Goal: Task Accomplishment & Management: Use online tool/utility

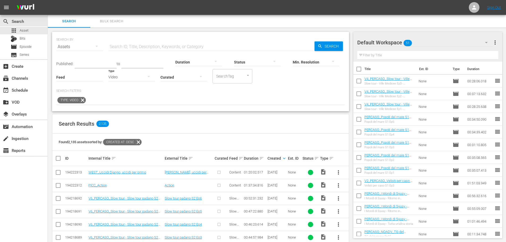
click at [136, 78] on div "Video" at bounding box center [131, 77] width 47 height 15
click at [134, 109] on div "Promo" at bounding box center [131, 110] width 47 height 9
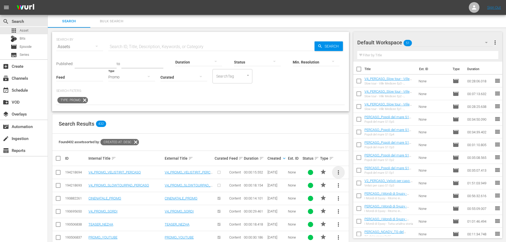
click at [337, 173] on span "more_vert" at bounding box center [339, 172] width 6 height 6
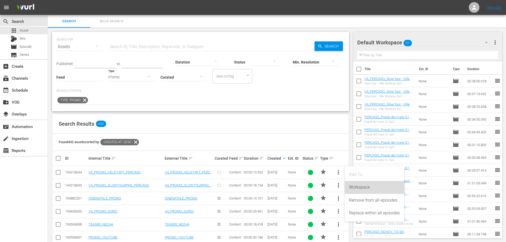
click at [358, 190] on div "Workspace" at bounding box center [374, 187] width 51 height 13
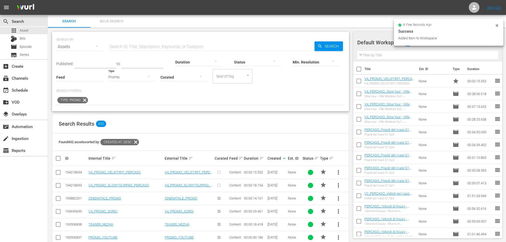
click at [339, 186] on span "more_vert" at bounding box center [339, 185] width 6 height 6
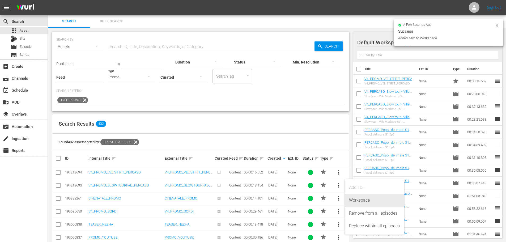
click at [356, 201] on div "Workspace" at bounding box center [374, 200] width 51 height 13
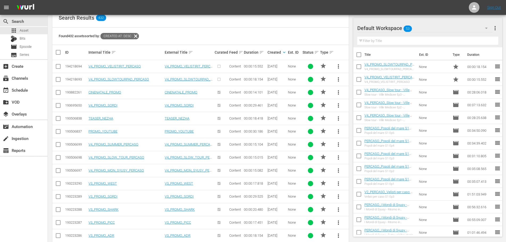
scroll to position [80, 0]
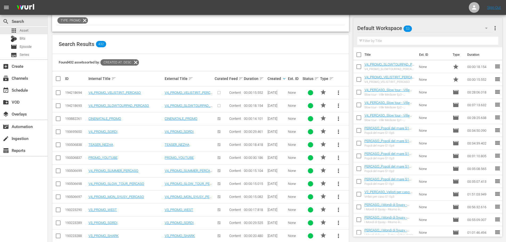
click at [338, 197] on span "more_vert" at bounding box center [339, 197] width 6 height 6
click at [368, 169] on div "Workspace" at bounding box center [374, 169] width 51 height 13
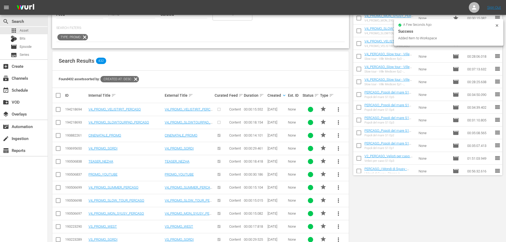
scroll to position [0, 0]
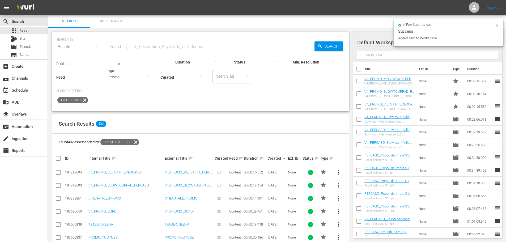
click at [123, 79] on div "Promo" at bounding box center [131, 77] width 47 height 15
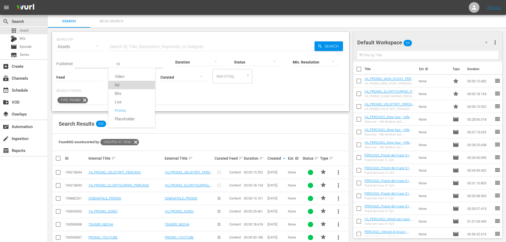
click at [132, 88] on div "Ad" at bounding box center [131, 85] width 47 height 9
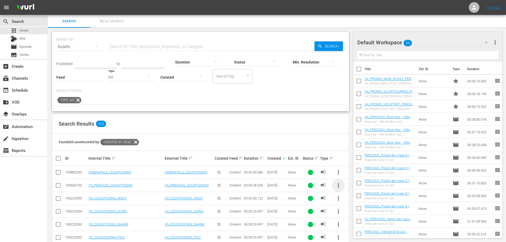
click at [340, 186] on span "more_vert" at bounding box center [339, 185] width 6 height 6
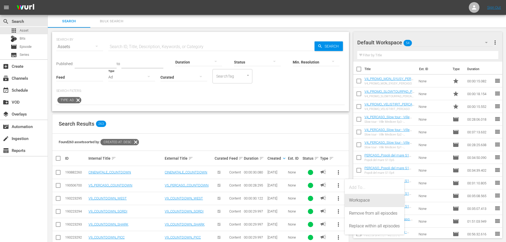
click at [351, 203] on div "Workspace" at bounding box center [374, 200] width 51 height 13
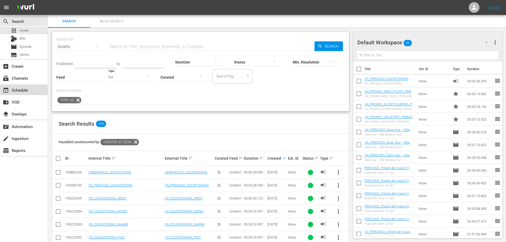
click at [30, 95] on div "event_available Schedule" at bounding box center [24, 90] width 48 height 11
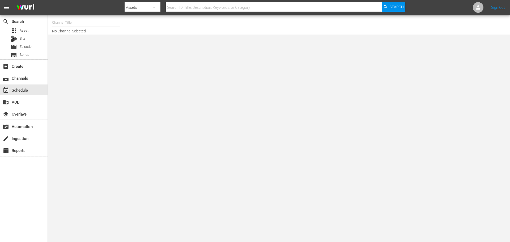
click at [61, 22] on input "text" at bounding box center [86, 22] width 68 height 13
click at [24, 34] on div "apps Asset Bits movie Episode subtitles Series" at bounding box center [24, 43] width 48 height 32
click at [24, 31] on span "Asset" at bounding box center [24, 30] width 9 height 5
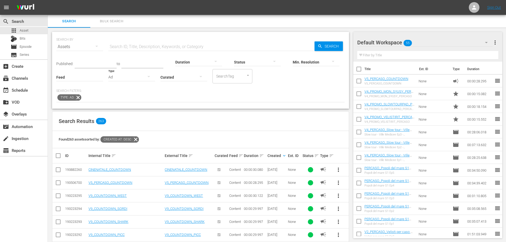
click at [127, 79] on div "Ad" at bounding box center [131, 77] width 47 height 15
click at [125, 77] on div "Video" at bounding box center [131, 76] width 47 height 9
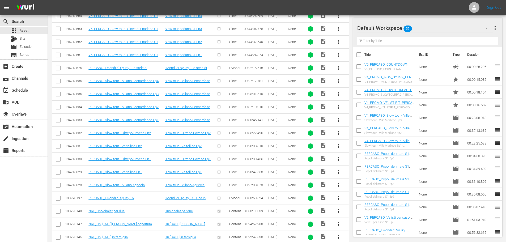
scroll to position [311, 0]
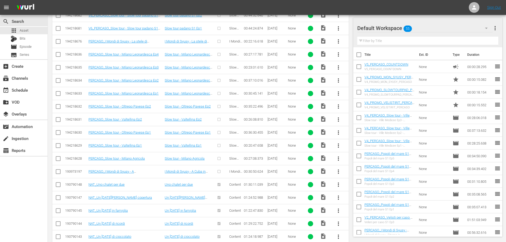
click at [338, 171] on span "more_vert" at bounding box center [339, 172] width 6 height 6
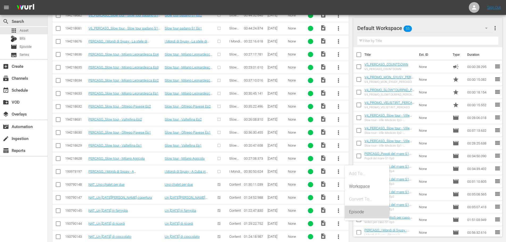
click at [370, 212] on div "Episode" at bounding box center [367, 212] width 36 height 13
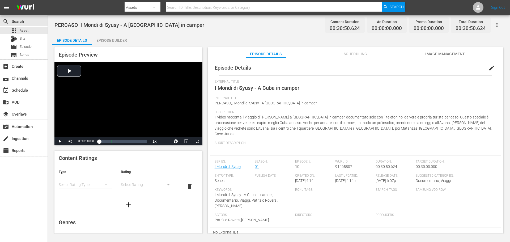
click at [489, 69] on span "edit" at bounding box center [492, 68] width 6 height 6
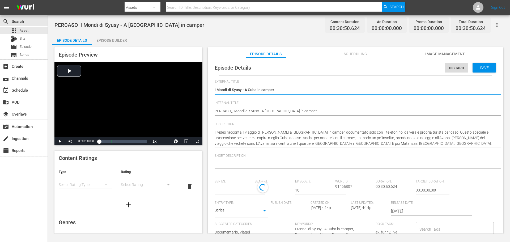
type input "I Mondi di Syusy"
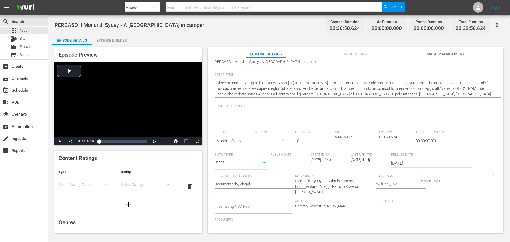
scroll to position [68, 0]
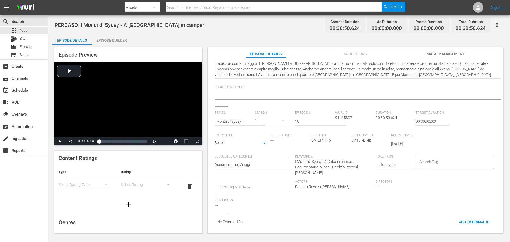
click at [238, 189] on div "Samsung VOD Row" at bounding box center [254, 187] width 78 height 14
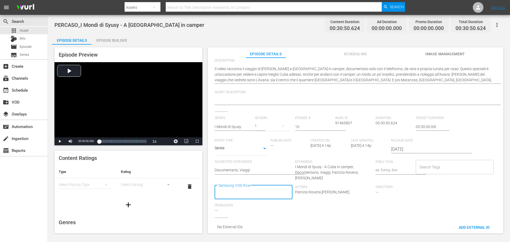
scroll to position [0, 0]
type input "Docu"
click at [223, 132] on span "Documentario" at bounding box center [231, 130] width 24 height 6
type input "Viagg"
drag, startPoint x: 272, startPoint y: 206, endPoint x: 382, endPoint y: 98, distance: 154.4
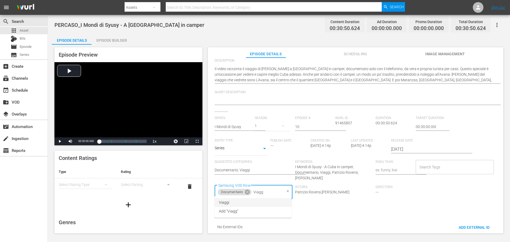
click at [272, 206] on li "Viaggi" at bounding box center [253, 202] width 77 height 9
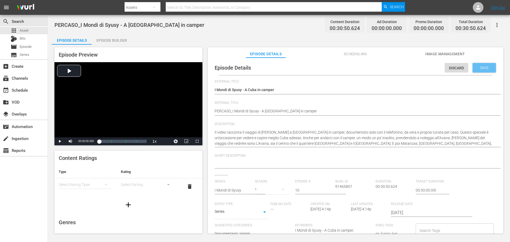
click at [476, 69] on span "Save" at bounding box center [484, 68] width 17 height 4
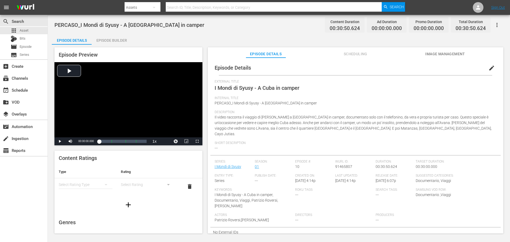
click at [112, 42] on div "Episode Builder" at bounding box center [112, 40] width 40 height 13
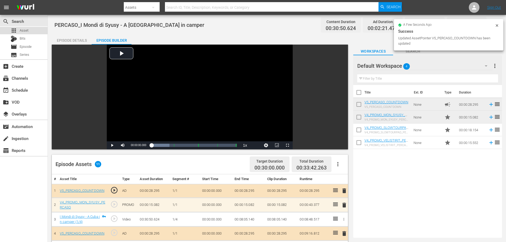
click at [33, 30] on div "apps Asset" at bounding box center [24, 30] width 48 height 7
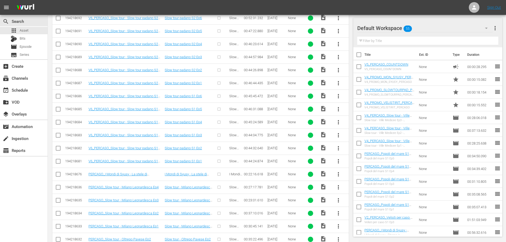
scroll to position [284, 0]
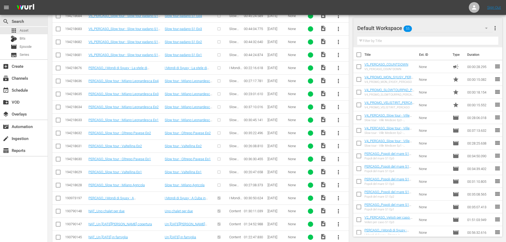
click at [339, 185] on span "more_vert" at bounding box center [339, 185] width 6 height 6
click at [370, 229] on div "Episode" at bounding box center [367, 225] width 36 height 13
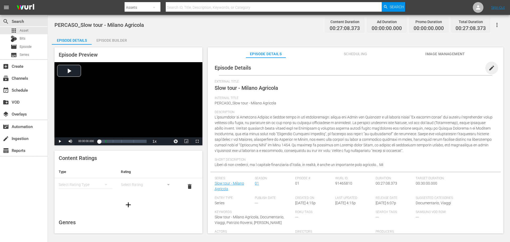
click at [489, 70] on span "edit" at bounding box center [492, 68] width 6 height 6
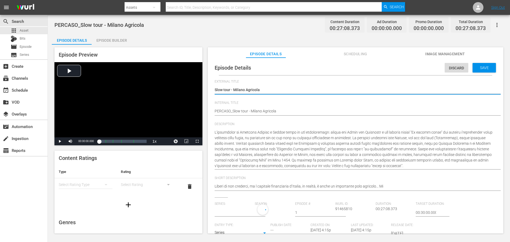
type input "Slow tour - Milano Agricola"
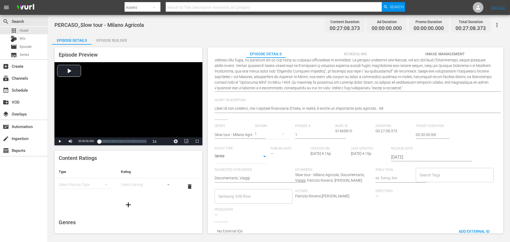
scroll to position [86, 0]
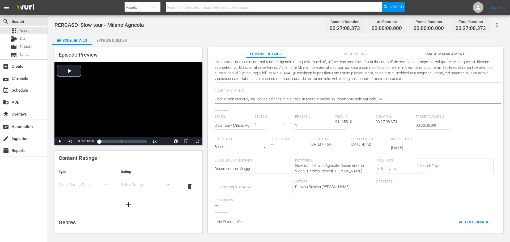
click at [265, 187] on input "Samsung VOD Row" at bounding box center [249, 187] width 65 height 10
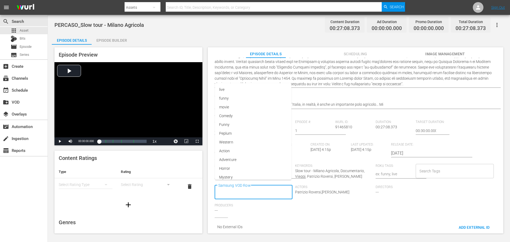
scroll to position [0, 0]
type input "Docu"
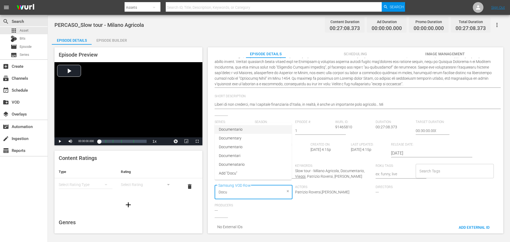
click at [253, 127] on li "Documentario" at bounding box center [253, 129] width 77 height 9
type input "Via"
click at [230, 206] on li "Viaggi" at bounding box center [253, 202] width 77 height 9
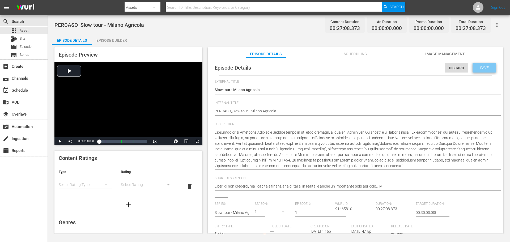
click at [480, 68] on span "Save" at bounding box center [484, 68] width 17 height 4
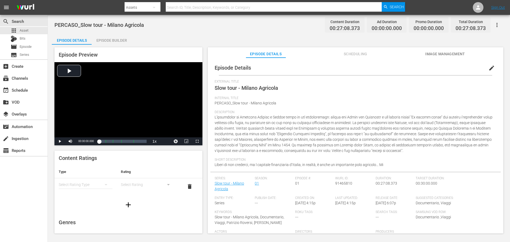
click at [118, 43] on div "Episode Builder" at bounding box center [112, 40] width 40 height 13
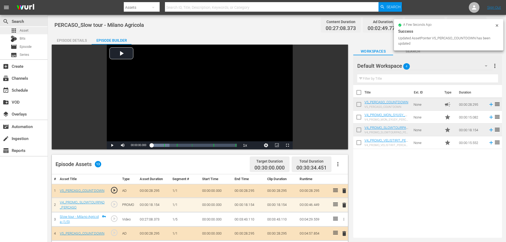
click at [39, 30] on div "apps Asset" at bounding box center [24, 30] width 48 height 7
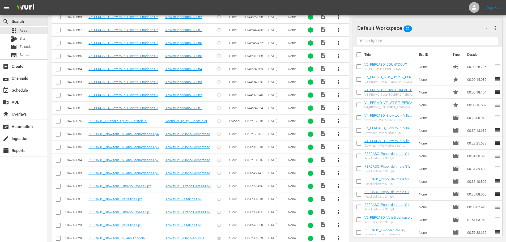
scroll to position [284, 0]
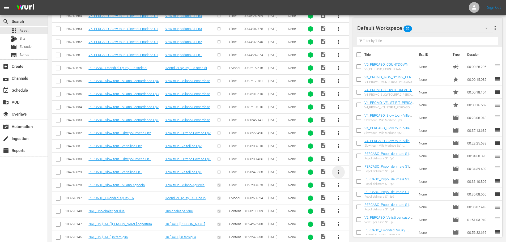
click at [338, 173] on span "more_vert" at bounding box center [339, 172] width 6 height 6
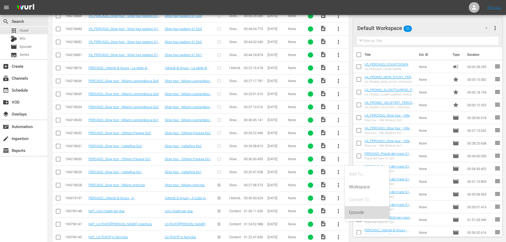
click at [350, 214] on div "Episode" at bounding box center [367, 212] width 36 height 13
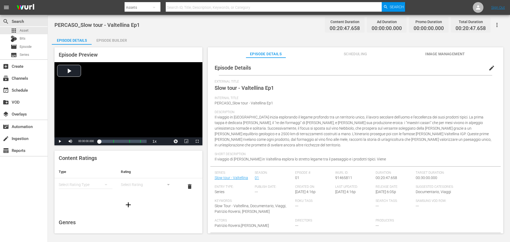
click at [490, 66] on span "edit" at bounding box center [492, 68] width 6 height 6
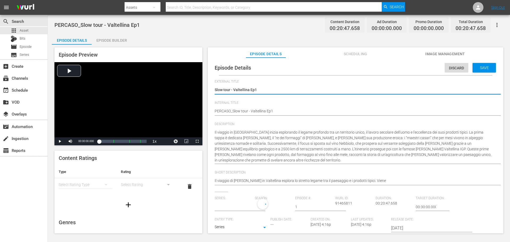
type input "Slow tour - Valtellina"
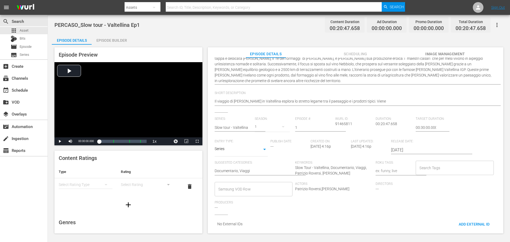
scroll to position [81, 0]
click at [232, 185] on input "Samsung VOD Row" at bounding box center [249, 187] width 65 height 10
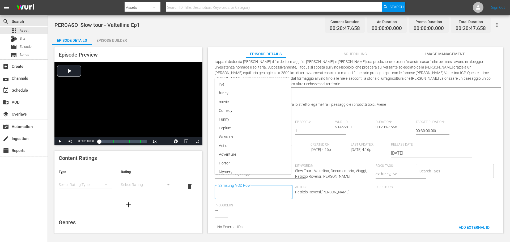
scroll to position [0, 0]
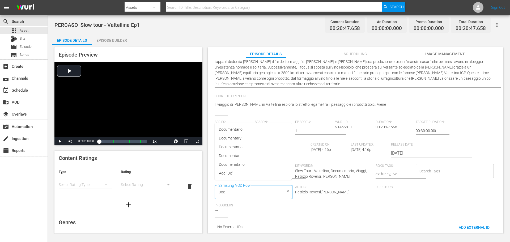
type input "Docu"
click at [242, 131] on span "Documentario" at bounding box center [231, 130] width 24 height 6
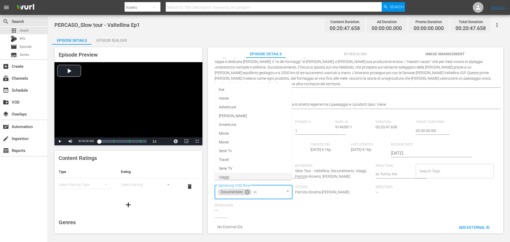
type input "Via"
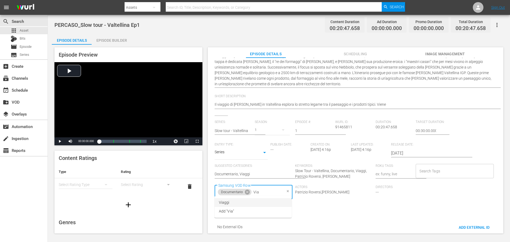
click at [258, 201] on li "Viaggi" at bounding box center [253, 202] width 77 height 9
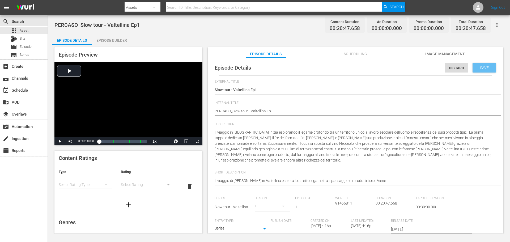
click at [482, 69] on span "Save" at bounding box center [484, 68] width 17 height 4
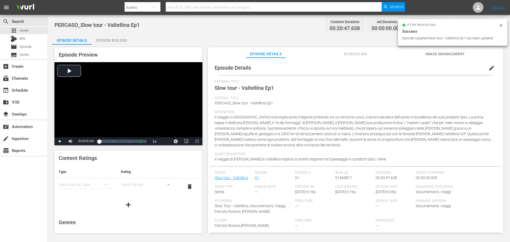
click at [116, 40] on div "Episode Builder" at bounding box center [112, 40] width 40 height 13
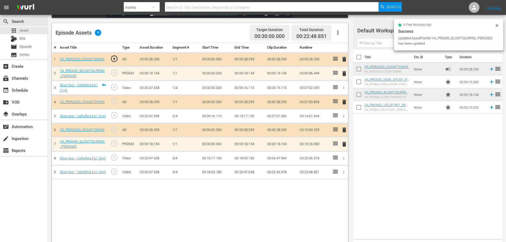
scroll to position [133, 0]
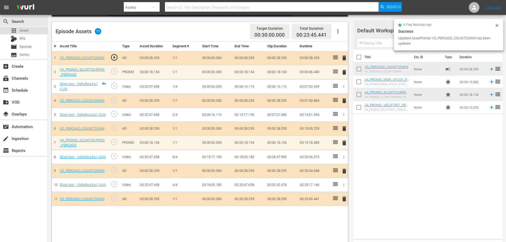
click at [28, 31] on span "Asset" at bounding box center [24, 30] width 9 height 5
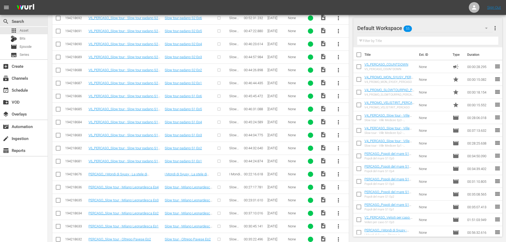
scroll to position [258, 0]
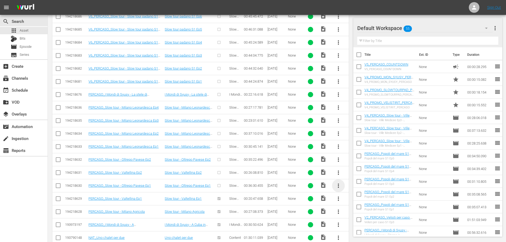
click at [338, 183] on span "more_vert" at bounding box center [339, 186] width 6 height 6
click at [358, 231] on div "Episode" at bounding box center [367, 226] width 36 height 13
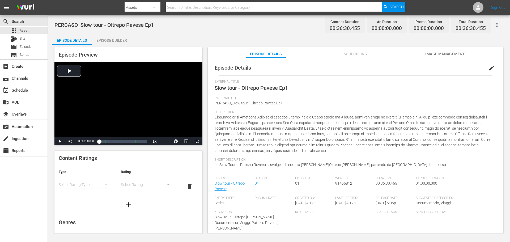
click at [492, 69] on button "edit" at bounding box center [492, 68] width 13 height 13
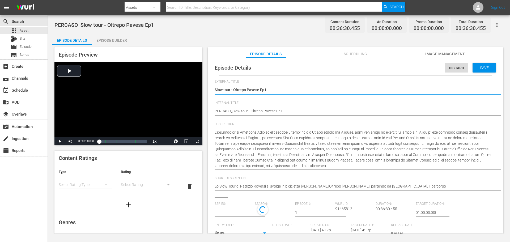
type input "Slow tour - Oltrepo Pavese"
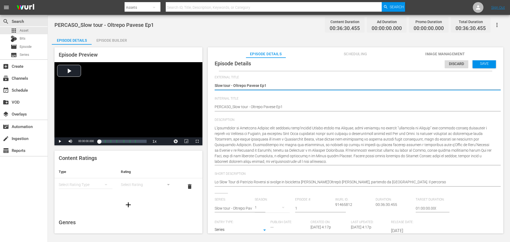
scroll to position [5, 0]
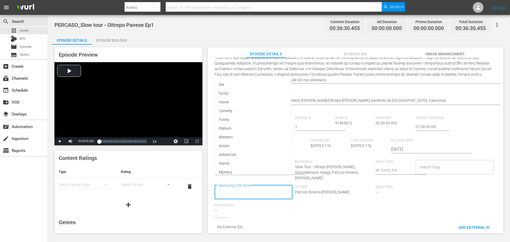
click at [265, 179] on div "Series: Slow tour - Oltrepo [PERSON_NAME] Season: 1 Episode #: 1 [PERSON_NAME] …" at bounding box center [356, 167] width 282 height 102
type input "Docu"
click at [268, 129] on li "Documentario" at bounding box center [253, 129] width 77 height 9
type input "Via"
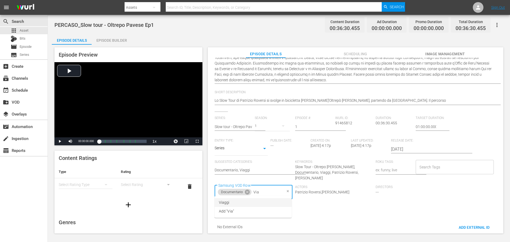
click at [271, 201] on li "Viaggi" at bounding box center [253, 202] width 77 height 9
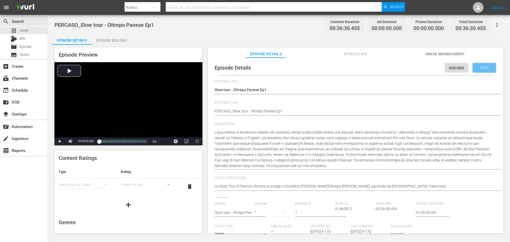
click at [483, 68] on span "Save" at bounding box center [484, 68] width 17 height 4
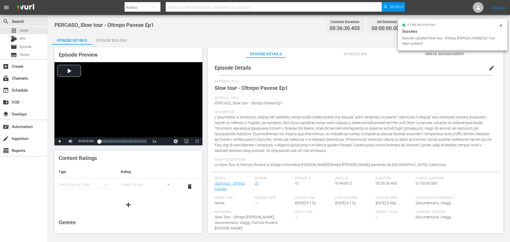
click at [107, 36] on div "Episode Builder" at bounding box center [112, 40] width 40 height 13
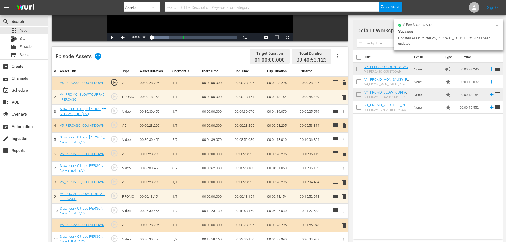
scroll to position [108, 0]
click at [36, 32] on div "apps Asset" at bounding box center [24, 30] width 48 height 7
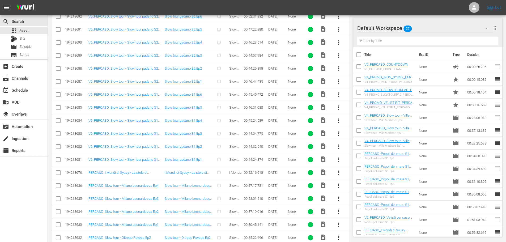
scroll to position [258, 0]
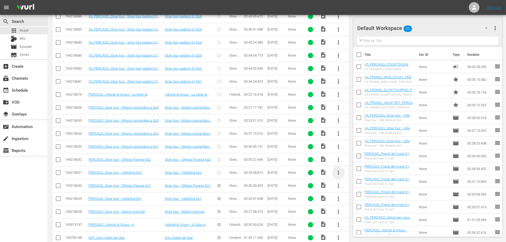
click at [338, 174] on span "more_vert" at bounding box center [339, 173] width 6 height 6
click at [356, 216] on div "Episode" at bounding box center [367, 213] width 36 height 13
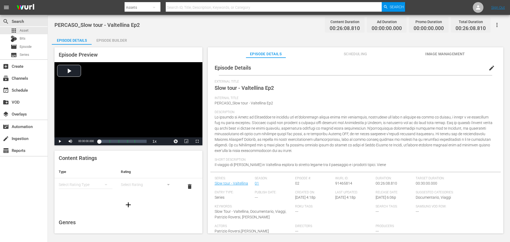
click at [489, 71] on span "edit" at bounding box center [492, 68] width 6 height 6
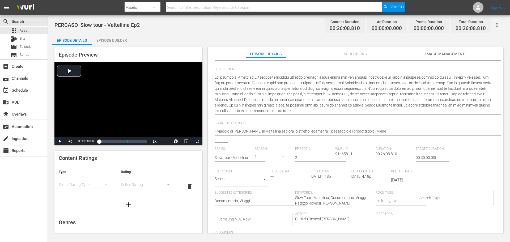
scroll to position [86, 0]
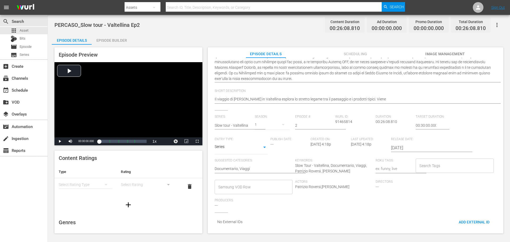
click at [258, 182] on input "Samsung VOD Row" at bounding box center [249, 187] width 65 height 10
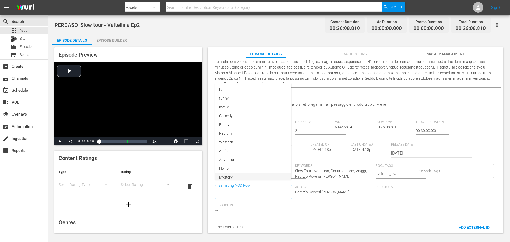
scroll to position [0, 0]
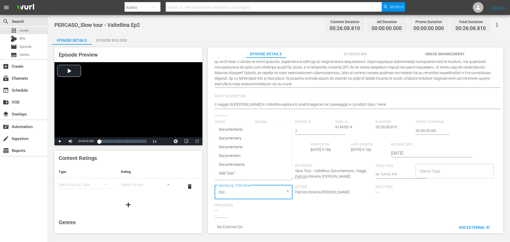
type input "Docu"
click at [269, 128] on li "Documentario" at bounding box center [253, 129] width 77 height 9
type input "Via"
drag, startPoint x: 274, startPoint y: 204, endPoint x: 282, endPoint y: 199, distance: 9.1
click at [274, 203] on li "Viaggi" at bounding box center [253, 202] width 77 height 9
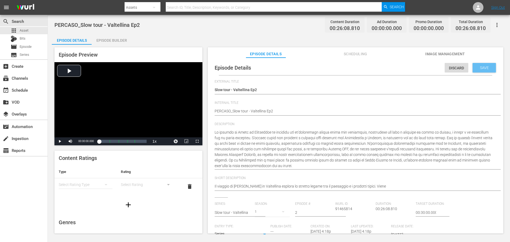
click at [489, 69] on span "Save" at bounding box center [484, 68] width 17 height 4
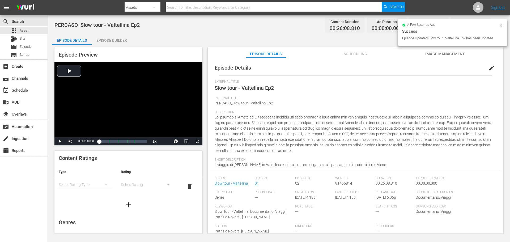
click at [124, 44] on div "Episode Builder" at bounding box center [112, 40] width 40 height 13
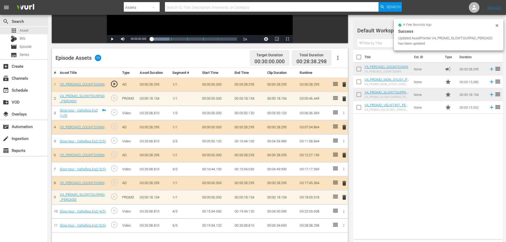
scroll to position [133, 0]
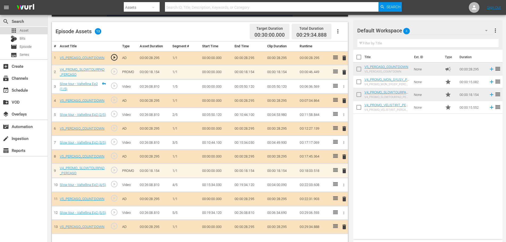
click at [30, 33] on div "apps Asset" at bounding box center [24, 30] width 48 height 7
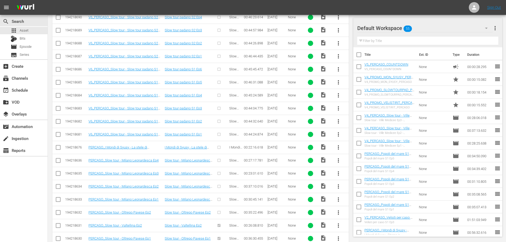
scroll to position [258, 0]
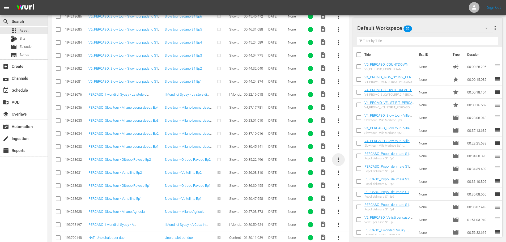
click at [339, 161] on span "more_vert" at bounding box center [339, 160] width 6 height 6
click at [355, 198] on div "Episode" at bounding box center [367, 200] width 36 height 13
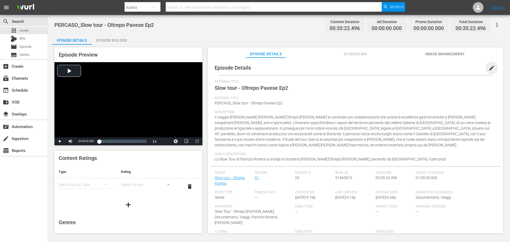
click at [489, 71] on span "edit" at bounding box center [492, 68] width 6 height 6
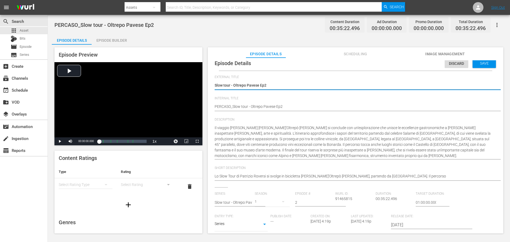
scroll to position [5, 0]
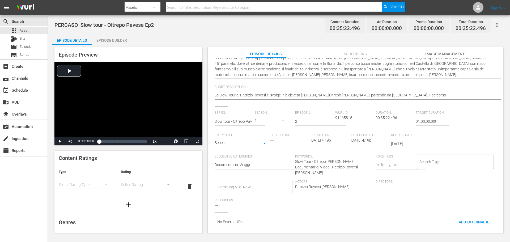
click at [253, 185] on input "Samsung VOD Row" at bounding box center [249, 187] width 65 height 10
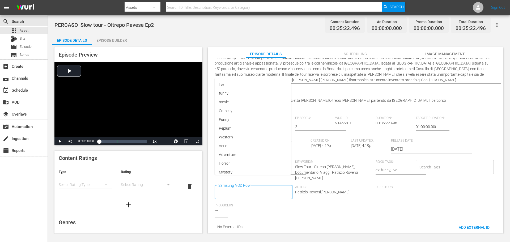
scroll to position [0, 0]
type input "Docu"
click at [231, 129] on span "Documentario" at bounding box center [231, 130] width 24 height 6
type input "Via"
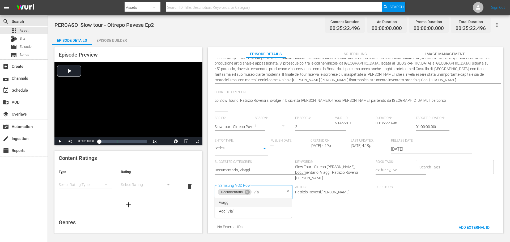
click at [236, 207] on li "Viaggi" at bounding box center [253, 202] width 77 height 9
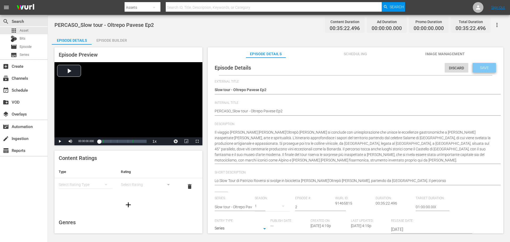
click at [479, 64] on div "Save" at bounding box center [484, 68] width 23 height 10
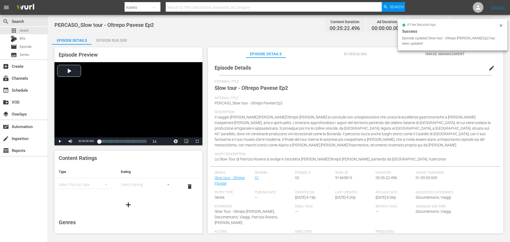
click at [122, 39] on div "Episode Builder" at bounding box center [112, 40] width 40 height 13
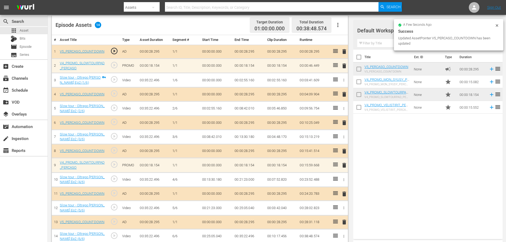
scroll to position [145, 0]
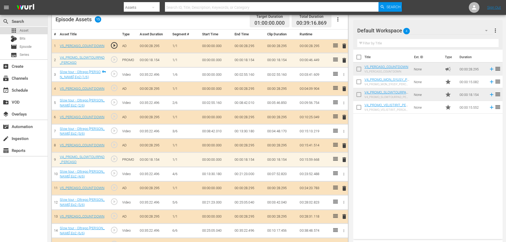
click at [35, 29] on div "apps Asset" at bounding box center [24, 30] width 48 height 7
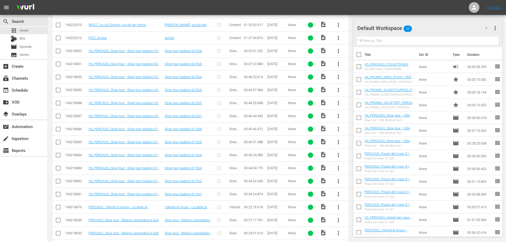
scroll to position [204, 0]
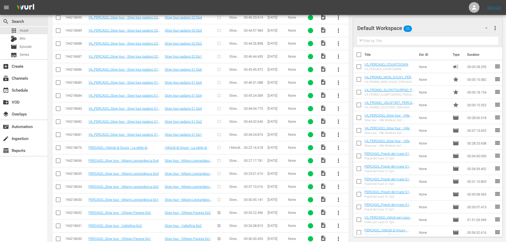
click at [338, 201] on span "more_vert" at bounding box center [339, 200] width 6 height 6
click at [357, 202] on div "Episode" at bounding box center [367, 197] width 36 height 13
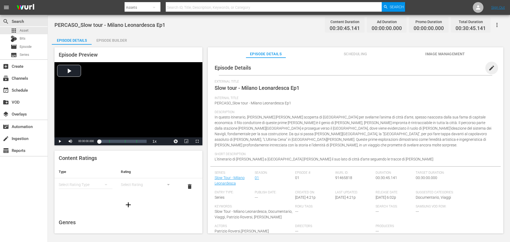
click at [490, 69] on span "edit" at bounding box center [492, 68] width 6 height 6
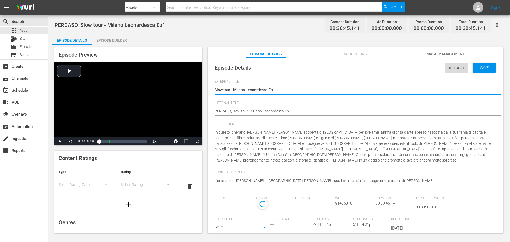
type input "Slow Tour - Milano Leonardesca"
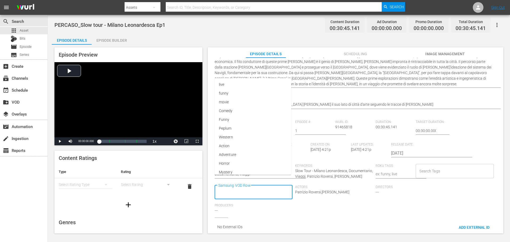
scroll to position [85, 0]
click at [233, 185] on div "Samsung VOD Row" at bounding box center [254, 192] width 78 height 14
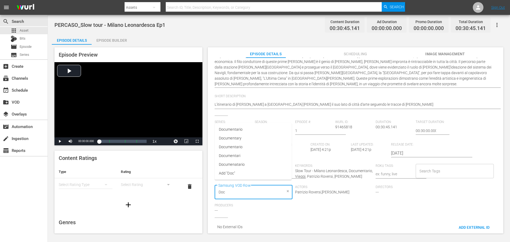
type input "Docu"
click at [247, 131] on li "Documentario" at bounding box center [253, 129] width 77 height 9
type input "Via"
click at [242, 203] on li "Viaggi" at bounding box center [253, 202] width 77 height 9
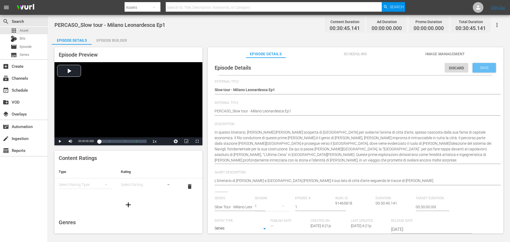
click at [488, 66] on span "Save" at bounding box center [484, 68] width 17 height 4
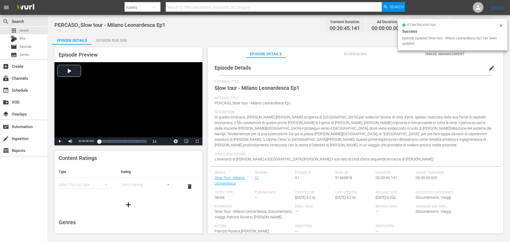
click at [112, 39] on div "Episode Builder" at bounding box center [112, 40] width 40 height 13
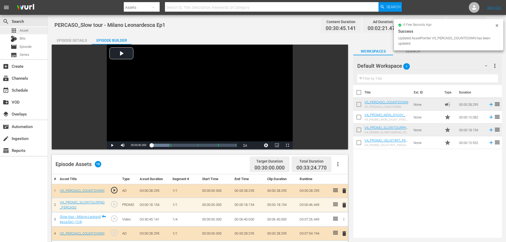
click at [26, 29] on span "Asset" at bounding box center [24, 30] width 9 height 5
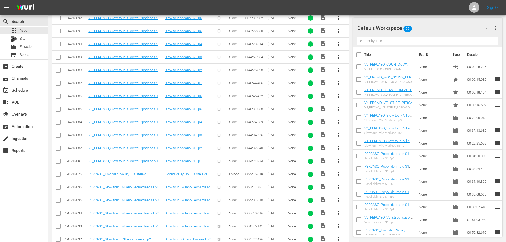
scroll to position [231, 0]
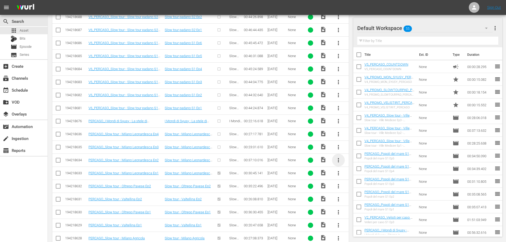
click at [338, 162] on span "more_vert" at bounding box center [339, 160] width 6 height 6
click at [355, 203] on div "Episode" at bounding box center [367, 200] width 36 height 13
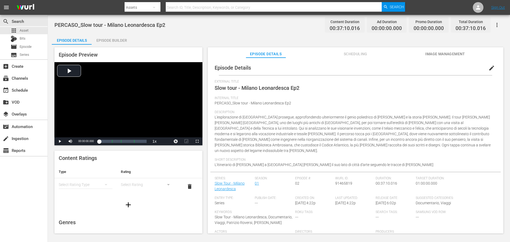
click at [486, 71] on button "edit" at bounding box center [492, 68] width 13 height 13
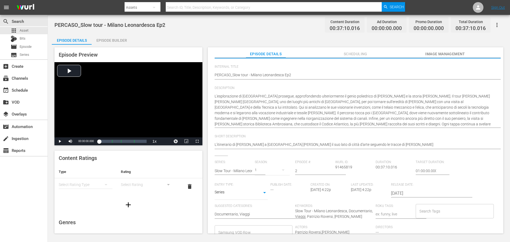
scroll to position [85, 0]
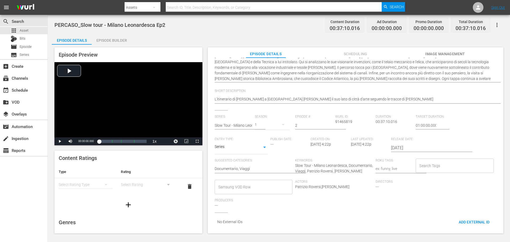
click at [232, 182] on input "Samsung VOD Row" at bounding box center [249, 187] width 65 height 10
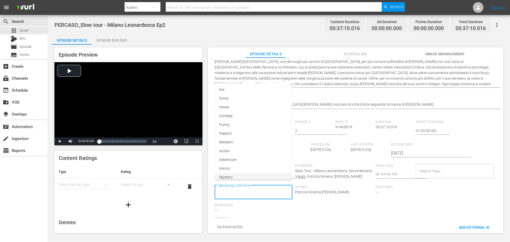
scroll to position [0, 0]
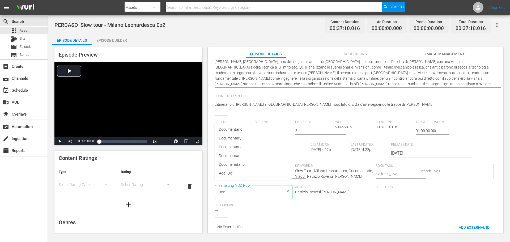
type input "Docu"
click at [234, 132] on span "Documentario" at bounding box center [231, 130] width 24 height 6
type input ">"
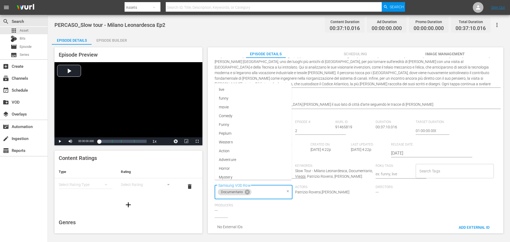
type input "v"
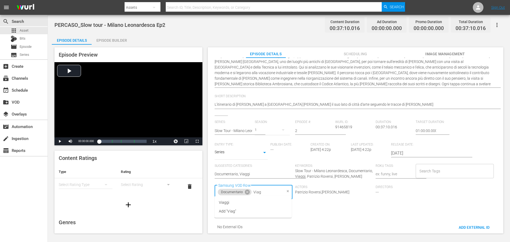
type input "Viagg"
click at [256, 206] on li "Viaggi" at bounding box center [253, 202] width 77 height 9
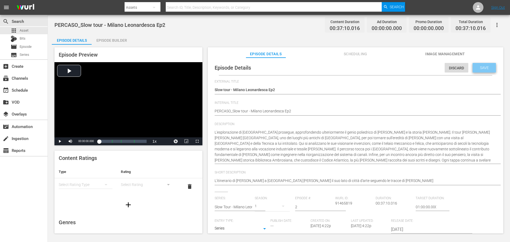
click at [484, 67] on span "Save" at bounding box center [484, 68] width 17 height 4
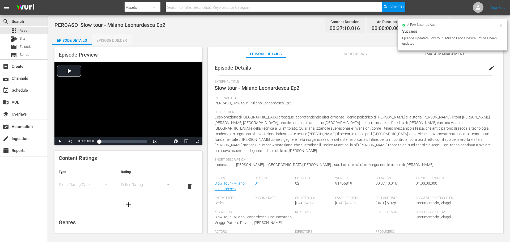
click at [116, 39] on div "Episode Builder" at bounding box center [112, 40] width 40 height 13
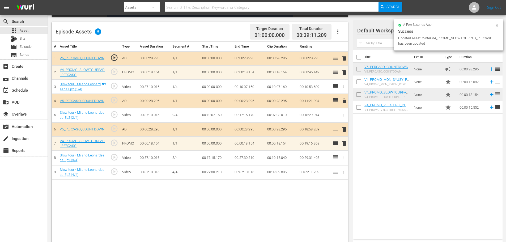
scroll to position [133, 0]
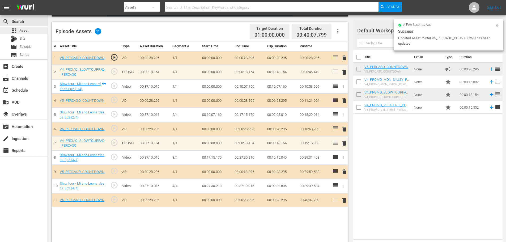
click at [32, 30] on div "apps Asset" at bounding box center [24, 30] width 48 height 7
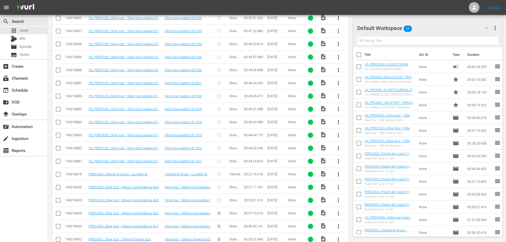
scroll to position [204, 0]
click at [339, 173] on span "more_vert" at bounding box center [339, 174] width 6 height 6
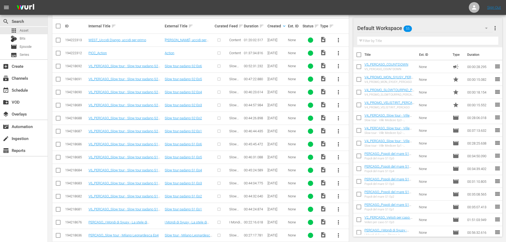
scroll to position [45, 0]
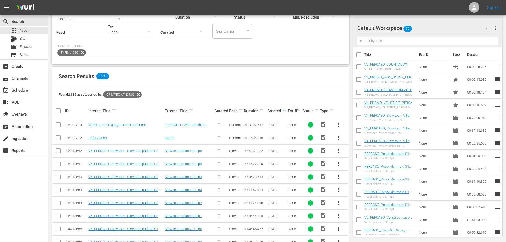
click at [240, 82] on div "Search Results 2,135" at bounding box center [200, 76] width 297 height 19
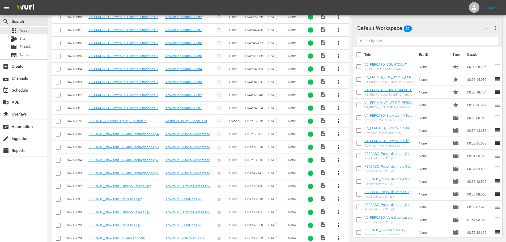
click at [338, 144] on span "more_vert" at bounding box center [339, 147] width 6 height 6
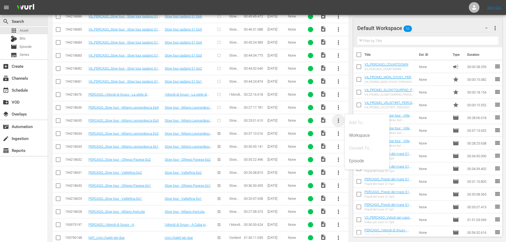
click at [338, 120] on span "more_vert" at bounding box center [339, 121] width 6 height 6
click at [358, 162] on div "Episode" at bounding box center [367, 161] width 36 height 13
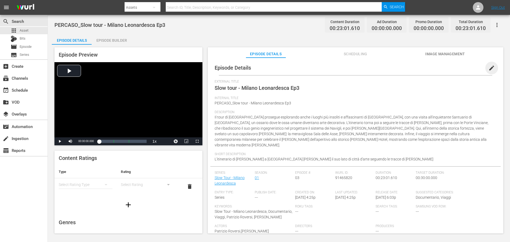
click at [489, 69] on span "edit" at bounding box center [492, 68] width 6 height 6
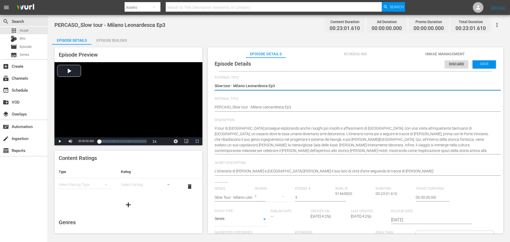
scroll to position [5, 0]
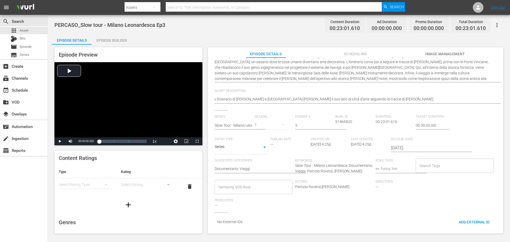
click at [257, 190] on div "Samsung VOD Row" at bounding box center [254, 187] width 78 height 14
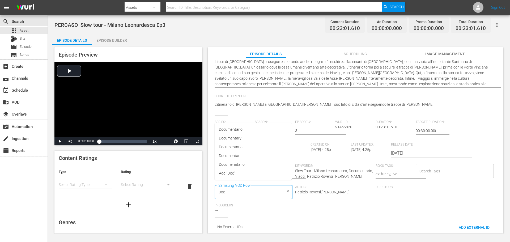
type input "Docu"
click at [249, 128] on li "Documentario" at bounding box center [253, 129] width 77 height 9
type input "Viagg"
click at [224, 203] on span "Viaggi" at bounding box center [224, 203] width 11 height 6
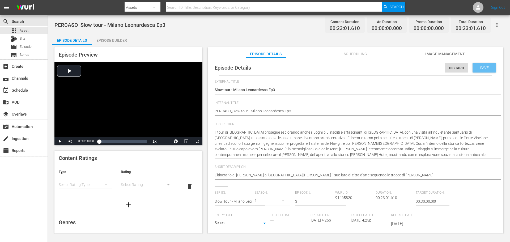
click at [485, 72] on div "Save" at bounding box center [484, 68] width 23 height 10
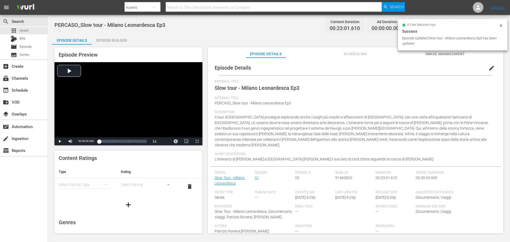
click at [116, 37] on div "Episode Builder" at bounding box center [112, 40] width 40 height 13
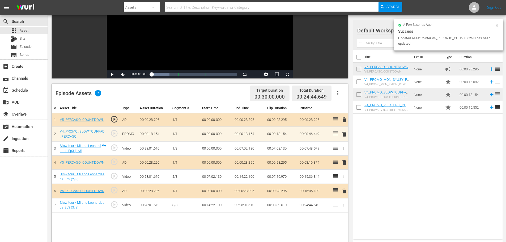
scroll to position [80, 0]
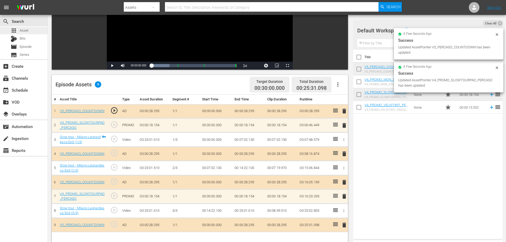
click at [32, 31] on div "apps Asset" at bounding box center [24, 30] width 48 height 7
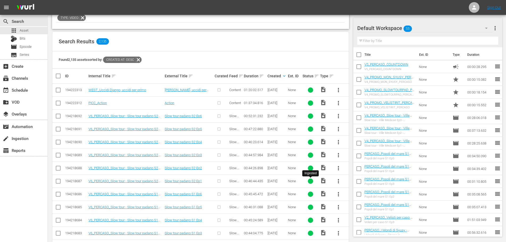
scroll to position [160, 0]
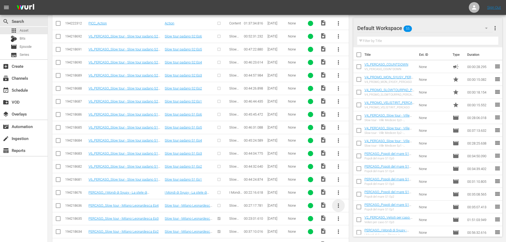
click at [339, 207] on span "more_vert" at bounding box center [339, 206] width 6 height 6
click at [358, 208] on div "Episode" at bounding box center [367, 203] width 36 height 13
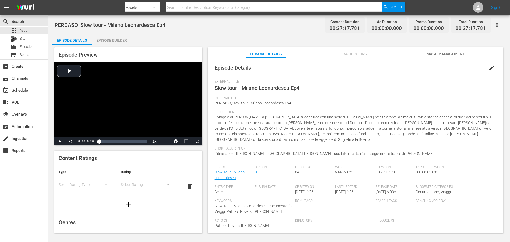
click at [492, 69] on button "edit" at bounding box center [492, 68] width 13 height 13
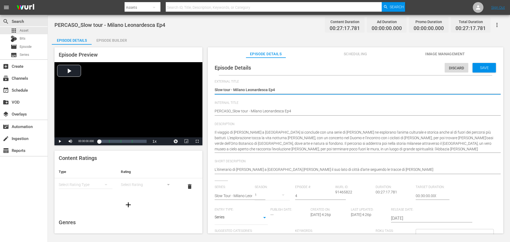
scroll to position [5, 0]
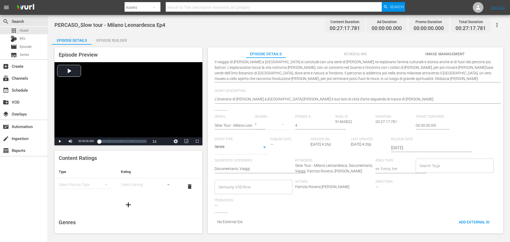
click at [259, 182] on input "Samsung VOD Row" at bounding box center [249, 187] width 65 height 10
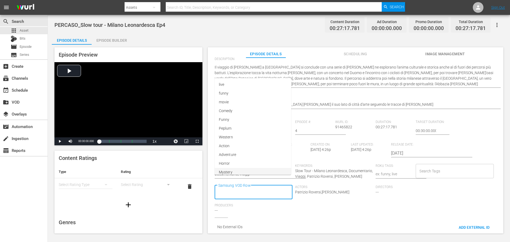
scroll to position [0, 0]
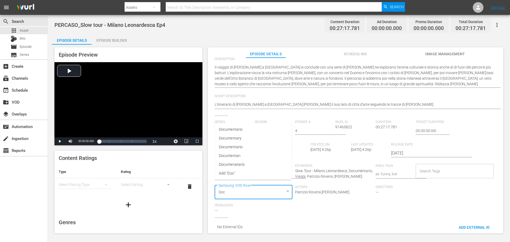
type input "Docu"
click at [254, 132] on li "Documentario" at bounding box center [253, 129] width 77 height 9
type input "Viagg"
click at [265, 200] on li "Viaggi" at bounding box center [253, 202] width 77 height 9
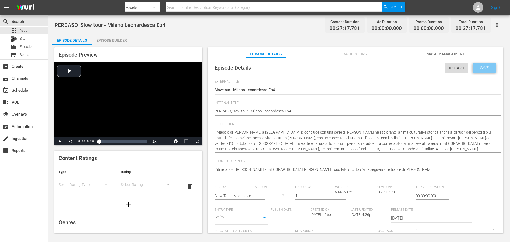
click at [480, 67] on span "Save" at bounding box center [484, 68] width 17 height 4
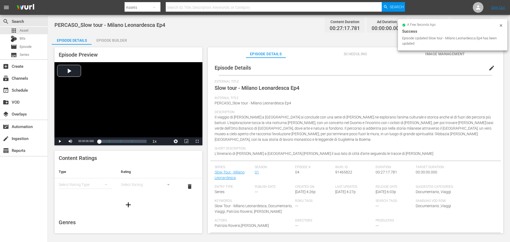
click at [117, 40] on div "Episode Builder" at bounding box center [112, 40] width 40 height 13
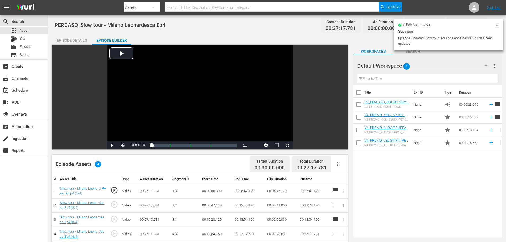
scroll to position [106, 0]
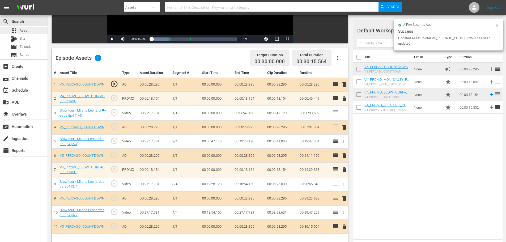
click at [31, 29] on div "apps Asset" at bounding box center [24, 30] width 48 height 7
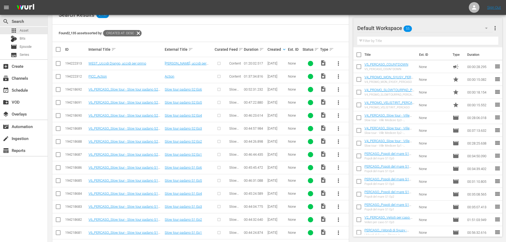
scroll to position [160, 0]
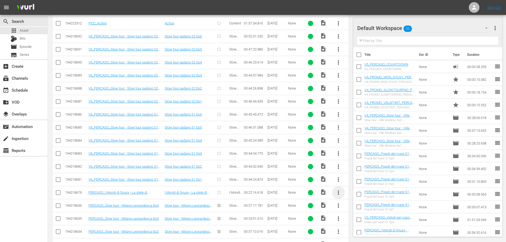
click at [339, 192] on span "more_vert" at bounding box center [339, 193] width 6 height 6
click at [363, 231] on div "Episode" at bounding box center [367, 233] width 36 height 13
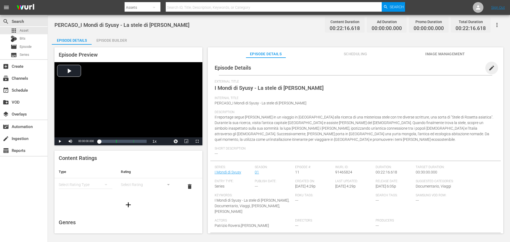
click at [489, 68] on span "edit" at bounding box center [492, 68] width 6 height 6
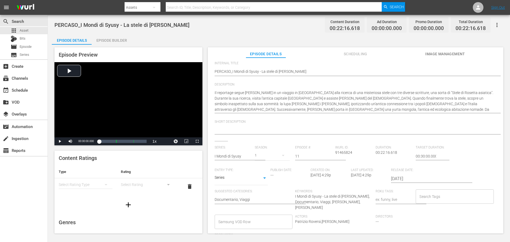
scroll to position [74, 0]
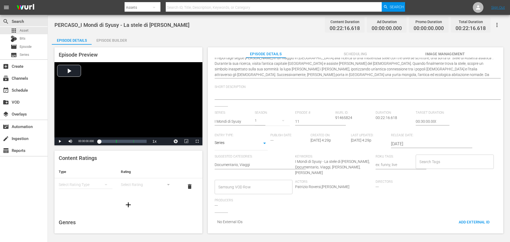
click at [278, 185] on input "Samsung VOD Row" at bounding box center [249, 187] width 65 height 10
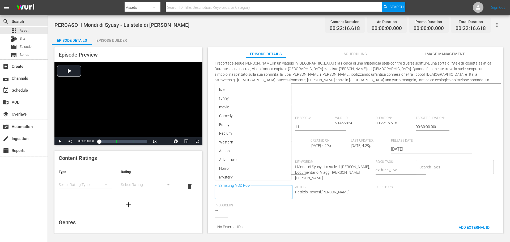
scroll to position [0, 0]
type input "Docu"
click at [271, 133] on li "Documentario" at bounding box center [253, 129] width 77 height 9
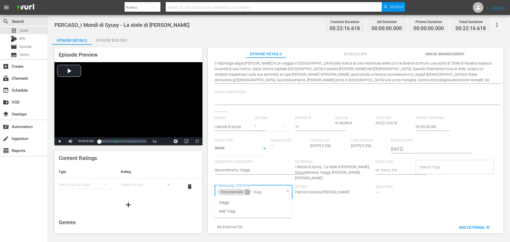
type input "Viagg"
click at [248, 206] on li "Viaggi" at bounding box center [253, 202] width 77 height 9
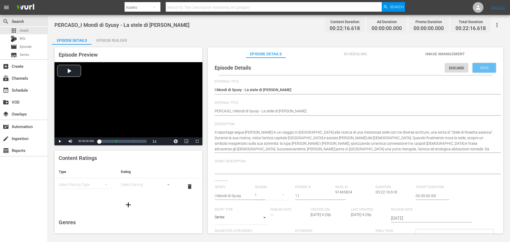
drag, startPoint x: 485, startPoint y: 66, endPoint x: 455, endPoint y: 65, distance: 29.8
click at [485, 66] on span "Save" at bounding box center [484, 68] width 17 height 4
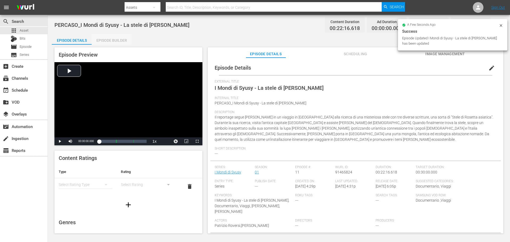
click at [119, 41] on div "Episode Builder" at bounding box center [112, 40] width 40 height 13
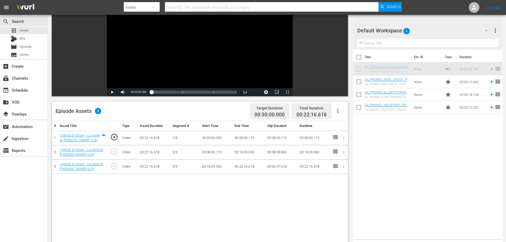
scroll to position [80, 0]
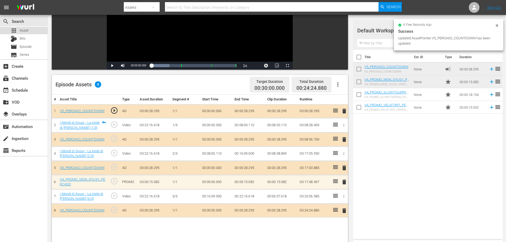
click at [32, 31] on div "apps Asset" at bounding box center [24, 30] width 48 height 7
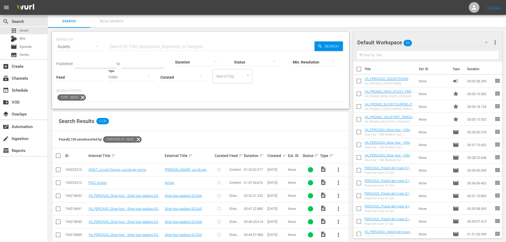
click at [138, 79] on div "Video" at bounding box center [131, 77] width 47 height 15
click at [128, 111] on div "Promo" at bounding box center [131, 110] width 47 height 9
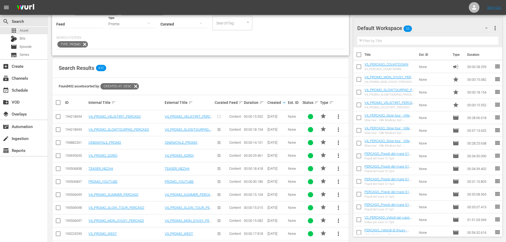
scroll to position [80, 0]
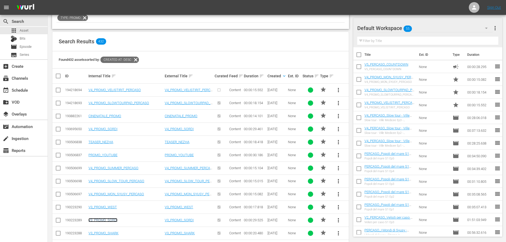
click at [99, 219] on link "V3_PROMO_SORDI" at bounding box center [103, 220] width 29 height 4
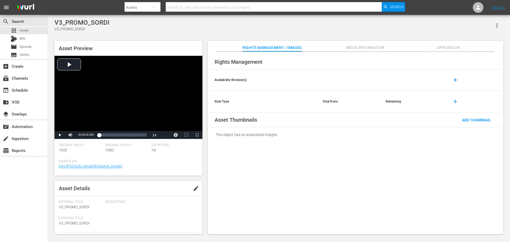
click at [448, 47] on span "Appears On" at bounding box center [449, 47] width 40 height 7
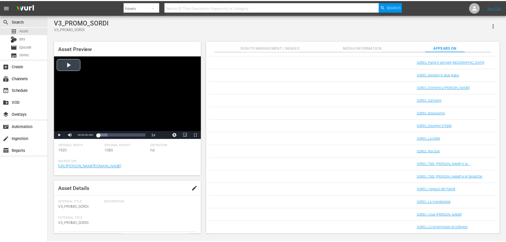
scroll to position [497, 0]
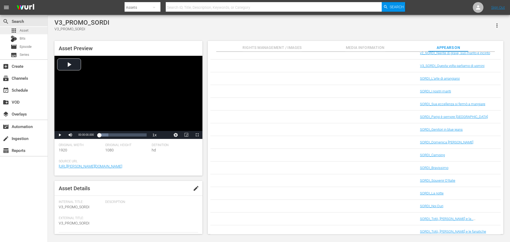
click at [20, 28] on span "Asset" at bounding box center [24, 30] width 9 height 5
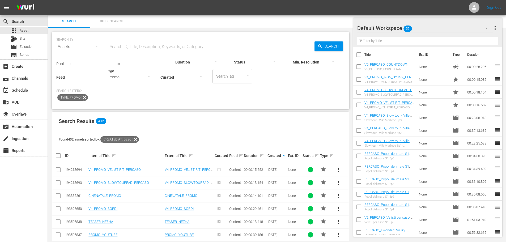
scroll to position [80, 0]
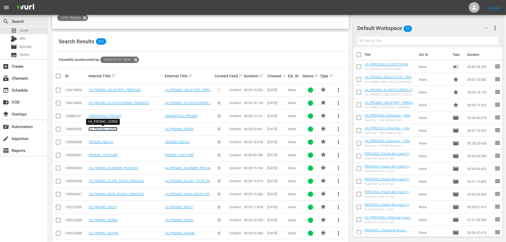
click at [117, 129] on link "V4_PROMO_SORDI" at bounding box center [103, 129] width 29 height 4
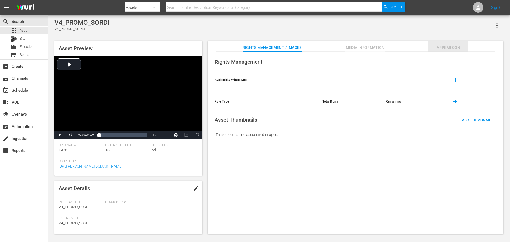
click at [441, 45] on span "Appears On" at bounding box center [449, 47] width 40 height 7
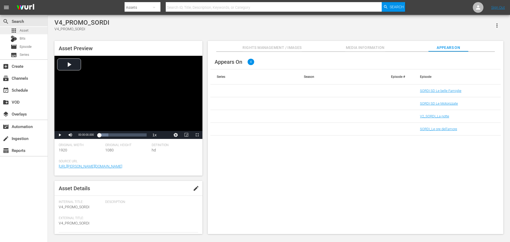
click at [27, 28] on span "Asset" at bounding box center [24, 30] width 9 height 5
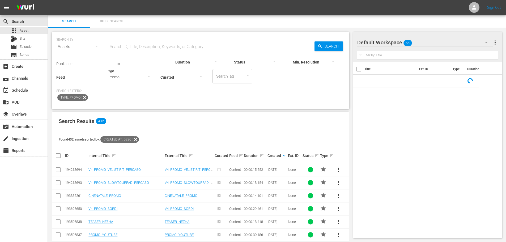
click at [150, 73] on icon "button" at bounding box center [149, 76] width 6 height 6
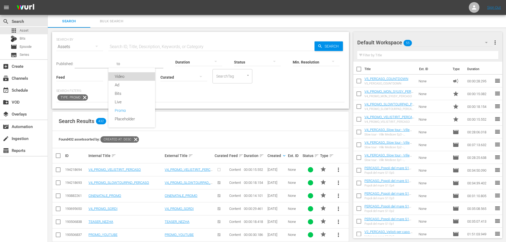
click at [141, 79] on div "Video" at bounding box center [131, 76] width 47 height 9
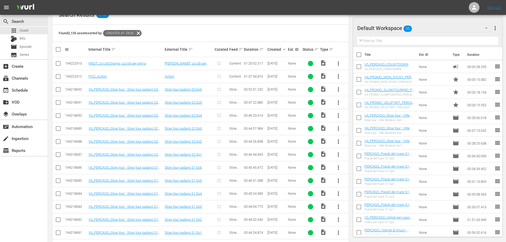
scroll to position [186, 0]
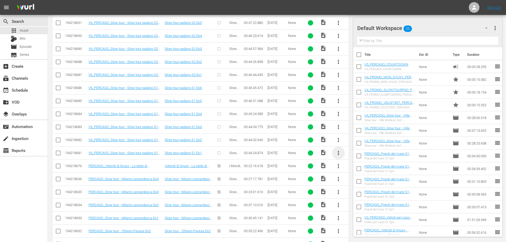
click at [338, 152] on span "more_vert" at bounding box center [339, 153] width 6 height 6
click at [369, 193] on div "Episode" at bounding box center [367, 193] width 36 height 13
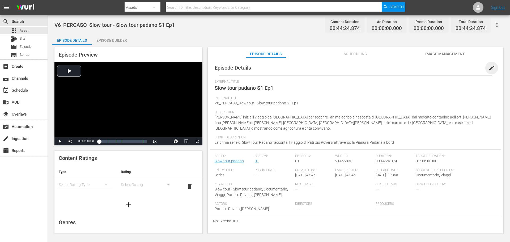
click at [489, 67] on span "edit" at bounding box center [492, 68] width 6 height 6
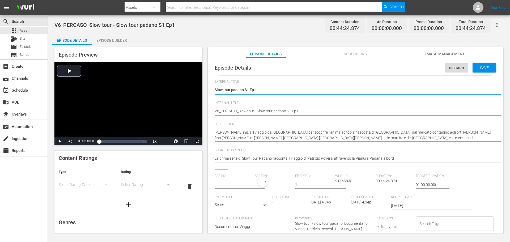
type input "Slow tour padano"
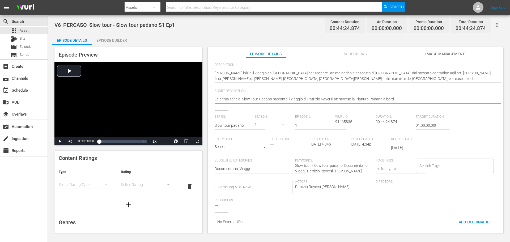
scroll to position [58, 0]
click at [261, 186] on input "Samsung VOD Row" at bounding box center [249, 187] width 65 height 10
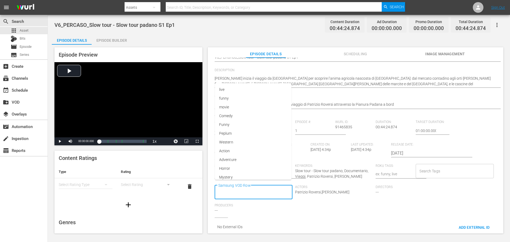
scroll to position [0, 0]
type input "Docu"
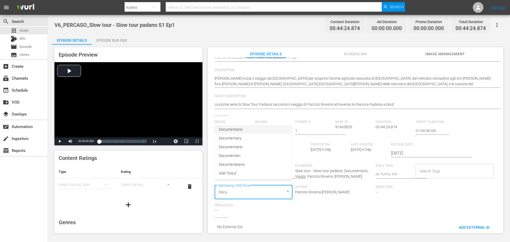
click at [235, 125] on li "Documentario" at bounding box center [253, 129] width 77 height 9
type input "Viagg"
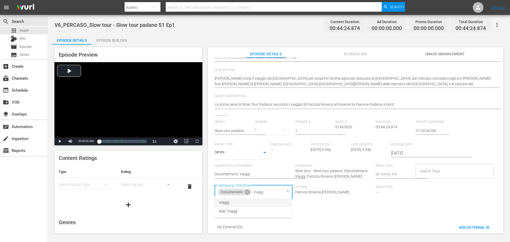
click at [228, 200] on span "Viaggi" at bounding box center [224, 203] width 11 height 6
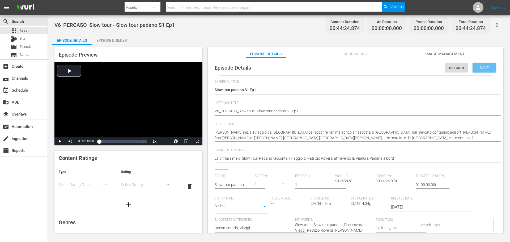
click at [481, 69] on span "Save" at bounding box center [484, 68] width 17 height 4
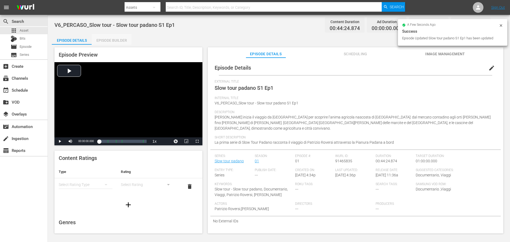
click at [110, 41] on div "Episode Builder" at bounding box center [112, 40] width 40 height 13
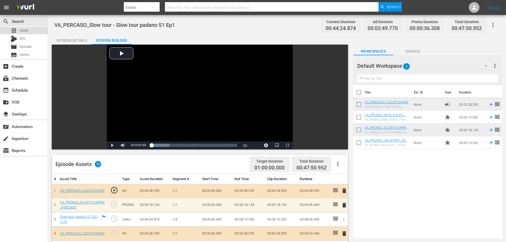
click at [29, 30] on div "apps Asset" at bounding box center [24, 30] width 48 height 7
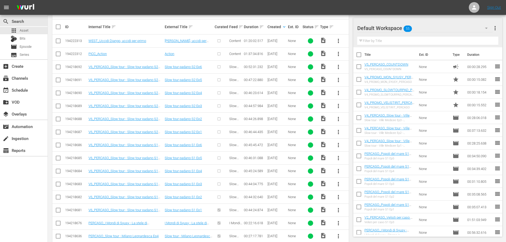
scroll to position [204, 0]
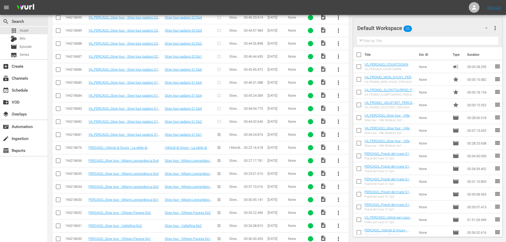
click at [338, 121] on span "more_vert" at bounding box center [339, 122] width 6 height 6
click at [365, 162] on div "Episode" at bounding box center [367, 162] width 36 height 13
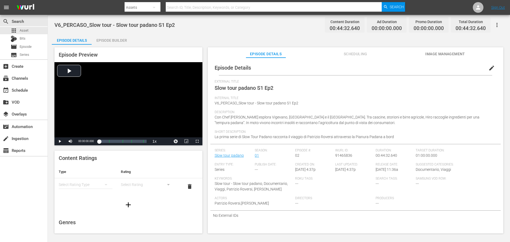
click at [489, 69] on span "edit" at bounding box center [492, 68] width 6 height 6
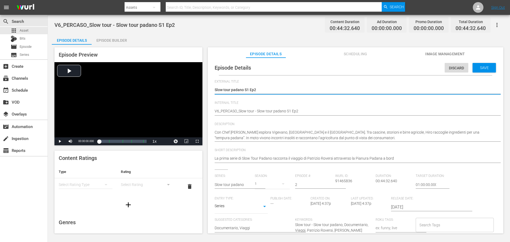
scroll to position [5, 0]
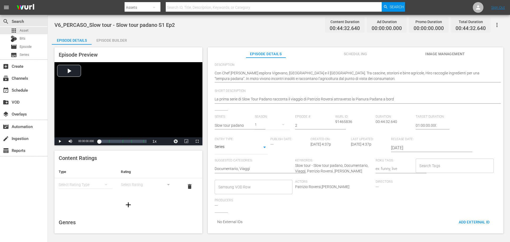
click at [263, 182] on input "Samsung VOD Row" at bounding box center [249, 187] width 65 height 10
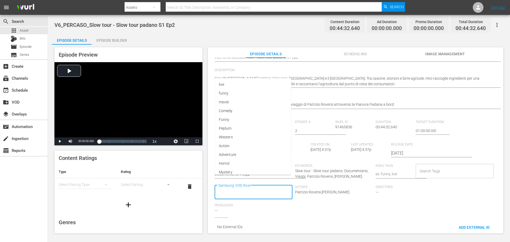
scroll to position [0, 0]
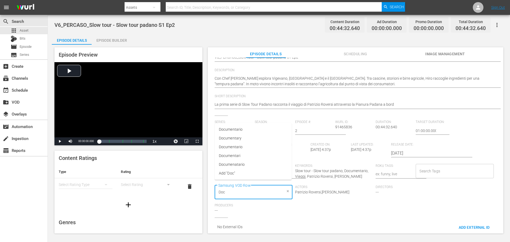
type input "Docu"
click at [243, 133] on li "Documentario" at bounding box center [253, 129] width 77 height 9
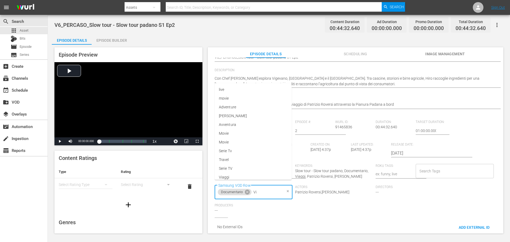
type input "Via"
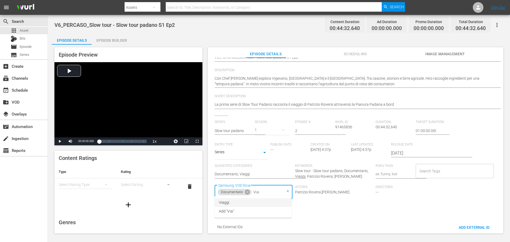
click at [251, 206] on li "Viaggi" at bounding box center [253, 202] width 77 height 9
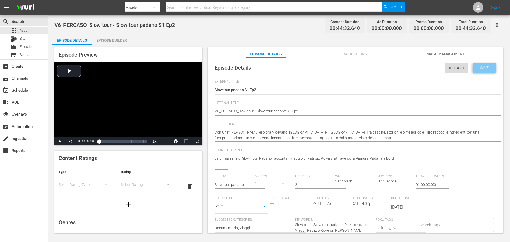
click at [481, 72] on div "Save" at bounding box center [484, 68] width 23 height 10
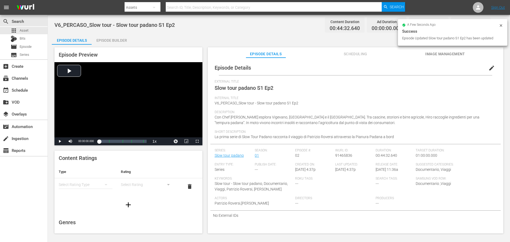
click at [117, 39] on div "Episode Builder" at bounding box center [112, 40] width 40 height 13
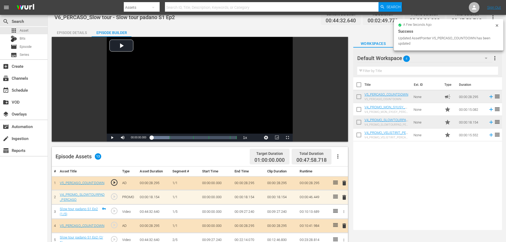
scroll to position [6, 0]
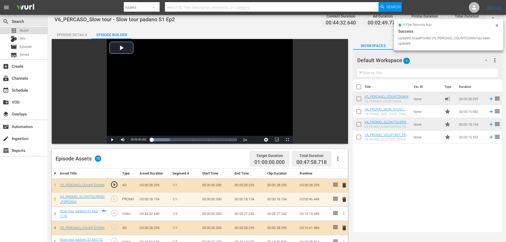
click at [32, 30] on div "apps Asset" at bounding box center [24, 30] width 48 height 7
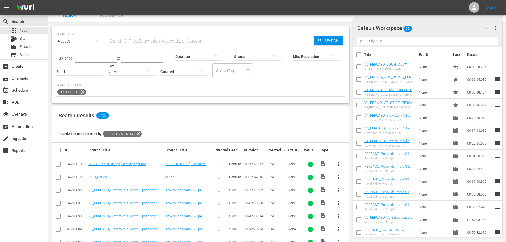
scroll to position [139, 0]
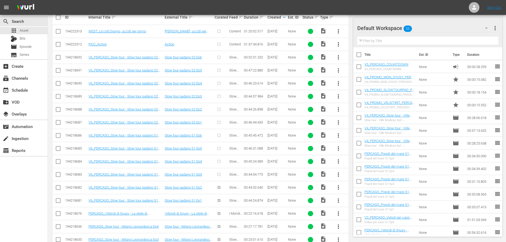
click at [339, 174] on span "more_vert" at bounding box center [339, 174] width 6 height 6
click at [369, 213] on div "Episode" at bounding box center [367, 215] width 36 height 13
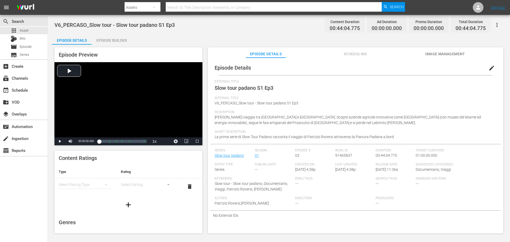
click at [489, 68] on span "edit" at bounding box center [492, 68] width 6 height 6
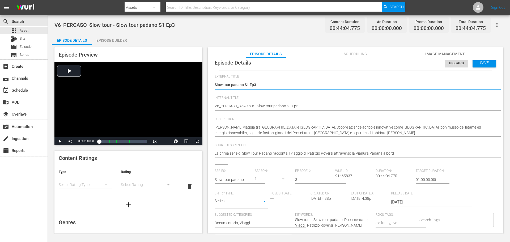
scroll to position [58, 0]
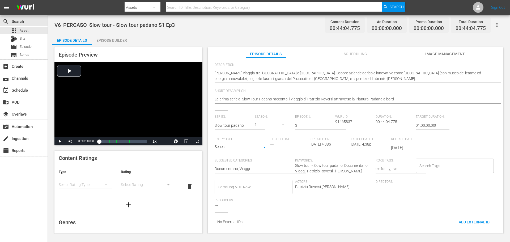
click at [263, 175] on div "Suggested Categories: Documentario, Viaggi Documentario, Viaggi" at bounding box center [255, 169] width 81 height 21
click at [265, 182] on input "Samsung VOD Row" at bounding box center [249, 187] width 65 height 10
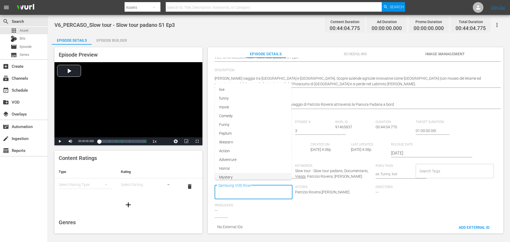
scroll to position [0, 0]
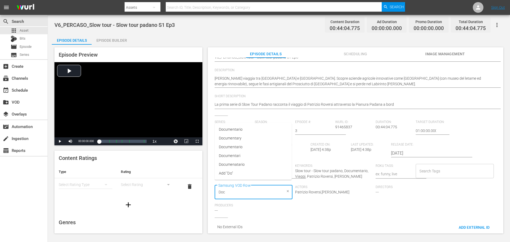
type input "Docu"
click at [249, 129] on li "Documentario" at bounding box center [253, 129] width 77 height 9
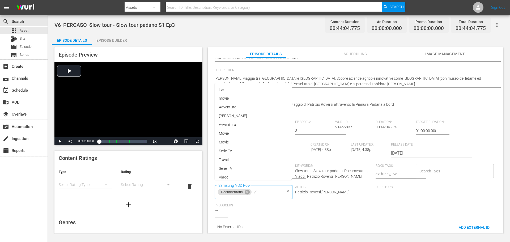
type input "Via"
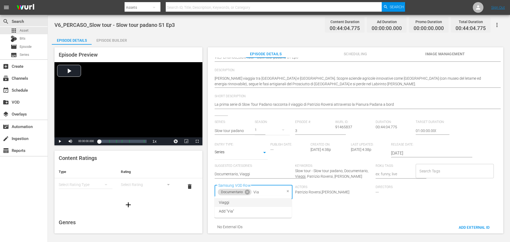
click at [233, 202] on li "Viaggi" at bounding box center [253, 202] width 77 height 9
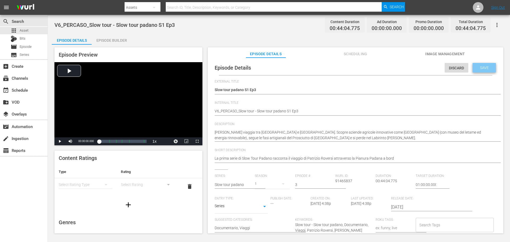
click at [482, 70] on span "Save" at bounding box center [484, 68] width 17 height 4
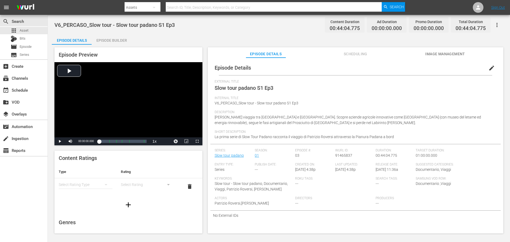
click at [125, 41] on div "Episode Builder" at bounding box center [112, 40] width 40 height 13
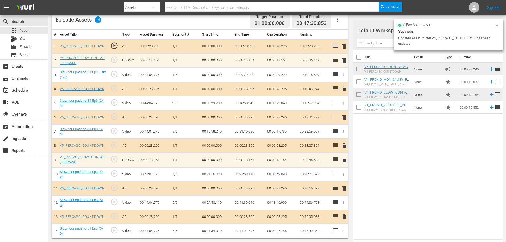
scroll to position [145, 0]
click at [39, 32] on div "apps Asset" at bounding box center [24, 30] width 48 height 7
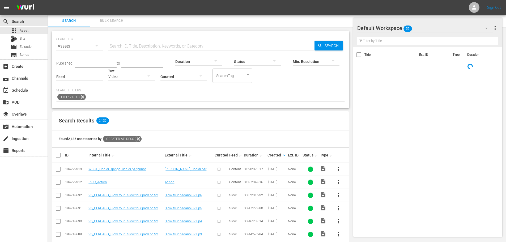
scroll to position [145, 0]
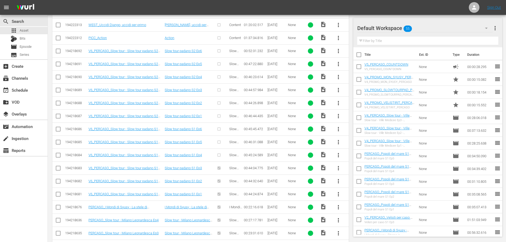
click at [339, 154] on span "more_vert" at bounding box center [339, 155] width 6 height 6
click at [351, 200] on div "Episode" at bounding box center [367, 195] width 36 height 13
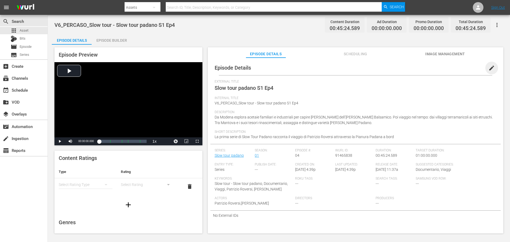
click at [489, 67] on span "edit" at bounding box center [492, 68] width 6 height 6
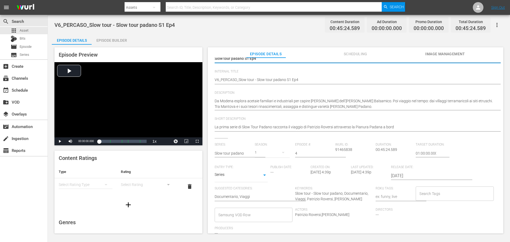
scroll to position [58, 0]
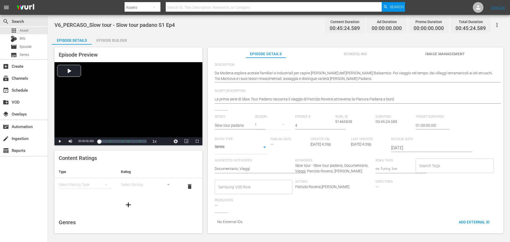
click at [253, 185] on input "Samsung VOD Row" at bounding box center [249, 187] width 65 height 10
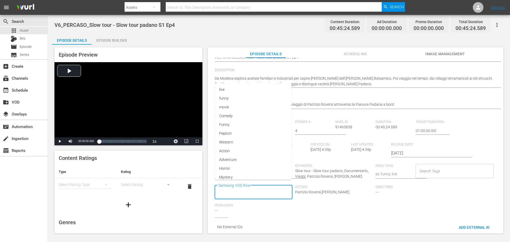
scroll to position [0, 0]
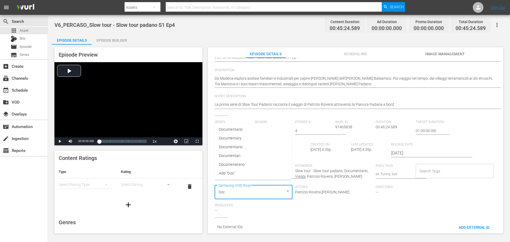
type input "Docu"
click at [258, 127] on li "Documentario" at bounding box center [253, 129] width 77 height 9
paste input ""Bermuda Tentacles 01:45:38 IMDB 3.1 2014 MOSTRI""
type input ""Bermuda Tentacles 01:45:38 IMDB 3.1 2014 MOSTRI""
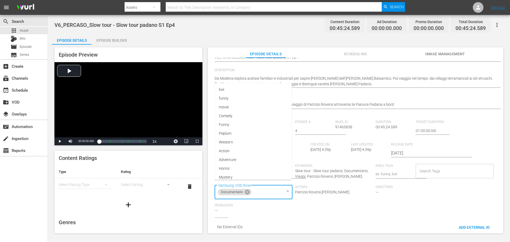
scroll to position [0, 0]
type input "Via"
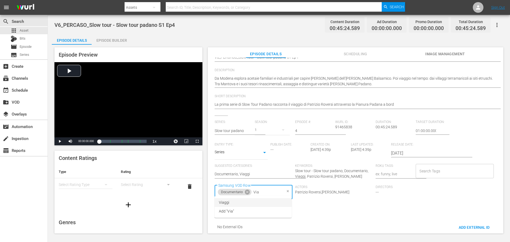
click at [259, 200] on li "Viaggi" at bounding box center [253, 202] width 77 height 9
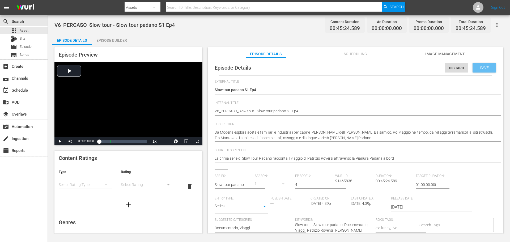
click at [482, 64] on div "Save" at bounding box center [484, 68] width 23 height 10
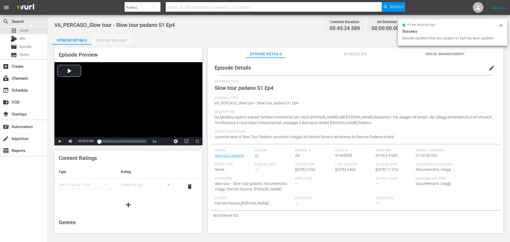
click at [127, 43] on div "Episode Builder" at bounding box center [112, 40] width 40 height 13
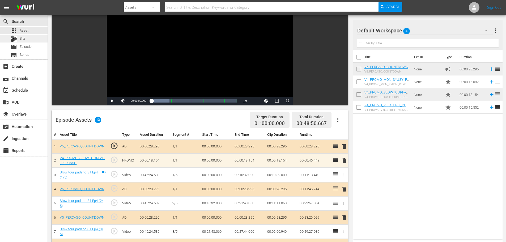
scroll to position [80, 0]
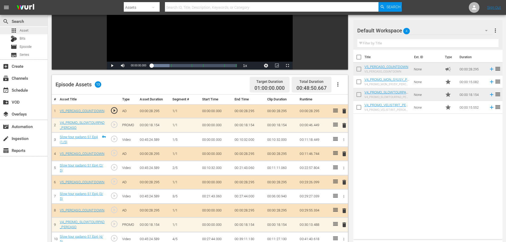
click at [37, 32] on div "apps Asset" at bounding box center [24, 30] width 48 height 7
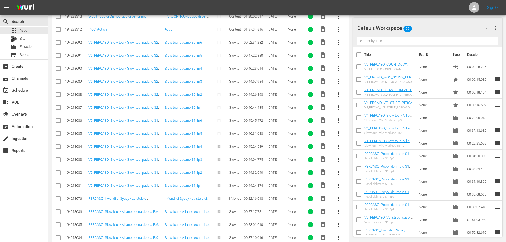
scroll to position [151, 0]
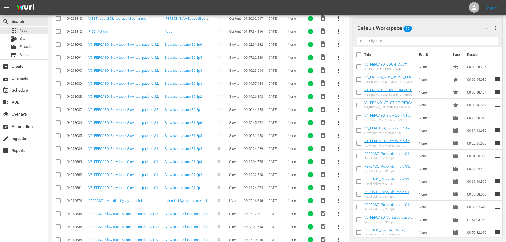
click at [340, 134] on span "more_vert" at bounding box center [339, 136] width 6 height 6
click at [358, 181] on div "Episode" at bounding box center [367, 176] width 36 height 13
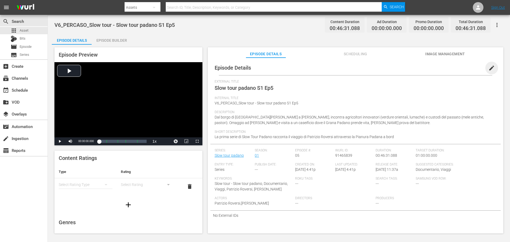
click at [489, 70] on span "edit" at bounding box center [492, 68] width 6 height 6
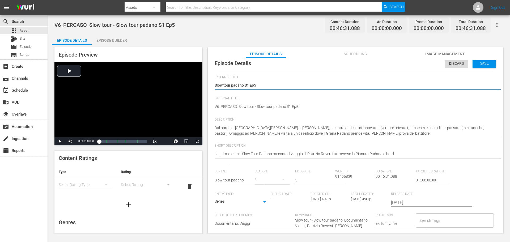
scroll to position [5, 0]
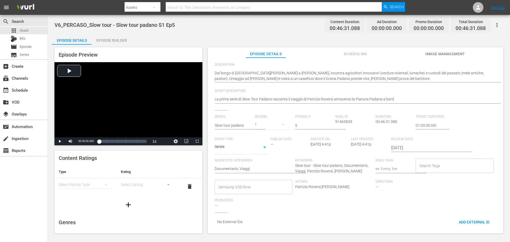
click at [243, 185] on input "Samsung VOD Row" at bounding box center [249, 187] width 65 height 10
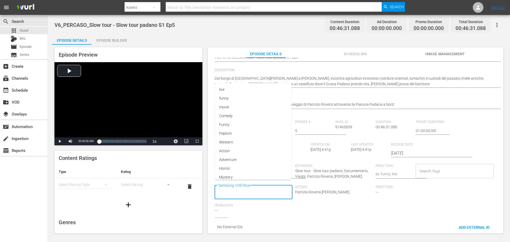
scroll to position [0, 0]
type input "Docu"
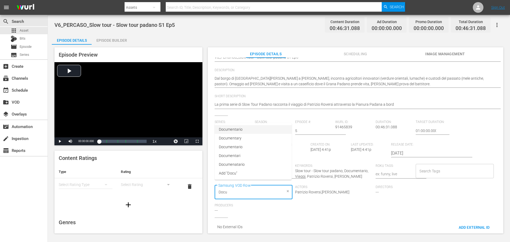
click at [225, 126] on li "Documentario" at bounding box center [253, 129] width 77 height 9
type input "Via"
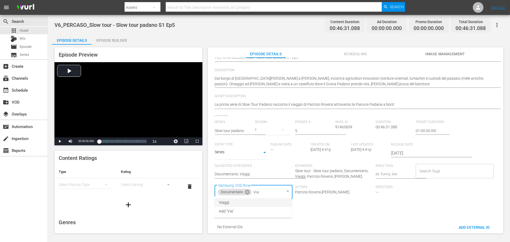
click at [261, 204] on li "Viaggi" at bounding box center [253, 202] width 77 height 9
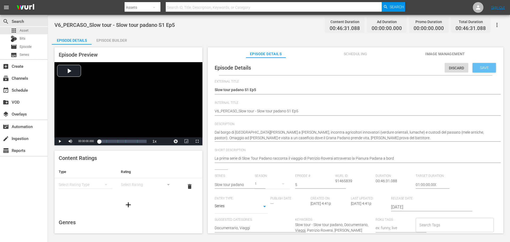
click at [482, 66] on span "Save" at bounding box center [484, 68] width 17 height 4
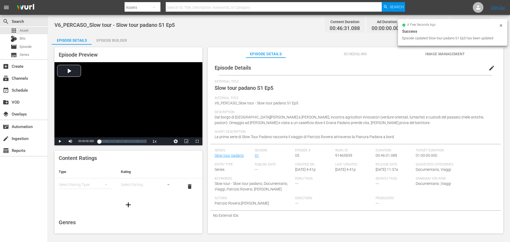
click at [108, 42] on div "Episode Builder" at bounding box center [112, 40] width 40 height 13
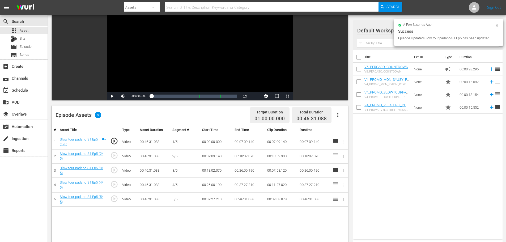
scroll to position [106, 0]
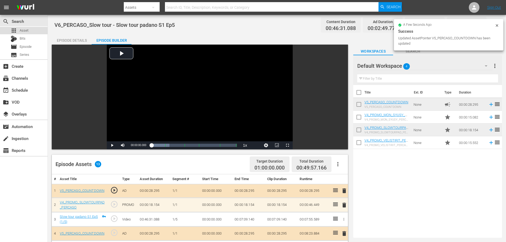
click at [38, 31] on div "apps Asset" at bounding box center [24, 30] width 48 height 7
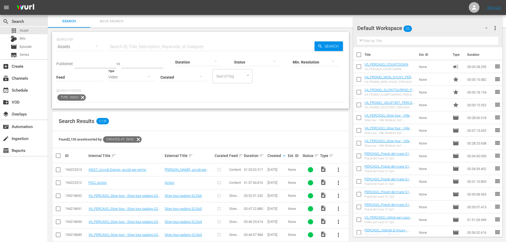
scroll to position [80, 0]
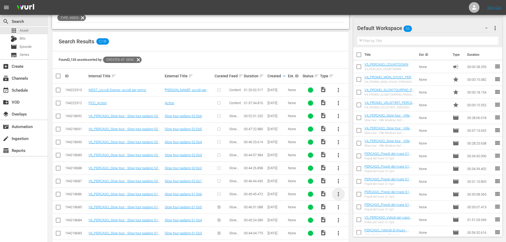
click at [339, 193] on span "more_vert" at bounding box center [339, 194] width 6 height 6
click at [348, 196] on div "Episode" at bounding box center [367, 192] width 45 height 13
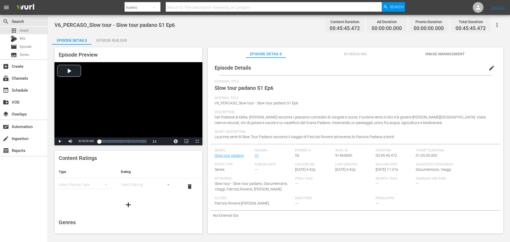
click at [487, 72] on button "edit" at bounding box center [492, 68] width 13 height 13
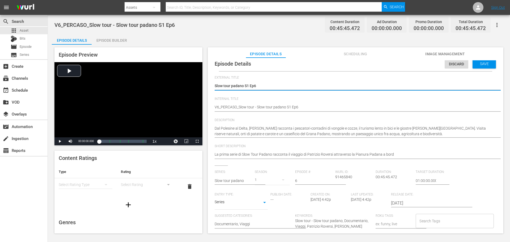
scroll to position [5, 0]
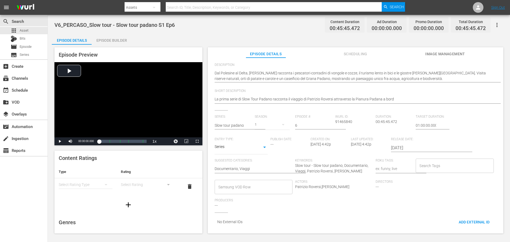
click at [246, 189] on div "Samsung VOD Row" at bounding box center [254, 187] width 78 height 14
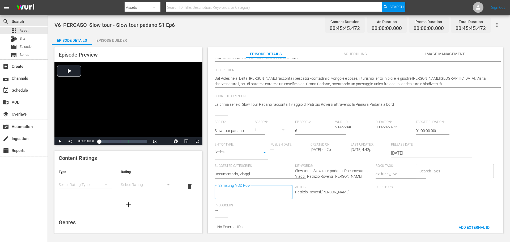
scroll to position [0, 0]
type input "Docu"
click at [226, 131] on span "Documentario" at bounding box center [231, 130] width 24 height 6
type input "Via"
click at [269, 205] on li "Viaggi" at bounding box center [253, 202] width 77 height 9
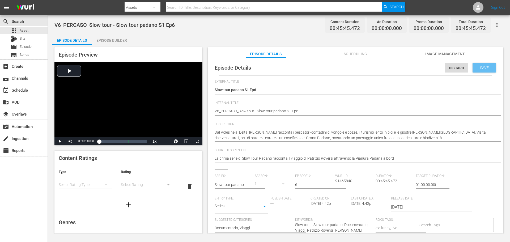
click at [482, 71] on div "Save" at bounding box center [484, 68] width 23 height 10
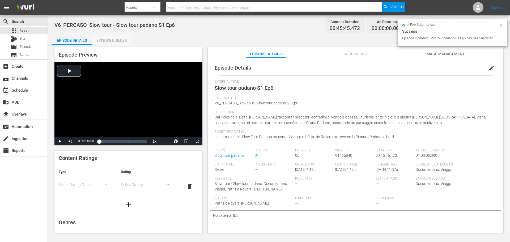
click at [106, 41] on div "Episode Builder" at bounding box center [112, 40] width 40 height 13
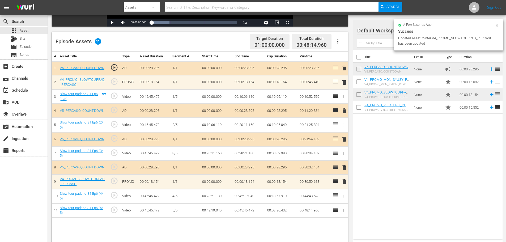
scroll to position [139, 0]
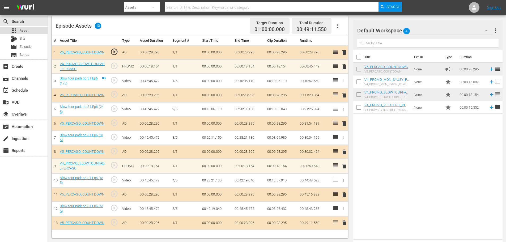
click at [30, 31] on div "apps Asset" at bounding box center [24, 30] width 48 height 7
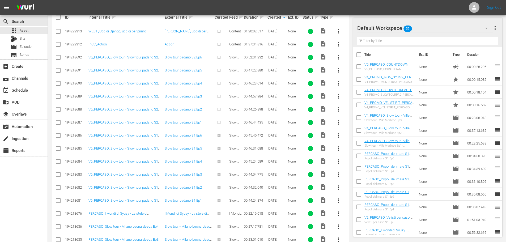
scroll to position [85, 0]
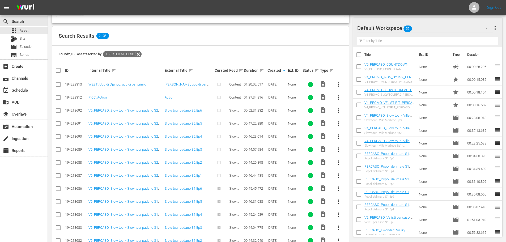
click at [340, 175] on span "more_vert" at bounding box center [339, 176] width 6 height 6
click at [351, 223] on div "Add To... Workspace Convert To... Episode" at bounding box center [367, 196] width 45 height 55
click at [351, 221] on div "Episode" at bounding box center [367, 216] width 36 height 13
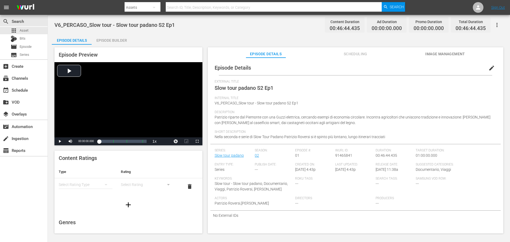
click at [489, 69] on span "edit" at bounding box center [492, 68] width 6 height 6
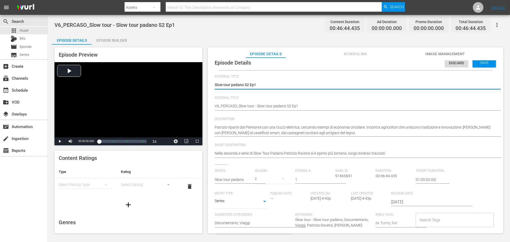
scroll to position [58, 0]
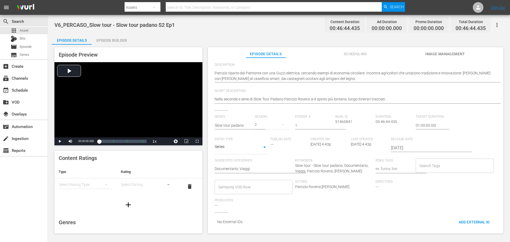
click at [246, 184] on input "Samsung VOD Row" at bounding box center [249, 187] width 65 height 10
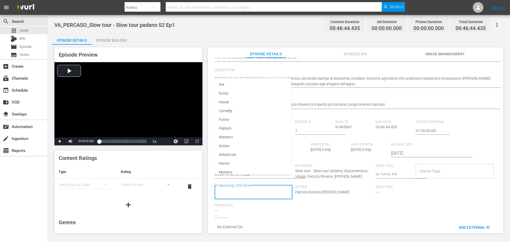
scroll to position [0, 0]
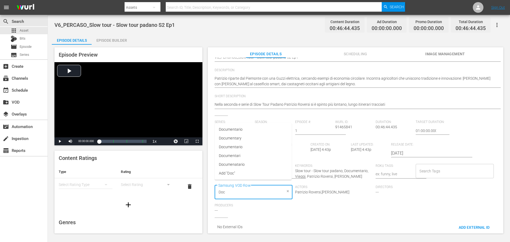
type input "Docu"
click at [253, 131] on li "Documentario" at bounding box center [253, 129] width 77 height 9
type input "Viagg"
click at [254, 202] on li "Viaggi" at bounding box center [253, 202] width 77 height 9
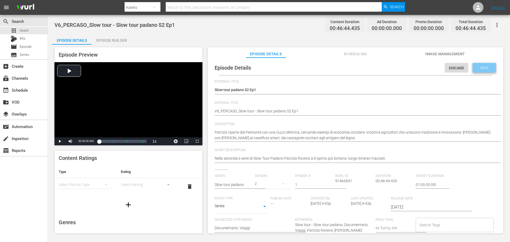
click at [487, 65] on div "Save" at bounding box center [484, 68] width 23 height 10
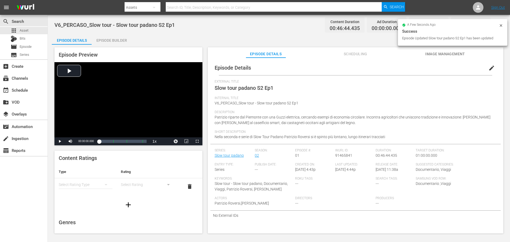
click at [118, 41] on div "Episode Builder" at bounding box center [112, 40] width 40 height 13
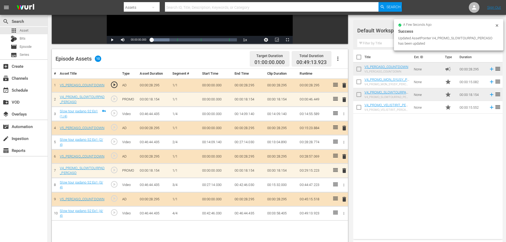
scroll to position [133, 0]
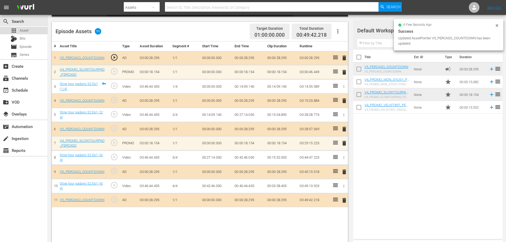
click at [32, 32] on div "apps Asset" at bounding box center [24, 30] width 48 height 7
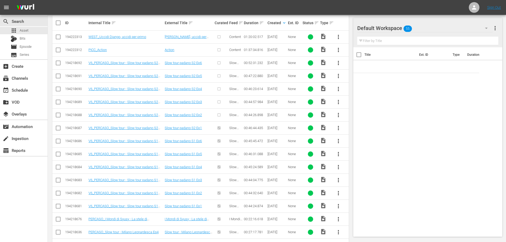
scroll to position [80, 0]
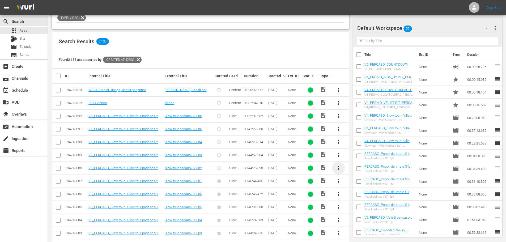
click at [338, 169] on span "more_vert" at bounding box center [339, 168] width 6 height 6
click at [338, 168] on span "more_vert" at bounding box center [339, 168] width 6 height 6
click at [359, 209] on div "Episode" at bounding box center [367, 208] width 36 height 13
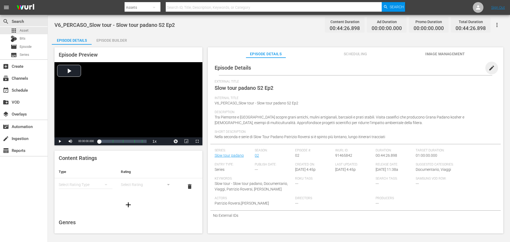
click at [489, 69] on span "edit" at bounding box center [492, 68] width 6 height 6
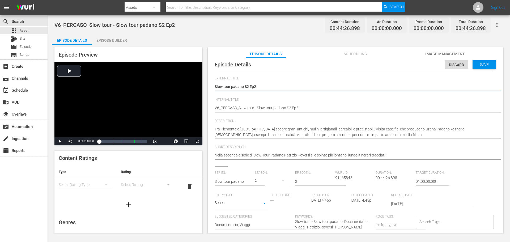
scroll to position [5, 0]
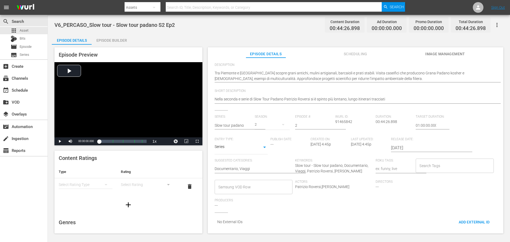
click at [256, 182] on input "Samsung VOD Row" at bounding box center [249, 187] width 65 height 10
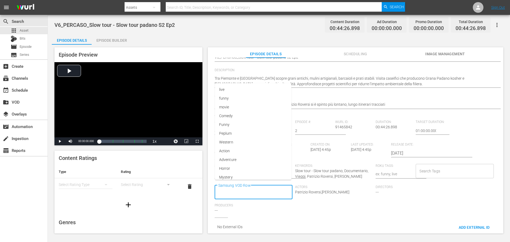
scroll to position [0, 0]
type input "Docu"
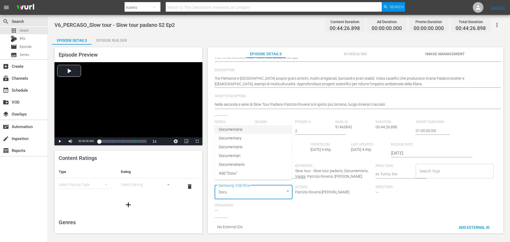
click at [240, 128] on span "Documentario" at bounding box center [231, 130] width 24 height 6
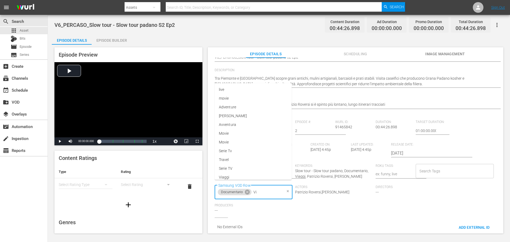
type input "Via"
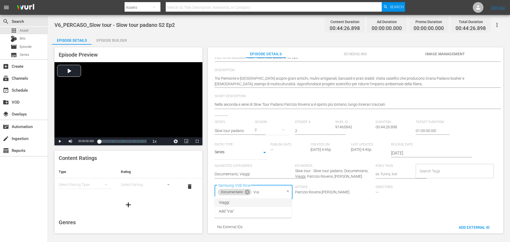
click at [222, 204] on span "Viaggi" at bounding box center [224, 203] width 11 height 6
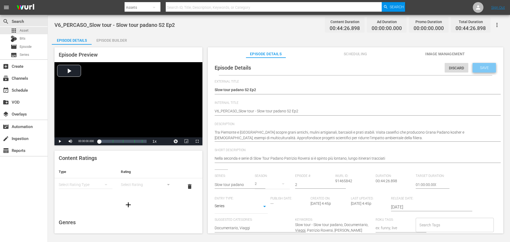
click at [486, 65] on div "Save" at bounding box center [484, 68] width 23 height 10
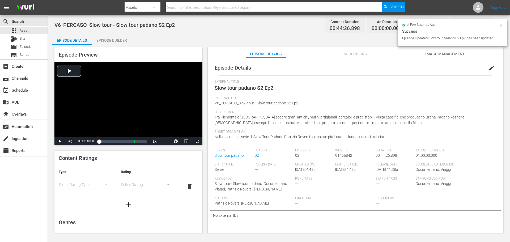
click at [108, 41] on div "Episode Builder" at bounding box center [112, 40] width 40 height 13
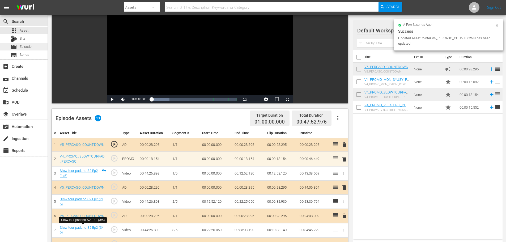
scroll to position [27, 0]
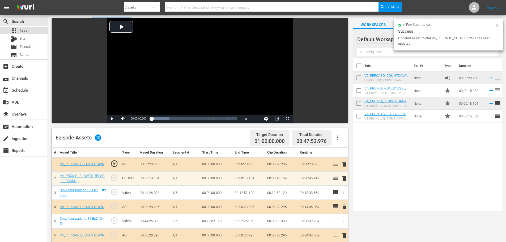
click at [30, 28] on div "apps Asset" at bounding box center [24, 30] width 48 height 7
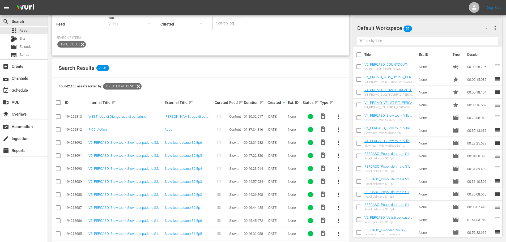
scroll to position [106, 0]
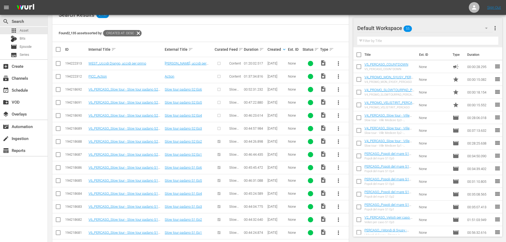
click at [339, 128] on span "more_vert" at bounding box center [339, 128] width 6 height 6
click at [351, 175] on div "Episode" at bounding box center [367, 169] width 36 height 13
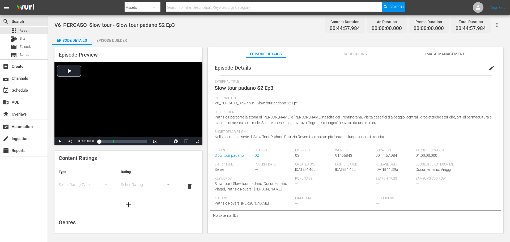
click at [489, 65] on span "edit" at bounding box center [492, 68] width 6 height 6
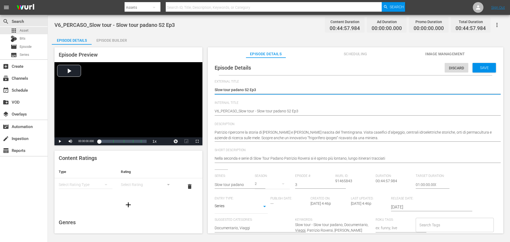
scroll to position [5, 0]
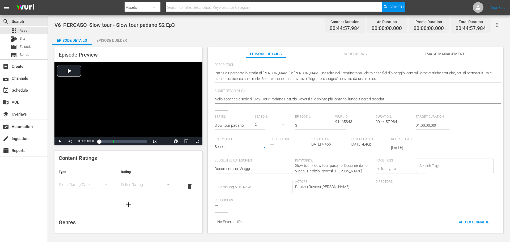
click at [248, 185] on input "Samsung VOD Row" at bounding box center [249, 187] width 65 height 10
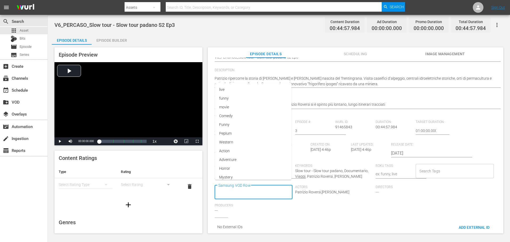
scroll to position [0, 0]
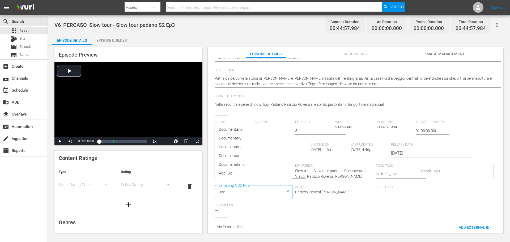
type input "Docu"
click at [257, 130] on li "Documentario" at bounding box center [253, 129] width 77 height 9
type input "Via"
click at [235, 204] on li "Viaggi" at bounding box center [253, 202] width 77 height 9
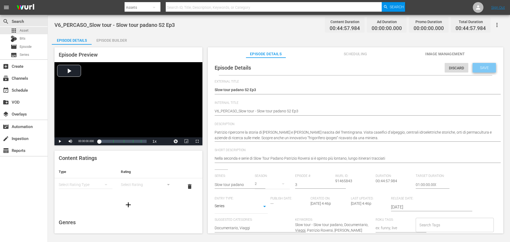
click at [491, 69] on div "Save" at bounding box center [484, 68] width 23 height 10
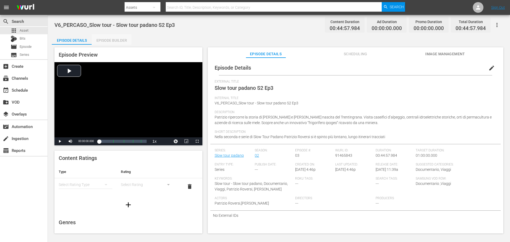
click at [108, 41] on div "Episode Builder" at bounding box center [112, 40] width 40 height 13
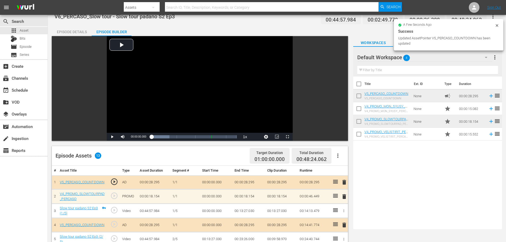
scroll to position [6, 0]
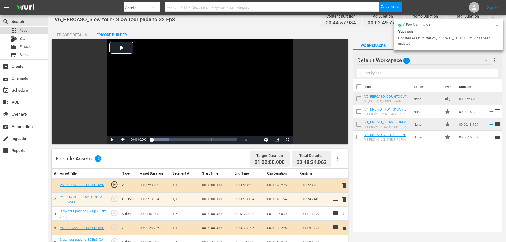
click at [26, 31] on span "Asset" at bounding box center [24, 30] width 9 height 5
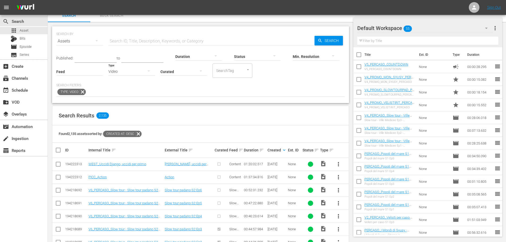
scroll to position [59, 0]
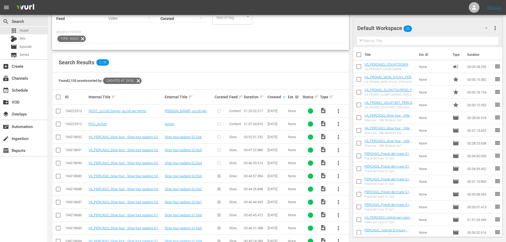
click at [340, 162] on span "more_vert" at bounding box center [339, 163] width 6 height 6
click at [356, 204] on div "Episode" at bounding box center [367, 203] width 36 height 13
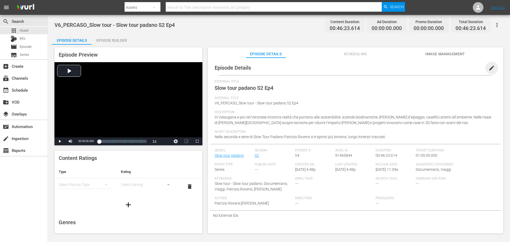
click at [489, 70] on span "edit" at bounding box center [492, 68] width 6 height 6
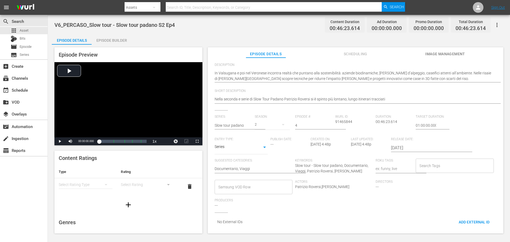
scroll to position [5, 0]
click at [228, 186] on input "Samsung VOD Row" at bounding box center [249, 187] width 65 height 10
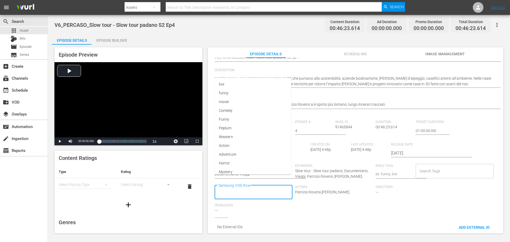
scroll to position [0, 0]
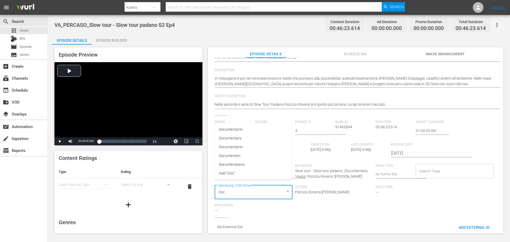
type input "Docu"
click at [223, 132] on span "Documentario" at bounding box center [231, 130] width 24 height 6
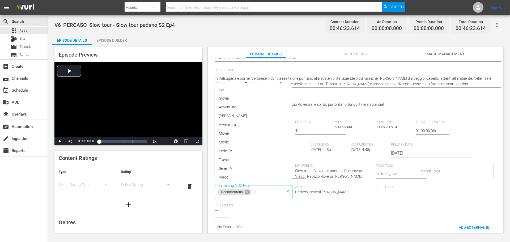
type input "Via"
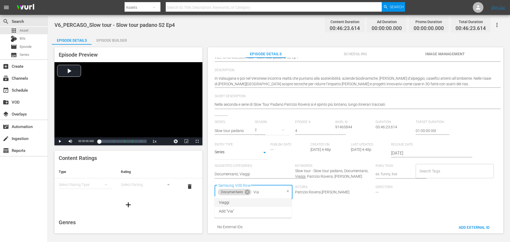
click at [223, 202] on span "Viaggi" at bounding box center [224, 203] width 11 height 6
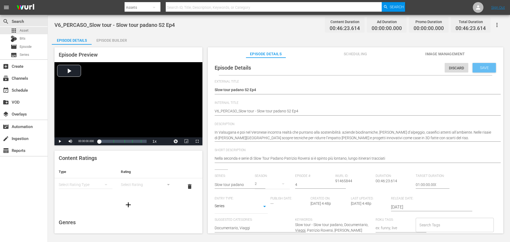
click at [485, 66] on span "Save" at bounding box center [484, 68] width 17 height 4
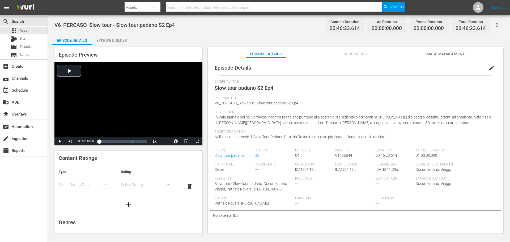
click at [115, 40] on div "Episode Builder" at bounding box center [112, 40] width 40 height 13
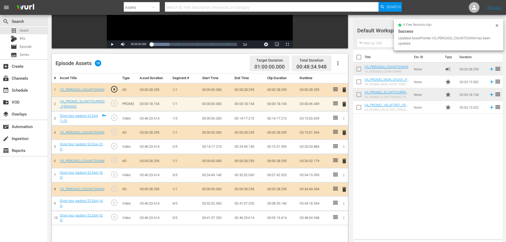
scroll to position [133, 0]
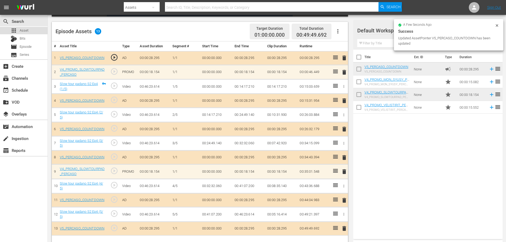
click at [36, 31] on div "apps Asset" at bounding box center [24, 30] width 48 height 7
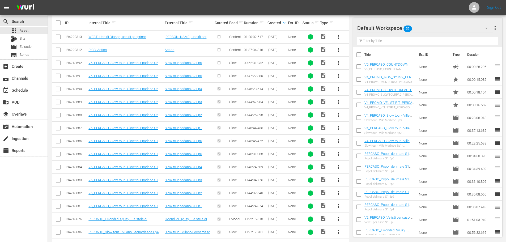
scroll to position [80, 0]
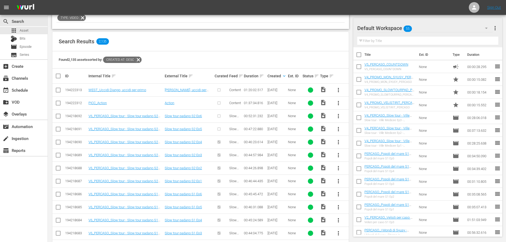
click at [338, 128] on span "more_vert" at bounding box center [339, 129] width 6 height 6
click at [358, 175] on div "Episode" at bounding box center [367, 169] width 36 height 13
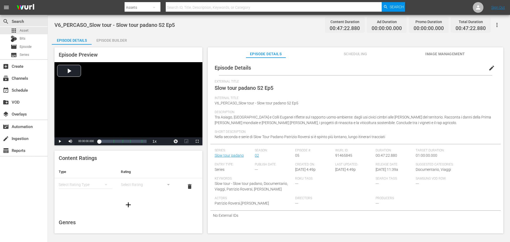
click at [488, 72] on button "edit" at bounding box center [492, 68] width 13 height 13
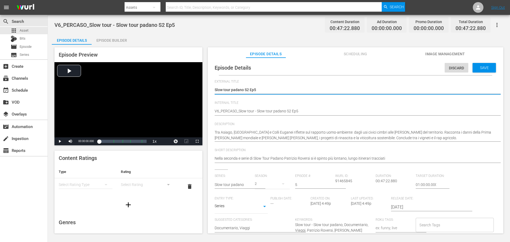
scroll to position [5, 0]
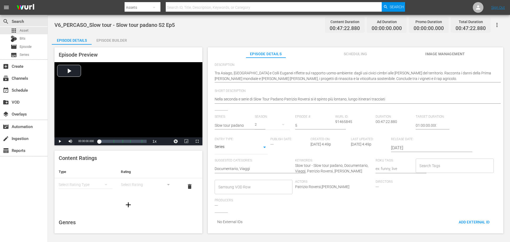
click at [260, 186] on input "Samsung VOD Row" at bounding box center [249, 187] width 65 height 10
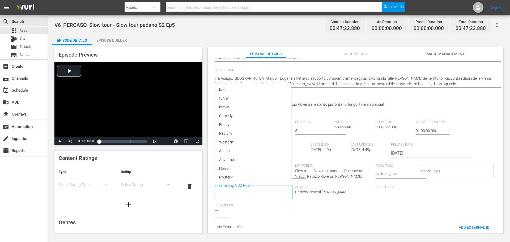
scroll to position [0, 0]
type input "Docu"
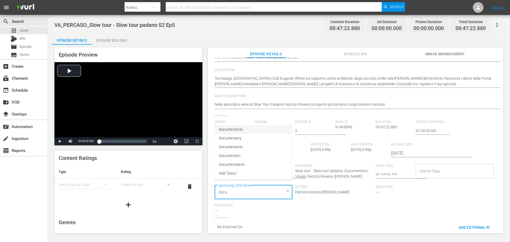
click at [258, 130] on li "Documentario" at bounding box center [253, 129] width 77 height 9
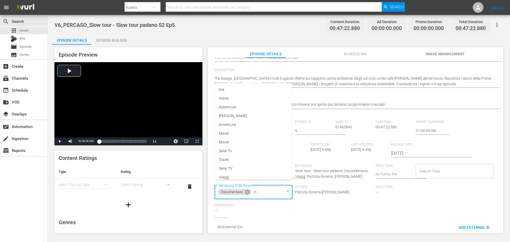
type input "Via"
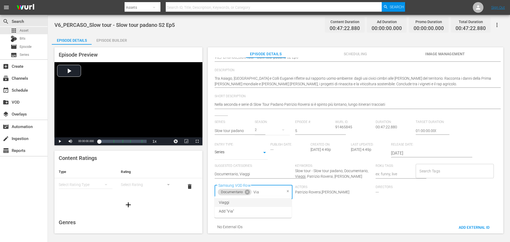
click at [274, 200] on li "Viaggi" at bounding box center [253, 202] width 77 height 9
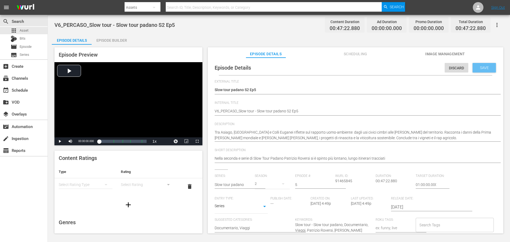
click at [487, 68] on span "Save" at bounding box center [484, 68] width 17 height 4
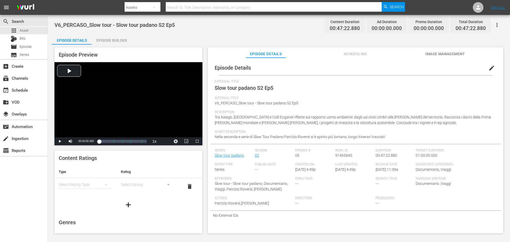
click at [118, 42] on div "Episode Builder" at bounding box center [112, 40] width 40 height 13
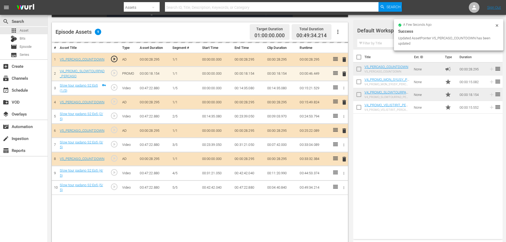
scroll to position [133, 0]
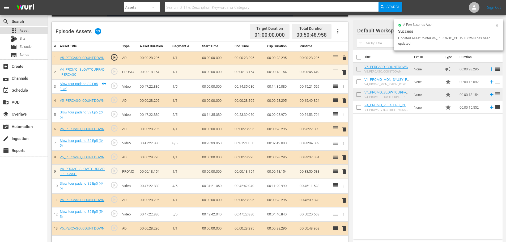
click at [34, 32] on div "apps Asset" at bounding box center [24, 30] width 48 height 7
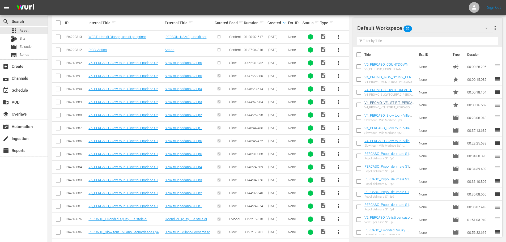
scroll to position [106, 0]
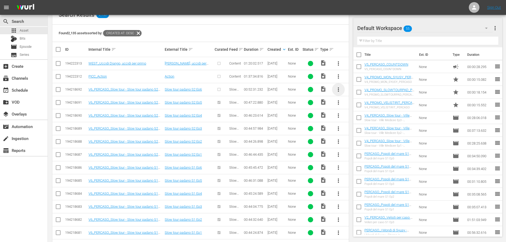
click at [340, 90] on span "more_vert" at bounding box center [339, 89] width 6 height 6
click at [353, 133] on div "Episode" at bounding box center [367, 130] width 36 height 13
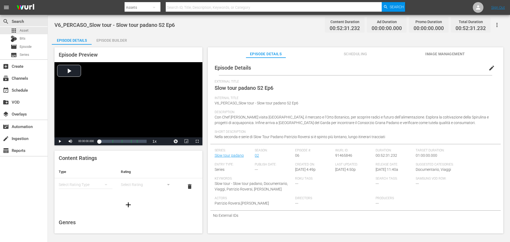
click at [486, 69] on button "edit" at bounding box center [492, 68] width 13 height 13
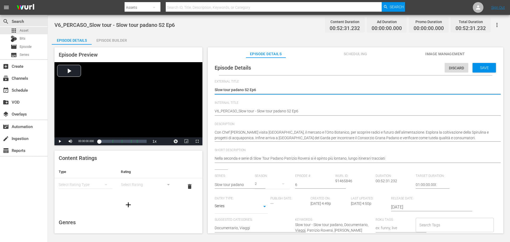
scroll to position [5, 0]
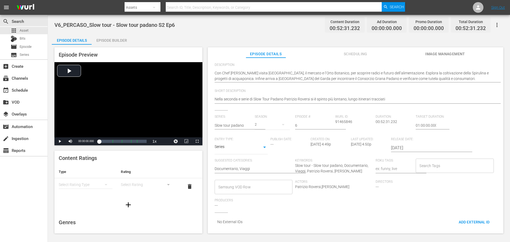
click at [258, 186] on input "Samsung VOD Row" at bounding box center [249, 187] width 65 height 10
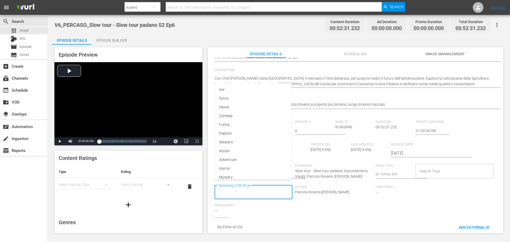
scroll to position [0, 0]
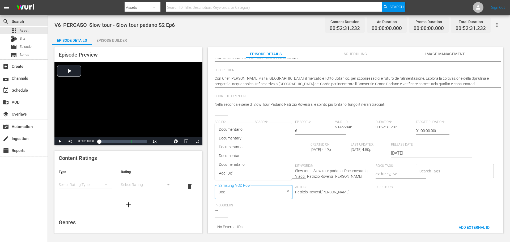
type input "Docu"
click at [257, 133] on li "Documentario" at bounding box center [253, 129] width 77 height 9
type input "Via"
click at [269, 204] on li "Viaggi" at bounding box center [253, 202] width 77 height 9
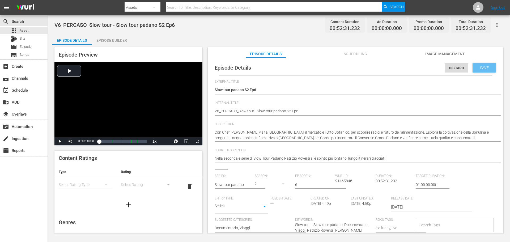
click at [486, 70] on div "Save" at bounding box center [484, 68] width 23 height 10
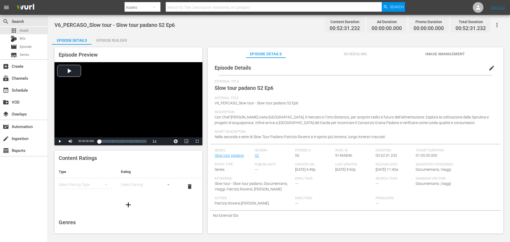
click at [113, 40] on div "Episode Builder" at bounding box center [112, 40] width 40 height 13
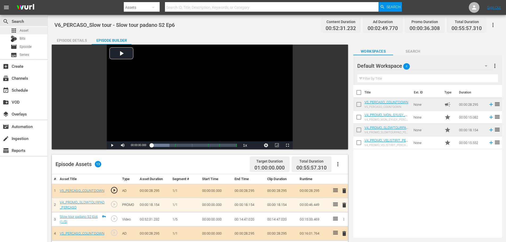
click at [30, 31] on div "apps Asset" at bounding box center [24, 30] width 48 height 7
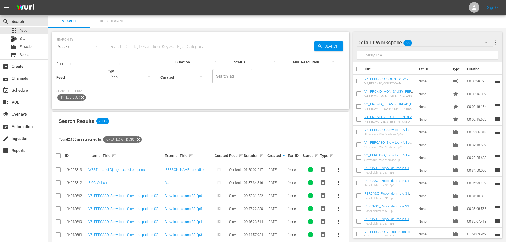
click at [133, 77] on div "Video" at bounding box center [131, 77] width 47 height 15
click at [120, 88] on div "Ad" at bounding box center [131, 85] width 47 height 9
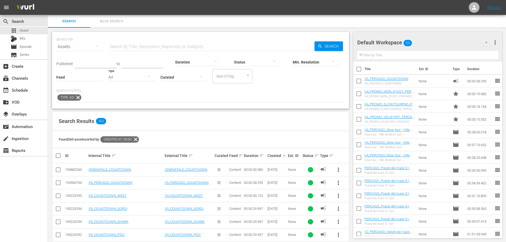
click at [139, 78] on div "Ad" at bounding box center [131, 77] width 47 height 15
click at [138, 77] on div "Video" at bounding box center [131, 76] width 47 height 9
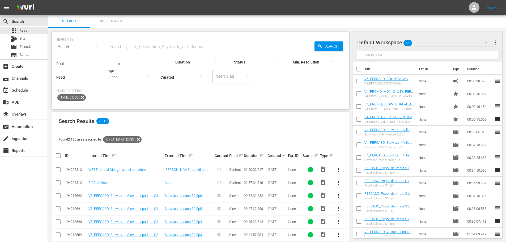
click at [138, 77] on div "Video" at bounding box center [131, 77] width 47 height 15
click at [139, 89] on div "Ad" at bounding box center [131, 85] width 47 height 9
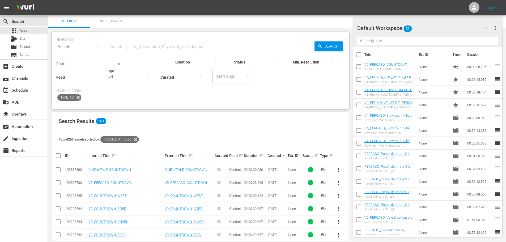
scroll to position [53, 0]
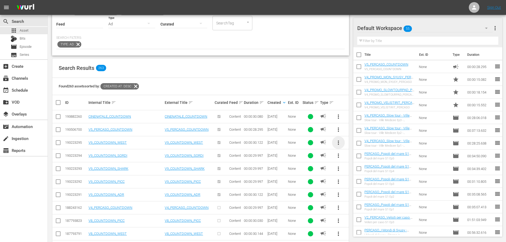
click at [338, 142] on span "more_vert" at bounding box center [339, 143] width 6 height 6
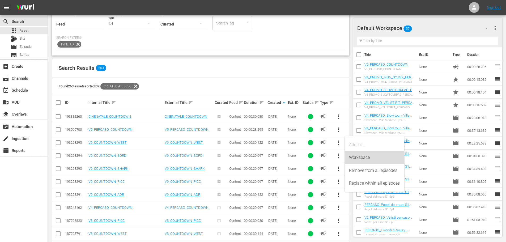
click at [357, 156] on div "Workspace" at bounding box center [374, 157] width 51 height 13
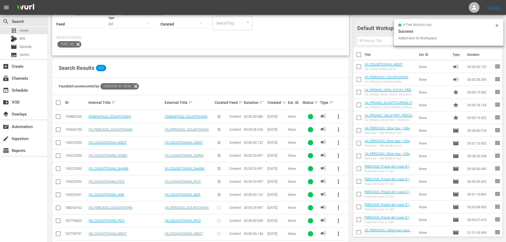
click at [339, 182] on span "more_vert" at bounding box center [339, 182] width 6 height 6
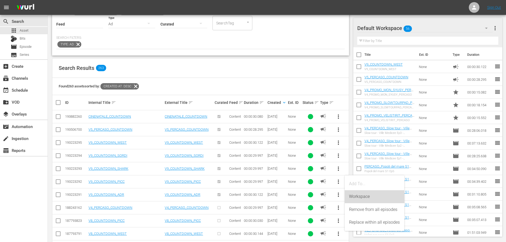
click at [353, 197] on div "Workspace" at bounding box center [374, 196] width 51 height 13
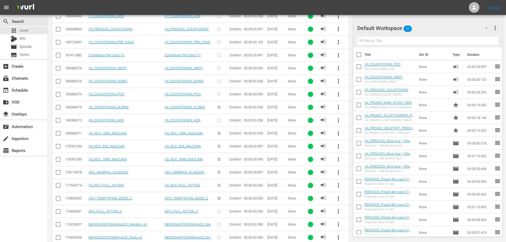
scroll to position [417, 0]
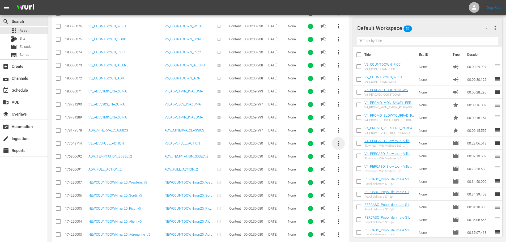
click at [340, 143] on span "more_vert" at bounding box center [339, 143] width 6 height 6
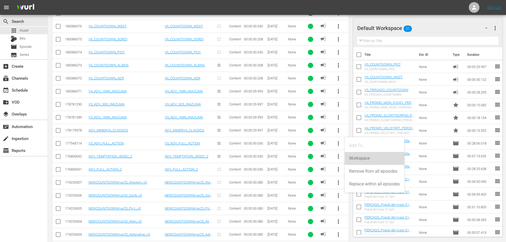
click at [352, 159] on div "Workspace" at bounding box center [374, 158] width 51 height 13
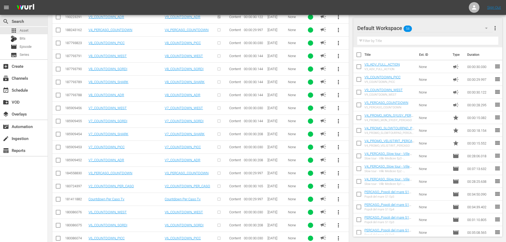
scroll to position [0, 0]
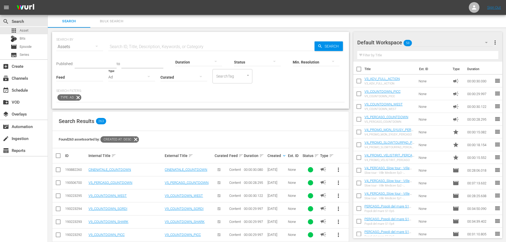
click at [133, 77] on div "Ad" at bounding box center [131, 77] width 47 height 15
click at [133, 110] on div "Promo" at bounding box center [131, 110] width 47 height 9
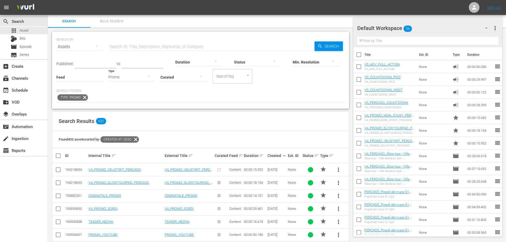
scroll to position [106, 0]
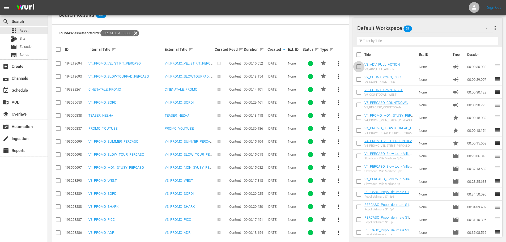
click at [360, 69] on input "checkbox" at bounding box center [359, 67] width 11 height 11
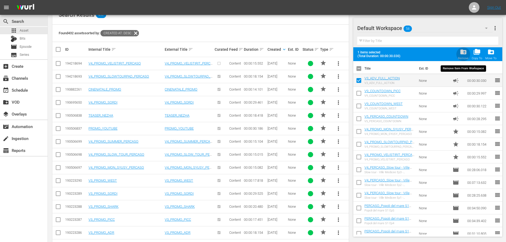
click at [466, 54] on span "folder_delete" at bounding box center [463, 51] width 7 height 7
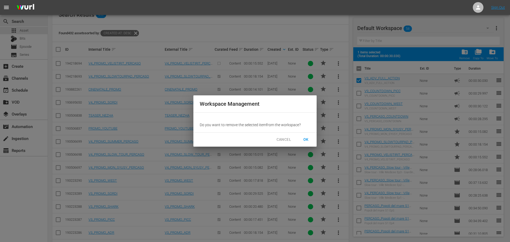
click at [311, 139] on button "OK" at bounding box center [306, 140] width 17 height 10
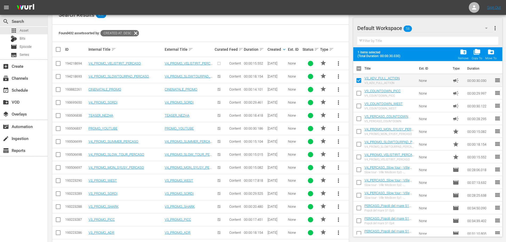
checkbox input "false"
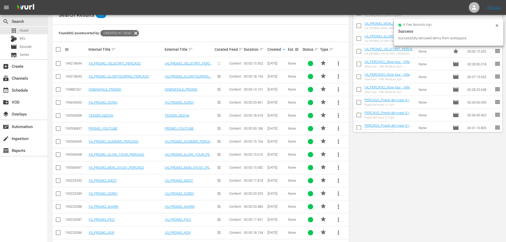
scroll to position [0, 0]
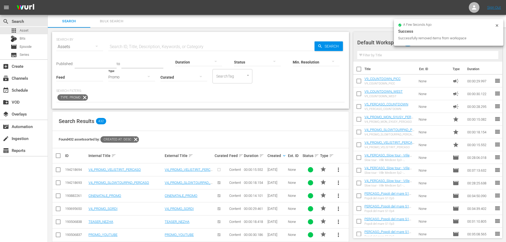
click at [149, 78] on icon "button" at bounding box center [149, 76] width 6 height 6
click at [125, 84] on div "Ad" at bounding box center [131, 85] width 47 height 9
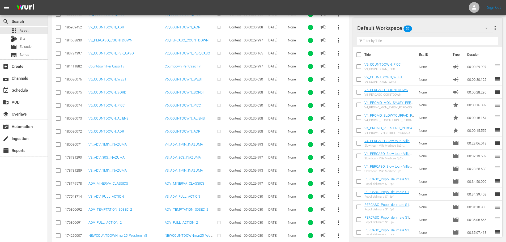
scroll to position [391, 0]
click at [340, 183] on span "more_vert" at bounding box center [339, 183] width 6 height 6
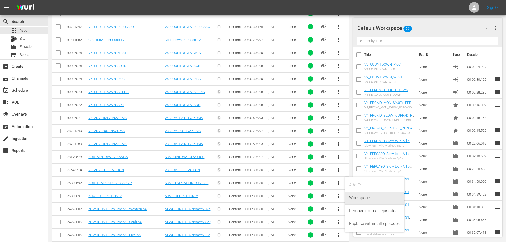
click at [351, 198] on div "Workspace" at bounding box center [374, 198] width 51 height 13
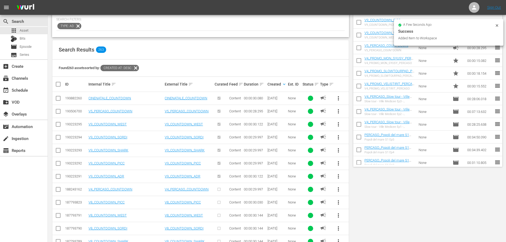
scroll to position [0, 0]
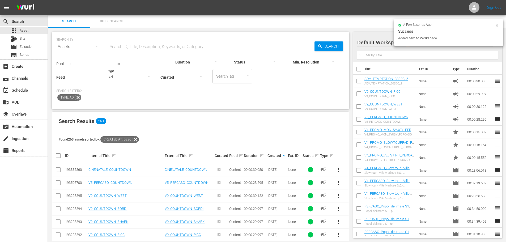
click at [137, 76] on div "Ad" at bounding box center [131, 77] width 47 height 15
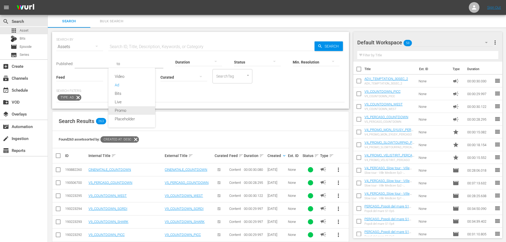
click at [139, 113] on div "Promo" at bounding box center [131, 110] width 47 height 9
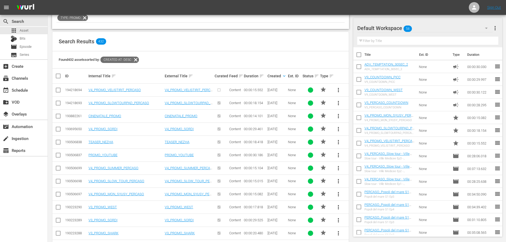
click at [338, 156] on span "more_vert" at bounding box center [339, 155] width 6 height 6
click at [359, 173] on div "Workspace" at bounding box center [374, 170] width 51 height 13
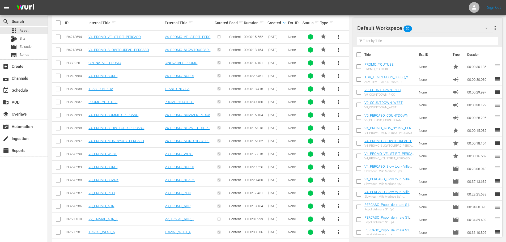
scroll to position [160, 0]
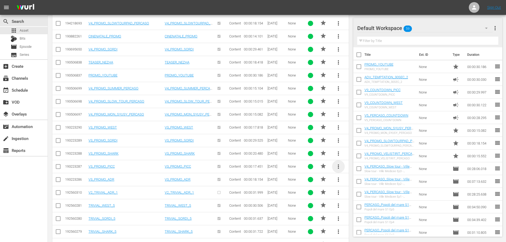
click at [337, 169] on span "more_vert" at bounding box center [339, 167] width 6 height 6
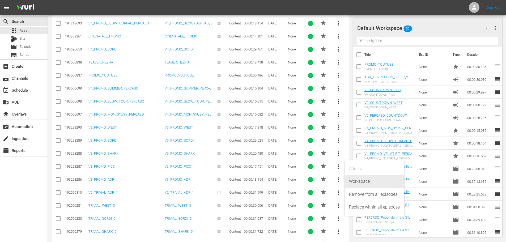
click at [351, 179] on div "Workspace" at bounding box center [374, 181] width 51 height 13
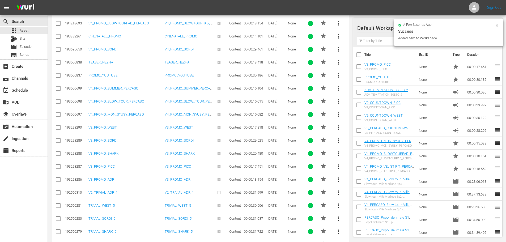
click at [339, 129] on span "more_vert" at bounding box center [339, 127] width 6 height 6
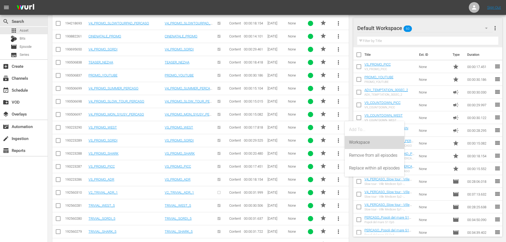
click at [349, 144] on div "Workspace" at bounding box center [374, 142] width 51 height 13
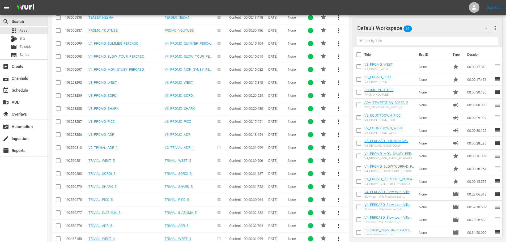
scroll to position [0, 0]
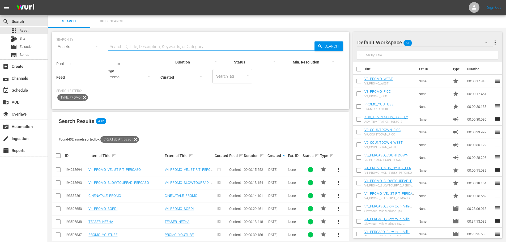
click at [128, 43] on input "text" at bounding box center [211, 46] width 206 height 13
type input "trivial"
click at [339, 194] on span "more_vert" at bounding box center [339, 196] width 6 height 6
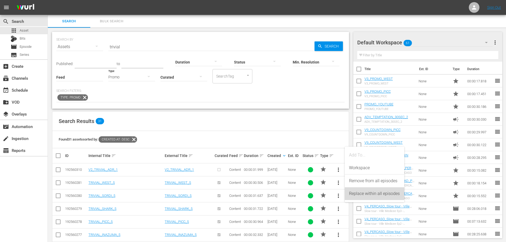
click at [364, 192] on div "Replace within all episodes" at bounding box center [374, 193] width 51 height 13
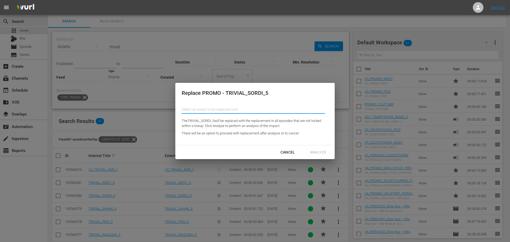
click at [214, 110] on input "text" at bounding box center [254, 109] width 144 height 13
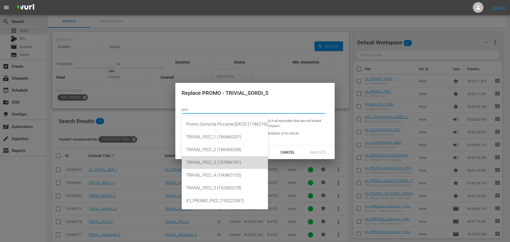
click at [241, 161] on div "TRIVIAL_PICC_3 (187884781)" at bounding box center [225, 162] width 78 height 13
type input "TRIVIAL_PICC_3 (187884781)"
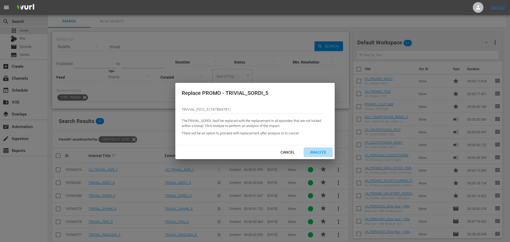
click at [317, 150] on div "Analyze" at bounding box center [318, 152] width 25 height 7
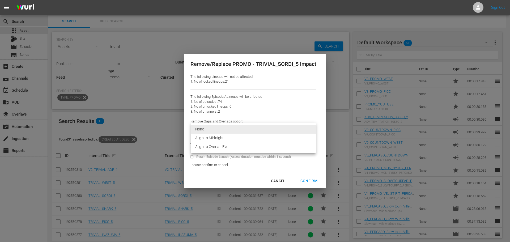
click at [252, 129] on body "menu Sign Out search Search apps Asset Bits movie Episode subtitles Series add_…" at bounding box center [255, 121] width 510 height 242
click at [245, 149] on li "Align to Overlap Event" at bounding box center [253, 147] width 125 height 9
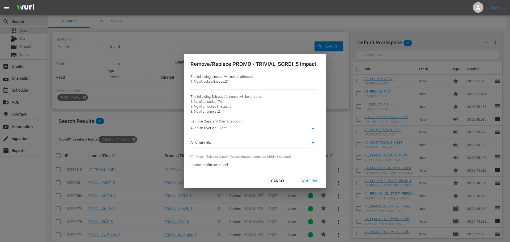
click at [312, 182] on div "Confirm" at bounding box center [309, 181] width 26 height 7
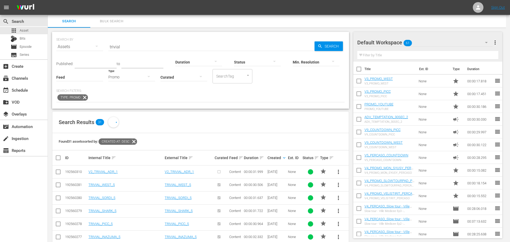
type input "0"
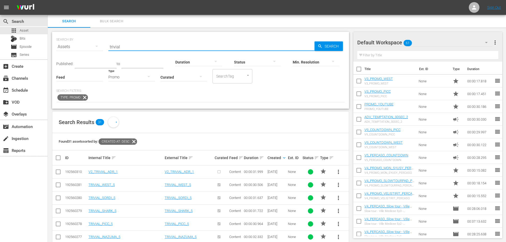
click at [129, 43] on input "trivial" at bounding box center [211, 46] width 206 height 13
type input "trivial"
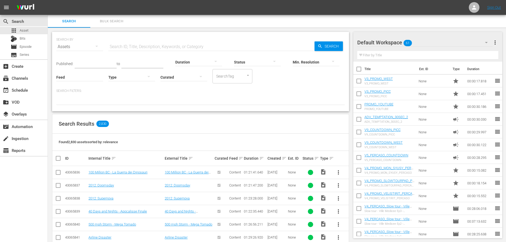
click at [131, 48] on input "text" at bounding box center [211, 46] width 206 height 13
click at [114, 78] on div at bounding box center [131, 77] width 47 height 15
click at [131, 110] on div "Promo" at bounding box center [131, 110] width 47 height 9
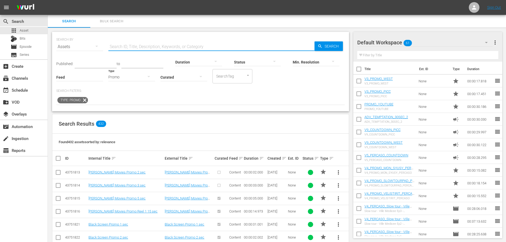
click at [118, 45] on input "text" at bounding box center [211, 46] width 206 height 13
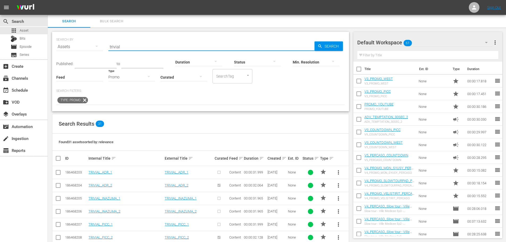
type input "trivial"
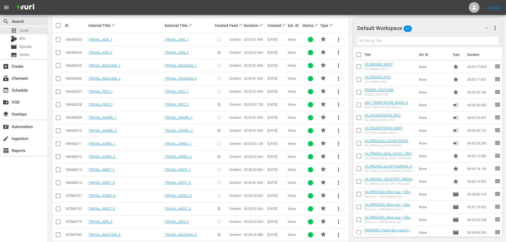
scroll to position [160, 0]
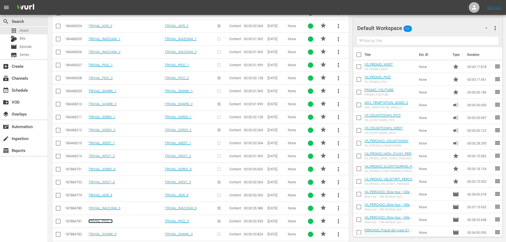
click at [97, 223] on link "TRIVIAL_PICC_3" at bounding box center [101, 221] width 24 height 4
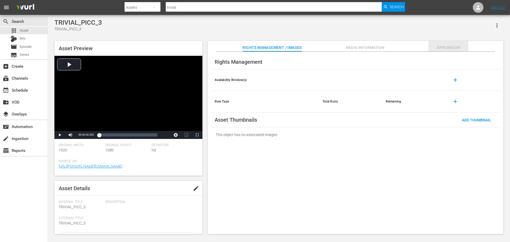
click at [432, 50] on span "Appears On" at bounding box center [449, 47] width 40 height 7
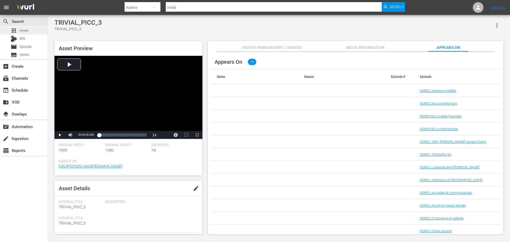
click at [35, 29] on div "apps Asset" at bounding box center [24, 30] width 48 height 7
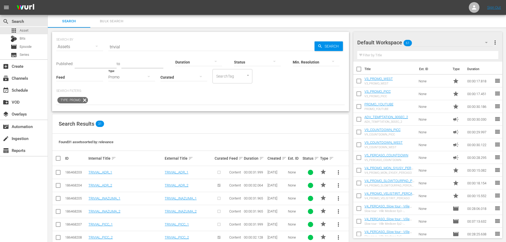
click at [136, 48] on input "trivial" at bounding box center [211, 46] width 206 height 13
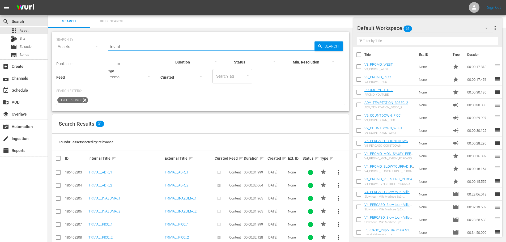
scroll to position [27, 0]
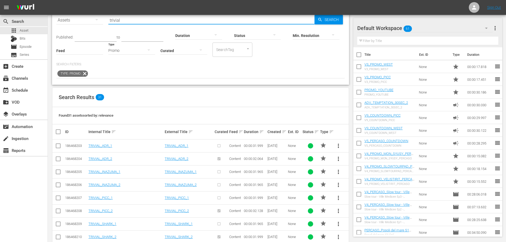
click at [338, 212] on span "more_vert" at bounding box center [339, 211] width 6 height 6
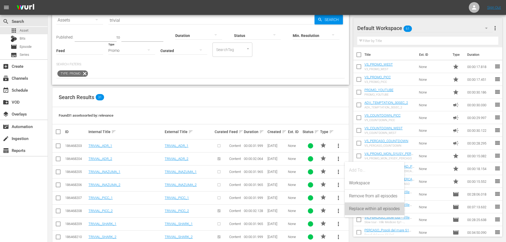
click at [357, 208] on div "Replace within all episodes" at bounding box center [374, 209] width 51 height 13
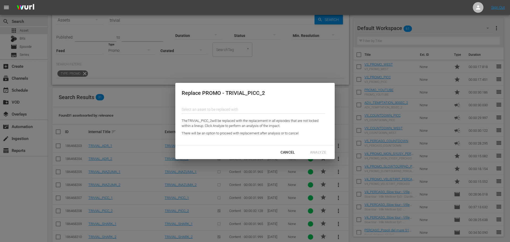
click at [246, 108] on input "text" at bounding box center [254, 109] width 144 height 13
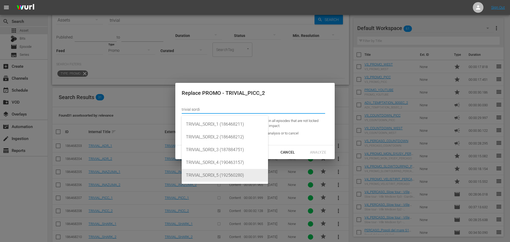
click at [230, 178] on div "TRIVIAL_SORDI_5 (192560280)" at bounding box center [225, 175] width 78 height 13
type input "TRIVIAL_SORDI_5 (192560280)"
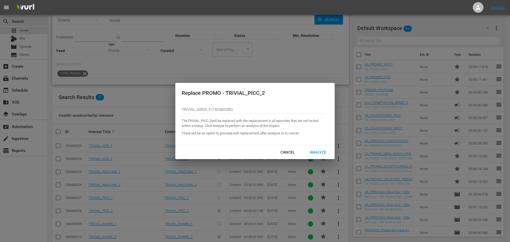
click at [326, 153] on div "Analyze" at bounding box center [318, 152] width 25 height 7
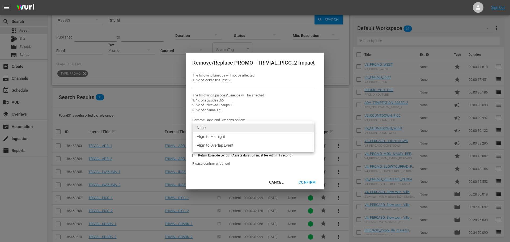
click at [219, 129] on body "menu Sign Out search Search apps Asset Bits movie Episode subtitles Series add_…" at bounding box center [255, 94] width 510 height 242
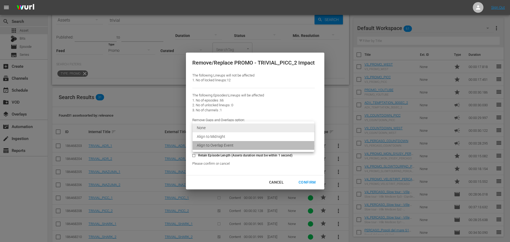
click at [225, 146] on li "Align to Overlap Event" at bounding box center [254, 145] width 122 height 9
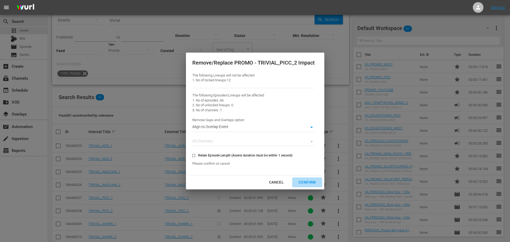
click at [306, 186] on button "Confirm" at bounding box center [307, 183] width 30 height 10
type input "0"
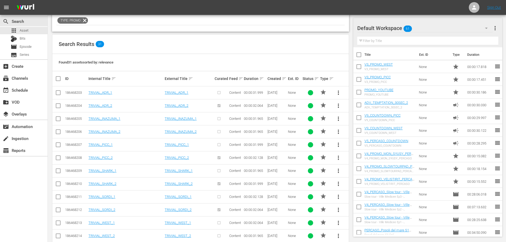
scroll to position [0, 0]
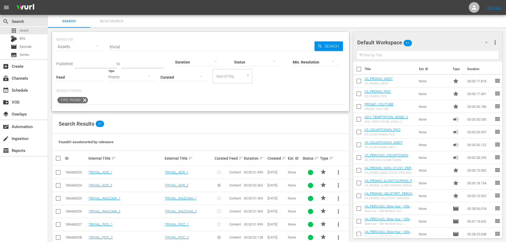
click at [136, 45] on input "trivial" at bounding box center [211, 46] width 206 height 13
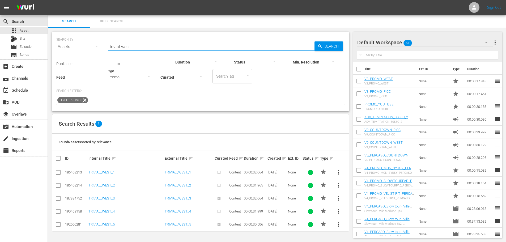
type input "trivial west"
click at [338, 225] on span "more_vert" at bounding box center [339, 224] width 6 height 6
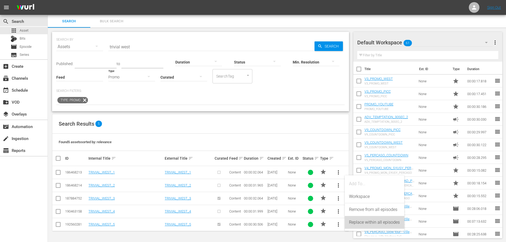
click at [354, 225] on div "Replace within all episodes" at bounding box center [374, 222] width 51 height 13
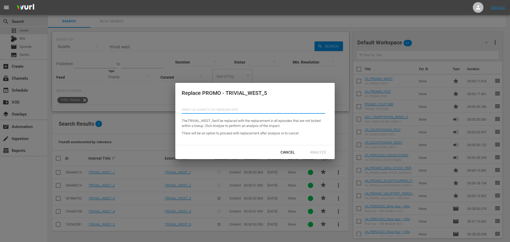
click at [238, 110] on input "text" at bounding box center [254, 109] width 144 height 13
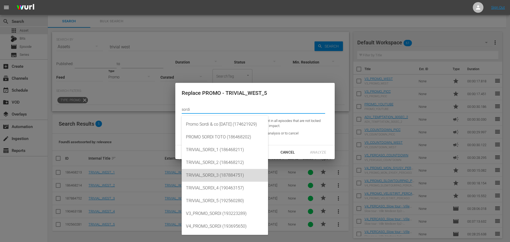
click at [226, 174] on div "TRIVIAL_SORDI_3 (187884751)" at bounding box center [225, 175] width 78 height 13
type input "TRIVIAL_SORDI_3 (187884751)"
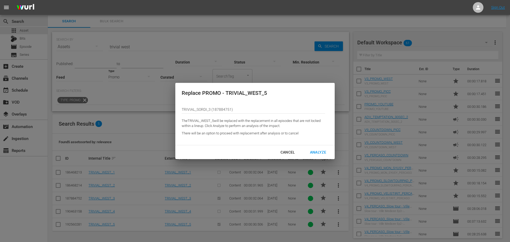
click at [320, 152] on div "Analyze" at bounding box center [318, 152] width 25 height 7
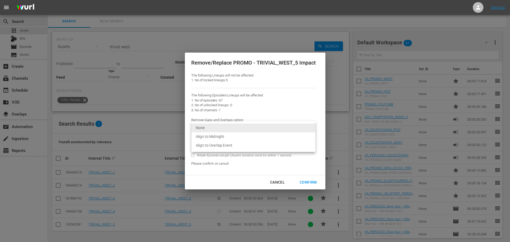
click at [202, 128] on body "menu Sign Out search Search apps Asset Bits movie Episode subtitles Series add_…" at bounding box center [255, 121] width 510 height 242
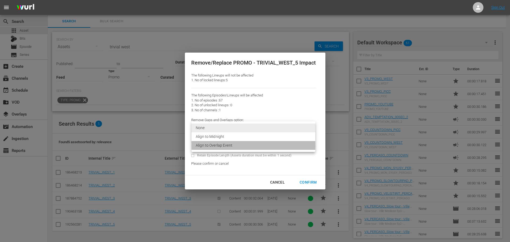
click at [215, 144] on li "Align to Overlap Event" at bounding box center [254, 145] width 124 height 9
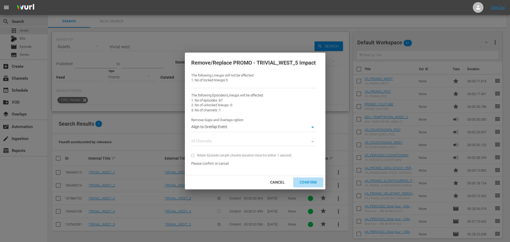
click at [312, 185] on div "Confirm" at bounding box center [309, 182] width 26 height 7
type input "0"
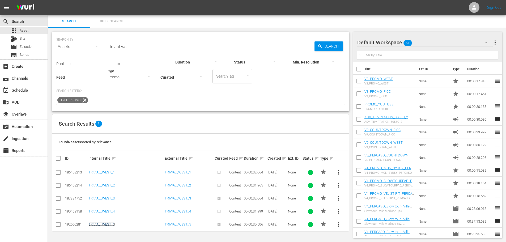
click at [107, 225] on link "TRIVIAL_WEST_5" at bounding box center [102, 225] width 26 height 4
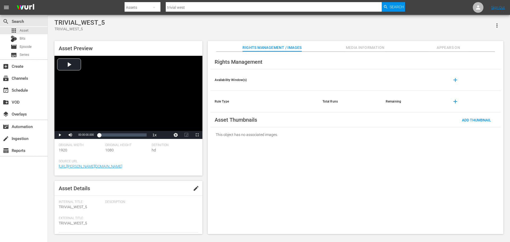
click at [448, 47] on span "Appears On" at bounding box center [449, 47] width 40 height 7
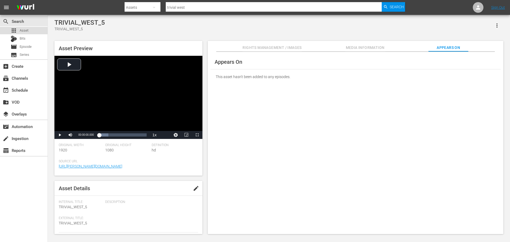
click at [39, 28] on div "apps Asset" at bounding box center [24, 30] width 48 height 7
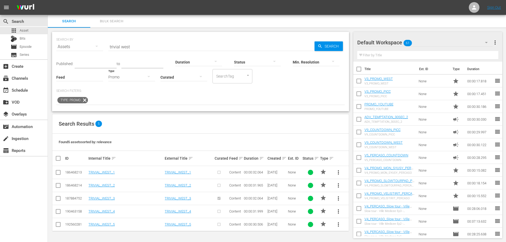
click at [142, 47] on input "trivial west" at bounding box center [211, 46] width 206 height 13
type input "trivial sordi"
click at [340, 186] on span "more_vert" at bounding box center [339, 185] width 6 height 6
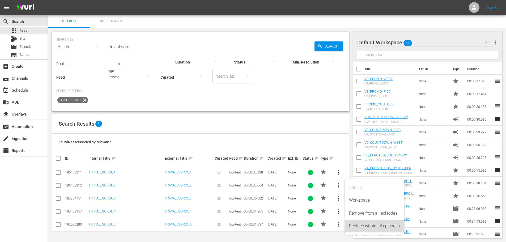
click at [356, 231] on div "Replace within all episodes" at bounding box center [374, 226] width 51 height 13
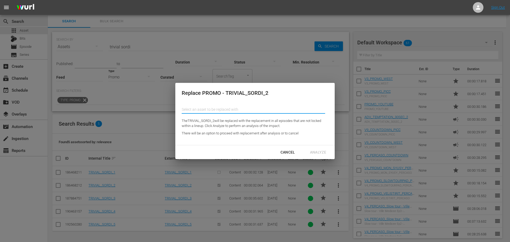
click at [250, 109] on input "text" at bounding box center [254, 109] width 144 height 13
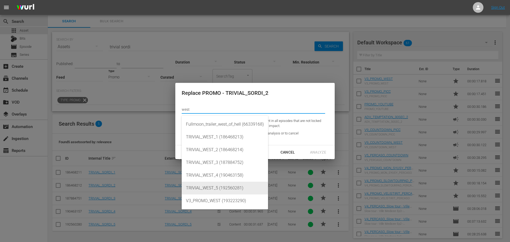
click at [230, 191] on div "TRIVIAL_WEST_5 (192560281)" at bounding box center [225, 188] width 78 height 13
type input "TRIVIAL_WEST_5 (192560281)"
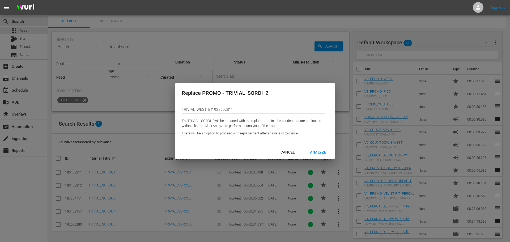
click at [320, 151] on div "Analyze" at bounding box center [318, 152] width 25 height 7
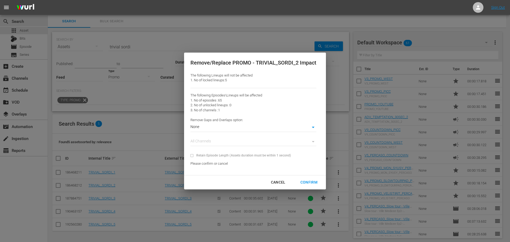
click at [285, 130] on body "menu Sign Out search Search apps Asset Bits movie Episode subtitles Series add_…" at bounding box center [255, 121] width 510 height 242
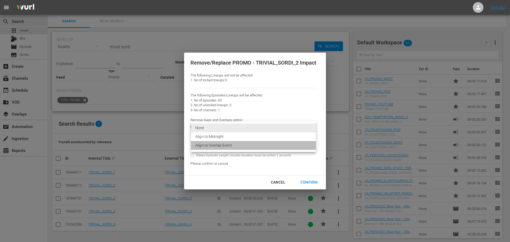
click at [282, 148] on li "Align to Overlap Event" at bounding box center [253, 145] width 125 height 9
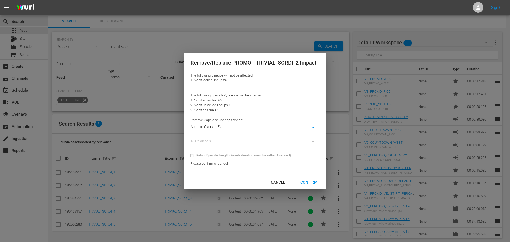
click at [311, 180] on div "Confirm" at bounding box center [309, 182] width 26 height 7
type input "0"
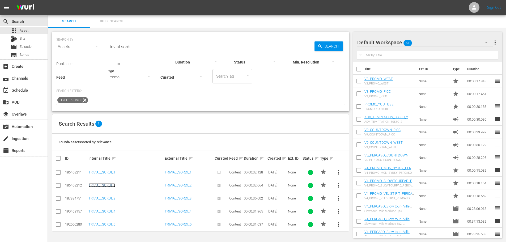
click at [113, 186] on link "TRIVIAL_SORDI_2" at bounding box center [102, 185] width 27 height 4
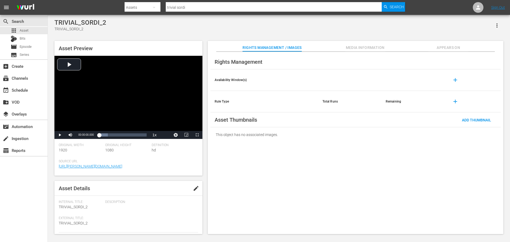
click at [458, 48] on span "Appears On" at bounding box center [449, 47] width 40 height 7
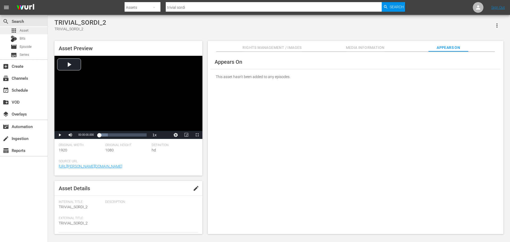
click at [27, 31] on span "Asset" at bounding box center [24, 30] width 9 height 5
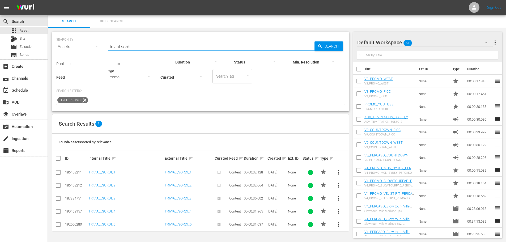
drag, startPoint x: 146, startPoint y: 45, endPoint x: 121, endPoint y: 45, distance: 25.8
click at [121, 45] on input "trivial sordi" at bounding box center [211, 46] width 206 height 13
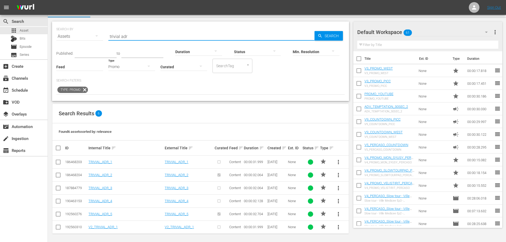
scroll to position [12, 0]
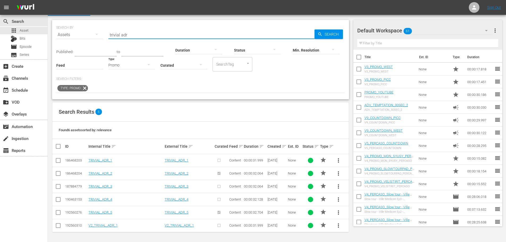
type input "trivial adr"
click at [340, 211] on span "more_vert" at bounding box center [339, 213] width 6 height 6
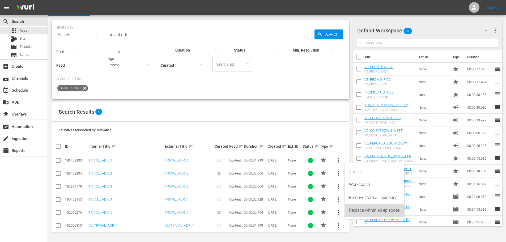
click at [350, 210] on div "Replace within all episodes" at bounding box center [374, 210] width 51 height 13
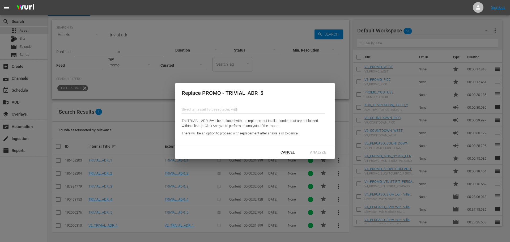
click at [182, 109] on input "text" at bounding box center [254, 109] width 144 height 13
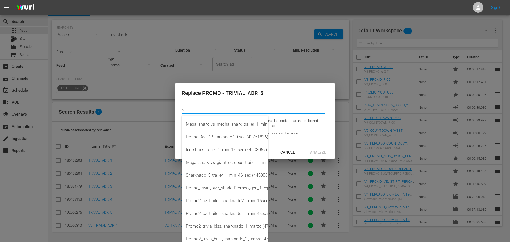
type input "s"
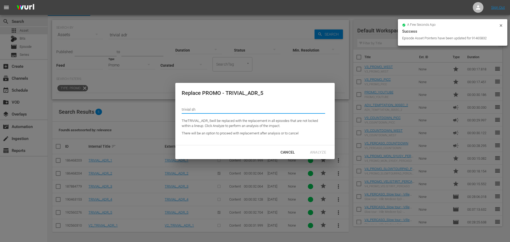
click at [206, 113] on input "trivial sh" at bounding box center [254, 109] width 144 height 13
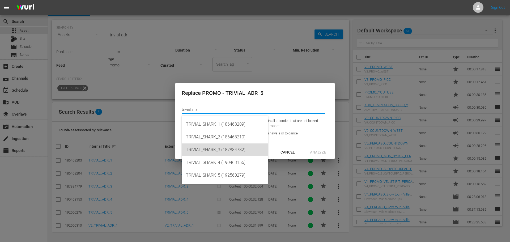
click at [215, 152] on div "TRIVIAL_SHARK_3 (187884782)" at bounding box center [225, 150] width 78 height 13
type input "TRIVIAL_SHARK_3 (187884782)"
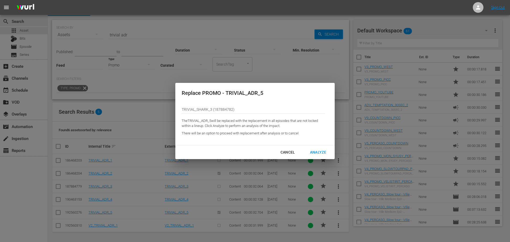
click at [316, 153] on div "Analyze" at bounding box center [318, 152] width 25 height 7
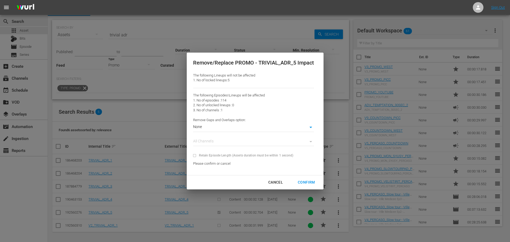
click at [241, 130] on body "menu Sign Out search Search apps Asset Bits movie Episode subtitles Series add_…" at bounding box center [255, 109] width 510 height 242
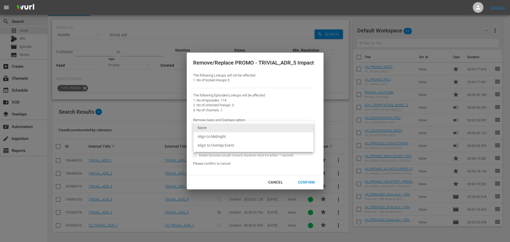
click at [239, 148] on li "Align to Overlap Event" at bounding box center [254, 145] width 120 height 9
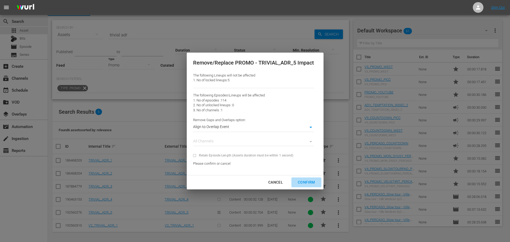
click at [306, 181] on div "Confirm" at bounding box center [307, 182] width 26 height 7
type input "0"
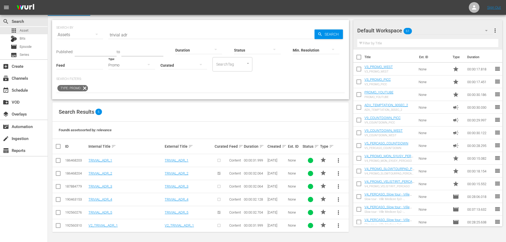
scroll to position [0, 0]
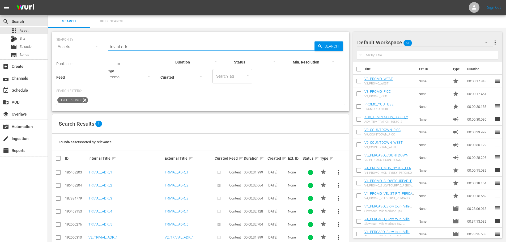
click at [136, 44] on input "trivial adr" at bounding box center [211, 46] width 206 height 13
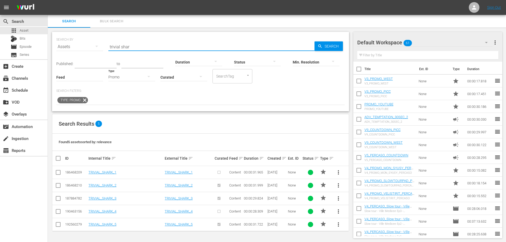
type input "trivial shar"
click at [339, 187] on span "more_vert" at bounding box center [339, 185] width 6 height 6
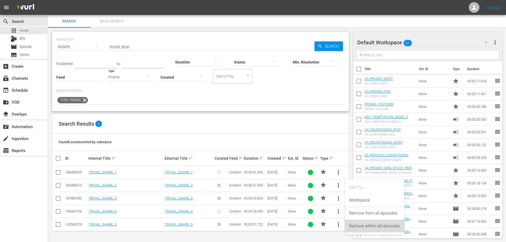
click at [356, 227] on div "Replace within all episodes" at bounding box center [374, 226] width 51 height 13
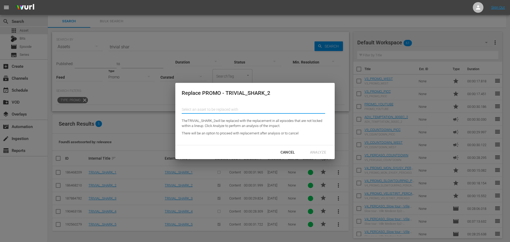
click at [196, 106] on input "text" at bounding box center [254, 109] width 144 height 13
click at [196, 112] on input "adr" at bounding box center [254, 109] width 144 height 13
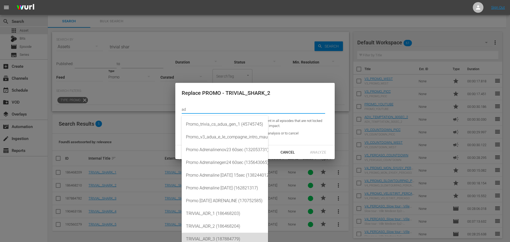
click at [207, 238] on div "TRIVIAL_ADR_3 (187884779)" at bounding box center [225, 239] width 78 height 13
type input "TRIVIAL_ADR_3 (187884779)"
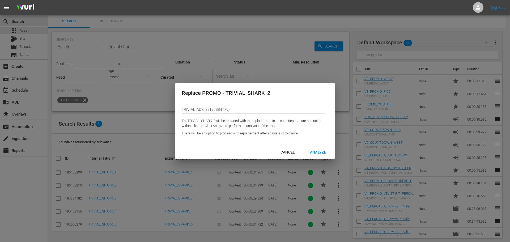
click at [315, 153] on div "Analyze" at bounding box center [318, 152] width 25 height 7
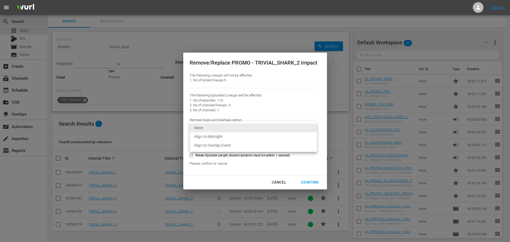
click at [214, 130] on body "menu Sign Out search Search apps Asset Bits movie Episode subtitles Series add_…" at bounding box center [255, 121] width 510 height 242
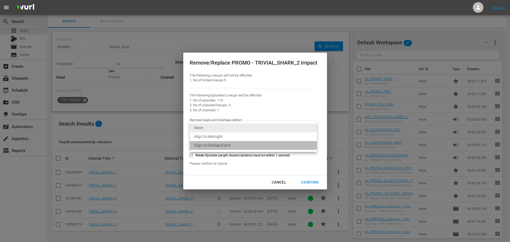
click at [218, 148] on li "Align to Overlap Event" at bounding box center [253, 145] width 127 height 9
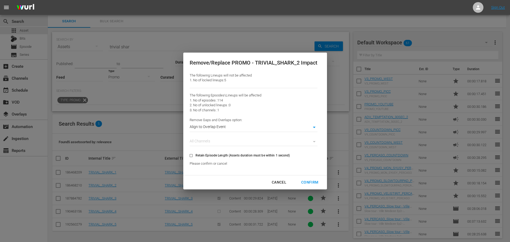
click at [304, 183] on div "Confirm" at bounding box center [310, 182] width 26 height 7
type input "0"
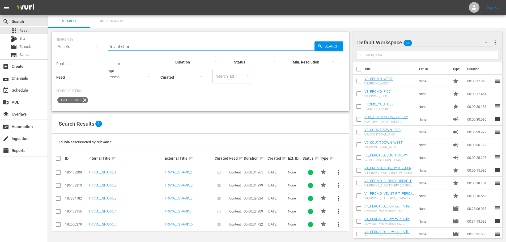
click at [143, 49] on input "trivial shar" at bounding box center [211, 46] width 206 height 13
type input "trivial picc"
click at [341, 224] on span "more_vert" at bounding box center [339, 224] width 6 height 6
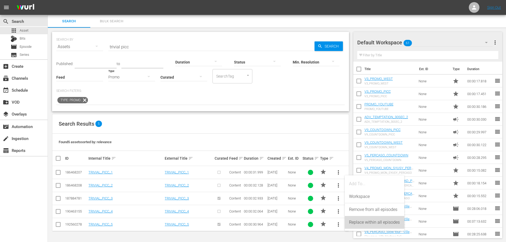
click at [355, 223] on div "Replace within all episodes" at bounding box center [374, 222] width 51 height 13
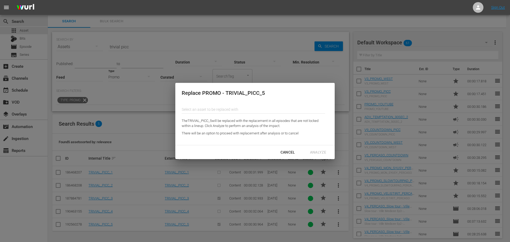
click at [193, 110] on input "text" at bounding box center [254, 109] width 144 height 13
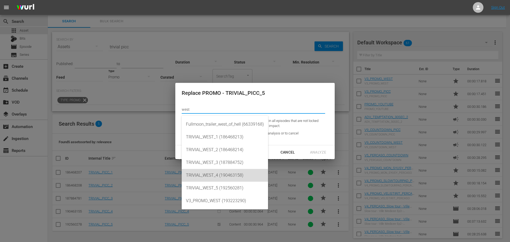
click at [239, 173] on div "TRIVIAL_WEST_4 (190463158)" at bounding box center [225, 175] width 78 height 13
type input "TRIVIAL_WEST_4 (190463158)"
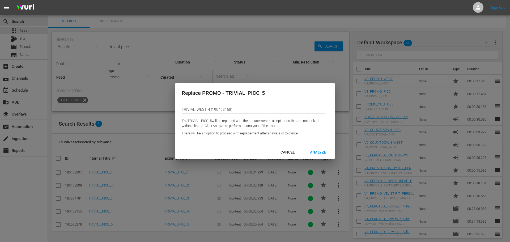
click at [320, 153] on div "Analyze" at bounding box center [318, 152] width 25 height 7
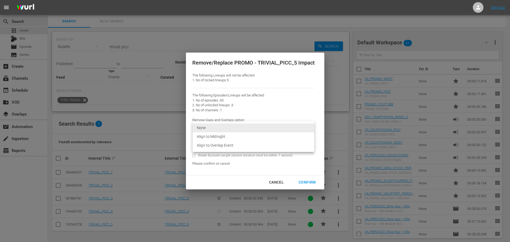
click at [271, 128] on body "menu Sign Out search Search apps Asset Bits movie Episode subtitles Series add_…" at bounding box center [255, 121] width 510 height 242
click at [276, 146] on li "Align to Overlap Event" at bounding box center [254, 145] width 122 height 9
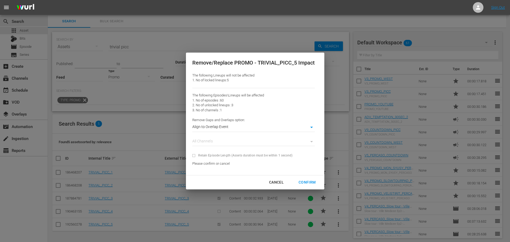
click at [308, 183] on div "Confirm" at bounding box center [308, 182] width 26 height 7
type input "0"
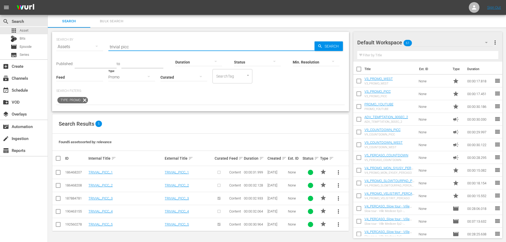
click at [132, 44] on input "trivial picc" at bounding box center [211, 46] width 206 height 13
type input "trivial west"
click at [338, 200] on span "more_vert" at bounding box center [339, 198] width 6 height 6
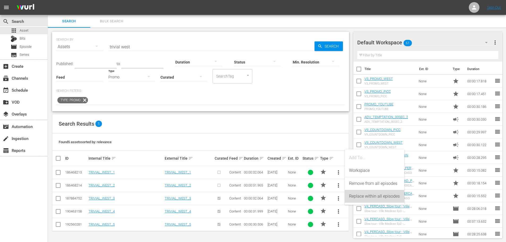
click at [351, 199] on div "Replace within all episodes" at bounding box center [374, 196] width 51 height 13
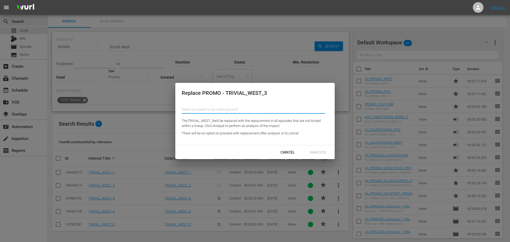
click at [257, 106] on input "text" at bounding box center [254, 109] width 144 height 13
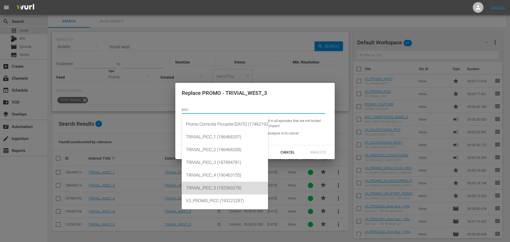
click at [238, 186] on div "TRIVIAL_PICC_5 (192560278)" at bounding box center [225, 188] width 78 height 13
type input "TRIVIAL_PICC_5 (192560278)"
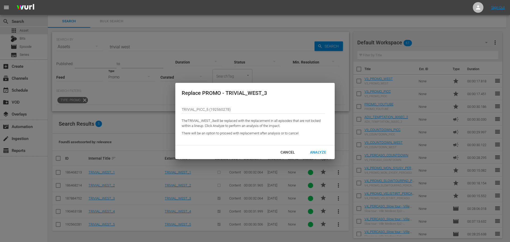
click at [316, 151] on div "Analyze" at bounding box center [318, 152] width 25 height 7
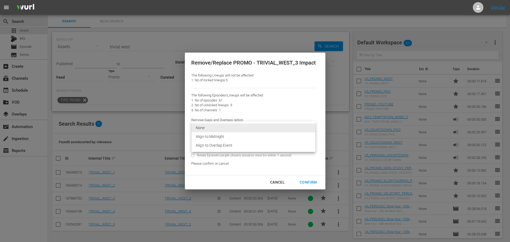
click at [290, 128] on body "menu Sign Out search Search apps Asset Bits movie Episode subtitles Series add_…" at bounding box center [255, 121] width 510 height 242
click at [270, 144] on li "Align to Overlap Event" at bounding box center [254, 145] width 124 height 9
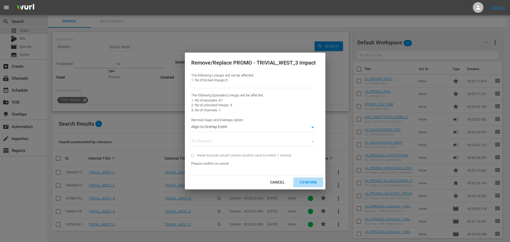
click at [307, 180] on div "Confirm" at bounding box center [309, 182] width 26 height 7
type input "0"
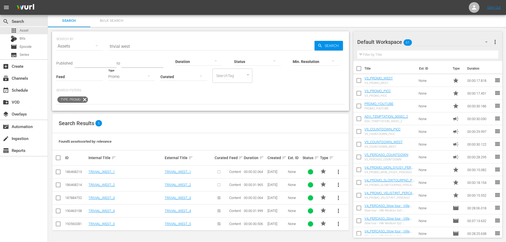
scroll to position [1, 0]
click at [135, 46] on input "trivial west" at bounding box center [211, 46] width 206 height 13
type input "trivial shark"
click at [338, 225] on span "more_vert" at bounding box center [339, 224] width 6 height 6
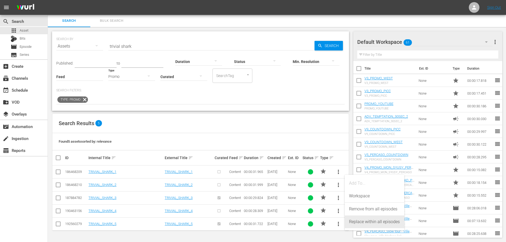
click at [352, 222] on div "Replace within all episodes" at bounding box center [374, 222] width 51 height 13
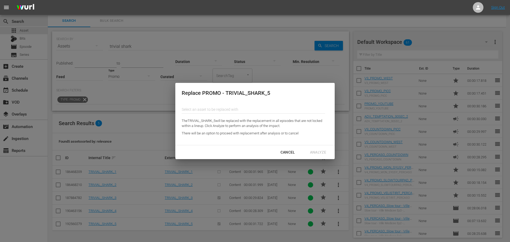
click at [259, 110] on input "text" at bounding box center [254, 109] width 144 height 13
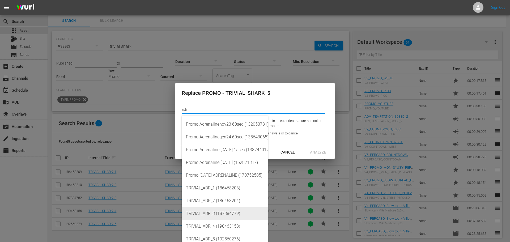
click at [218, 213] on div "TRIVIAL_ADR_3 (187884779)" at bounding box center [225, 213] width 78 height 13
type input "TRIVIAL_ADR_3 (187884779)"
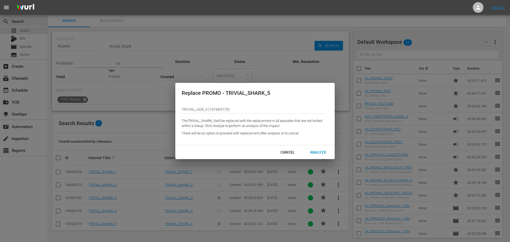
click at [316, 151] on div "Analyze" at bounding box center [318, 152] width 25 height 7
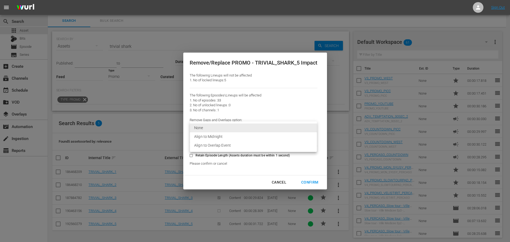
click at [204, 126] on body "menu Sign Out search Search apps Asset Bits movie Episode subtitles Series add_…" at bounding box center [255, 120] width 510 height 242
click at [216, 145] on li "Align to Overlap Event" at bounding box center [253, 145] width 127 height 9
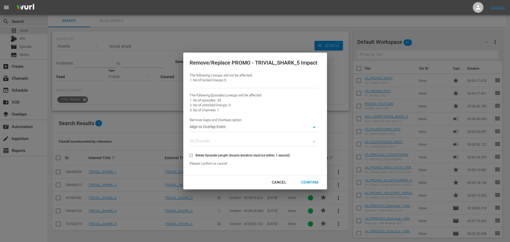
click at [311, 182] on div "Confirm" at bounding box center [310, 182] width 26 height 7
type input "0"
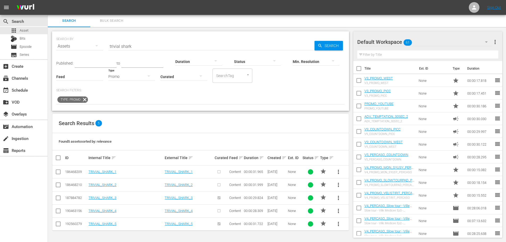
click at [136, 47] on input "trivial shark" at bounding box center [211, 46] width 206 height 13
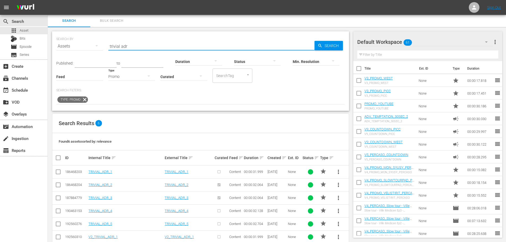
type input "trivial adr"
click at [338, 186] on span "more_vert" at bounding box center [339, 185] width 6 height 6
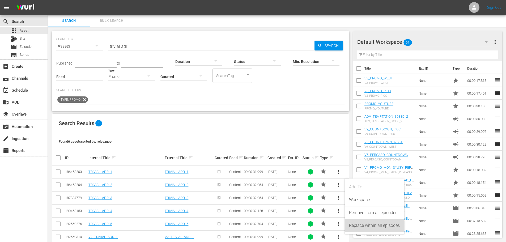
click at [366, 229] on div "Replace within all episodes" at bounding box center [374, 225] width 51 height 13
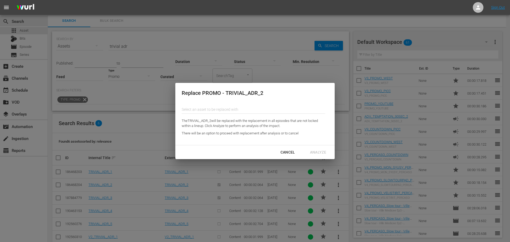
click at [198, 113] on input "text" at bounding box center [254, 109] width 144 height 13
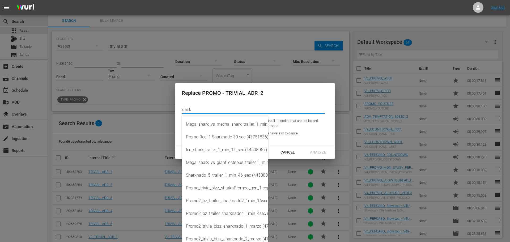
drag, startPoint x: 194, startPoint y: 110, endPoint x: 146, endPoint y: 122, distance: 49.7
click at [146, 122] on div "Replace PROMO - TRIVIAL_ADR_2 Select an asset to be replaced with shark The TRI…" at bounding box center [255, 121] width 510 height 242
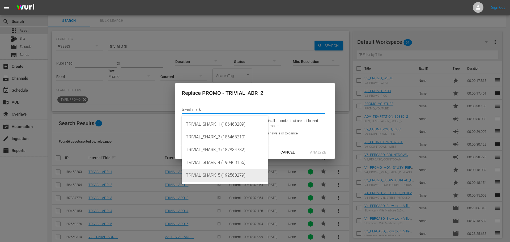
click at [237, 180] on div "TRIVIAL_SHARK_5 (192560279)" at bounding box center [225, 175] width 78 height 13
type input "TRIVIAL_SHARK_5 (192560279)"
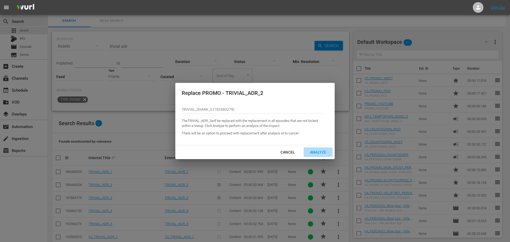
click at [323, 151] on div "Analyze" at bounding box center [318, 152] width 25 height 7
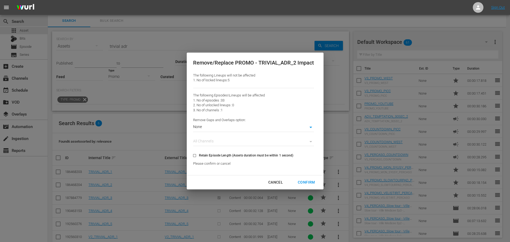
click at [298, 131] on body "menu Sign Out search Search apps Asset Bits movie Episode subtitles Series add_…" at bounding box center [255, 120] width 510 height 242
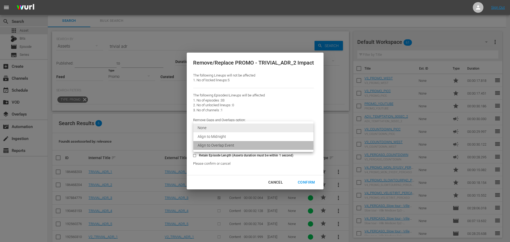
click at [238, 146] on li "Align to Overlap Event" at bounding box center [254, 145] width 120 height 9
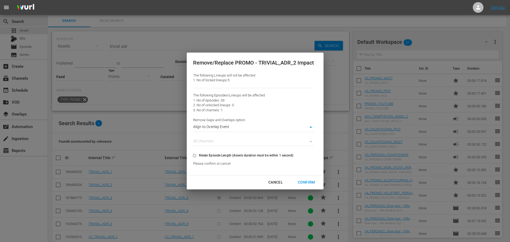
click at [305, 184] on div "Confirm" at bounding box center [307, 182] width 26 height 7
type input "0"
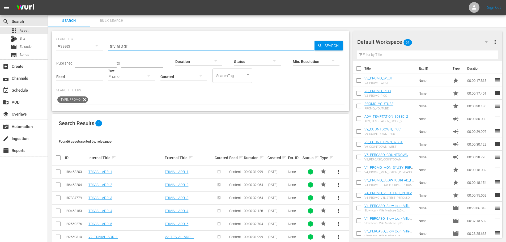
drag, startPoint x: 132, startPoint y: 46, endPoint x: 94, endPoint y: 56, distance: 39.7
click at [94, 53] on div "SEARCH BY Search By Assets Search ID, Title, Description, Keywords, or Category…" at bounding box center [200, 43] width 289 height 19
click at [131, 48] on input "trivial adr" at bounding box center [211, 46] width 206 height 13
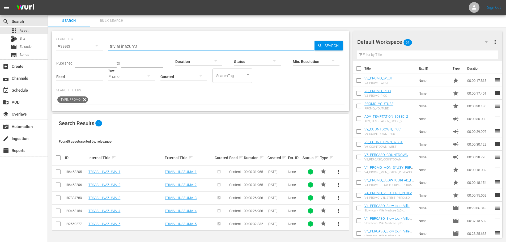
type input "trivial inazuma"
click at [339, 224] on span "more_vert" at bounding box center [339, 224] width 6 height 6
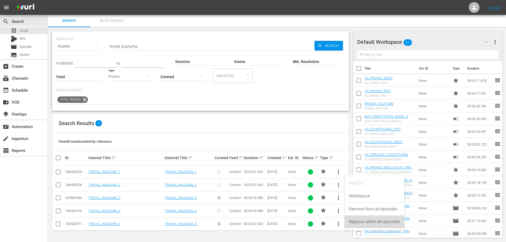
click at [358, 223] on div "Replace within all episodes" at bounding box center [374, 222] width 51 height 13
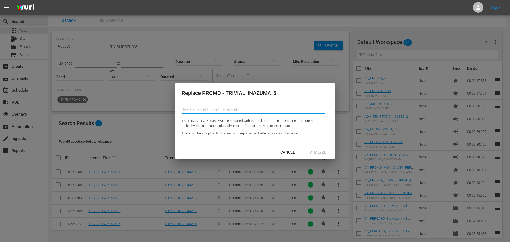
click at [224, 111] on input "text" at bounding box center [254, 109] width 144 height 13
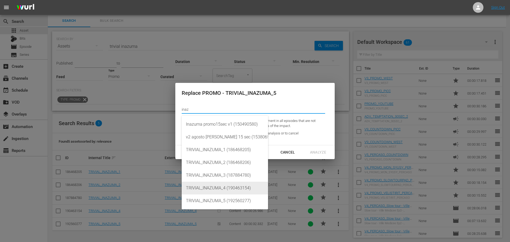
click at [227, 192] on div "TRIVIAL_INAZUMA_4 (190463154)" at bounding box center [225, 188] width 78 height 13
type input "TRIVIAL_INAZUMA_4 (190463154)"
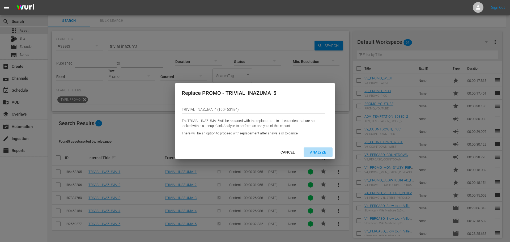
click at [316, 151] on div "Analyze" at bounding box center [318, 152] width 25 height 7
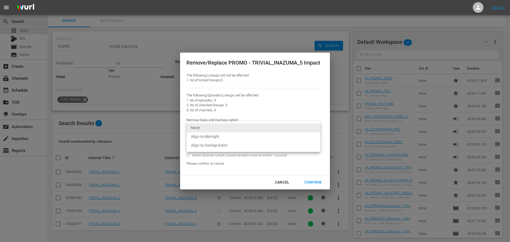
click at [225, 127] on body "menu Sign Out search Search apps Asset Bits movie Episode subtitles Series add_…" at bounding box center [255, 120] width 510 height 242
click at [231, 146] on li "Align to Overlap Event" at bounding box center [254, 145] width 134 height 9
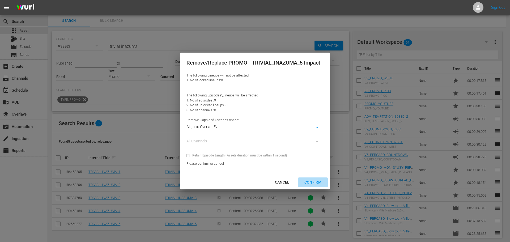
click at [314, 187] on button "Confirm" at bounding box center [313, 183] width 30 height 10
type input "0"
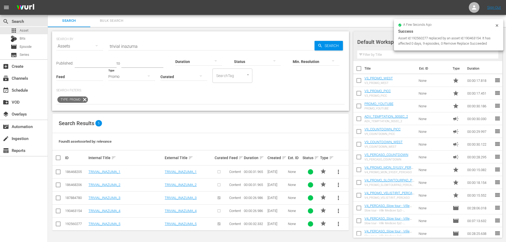
scroll to position [0, 0]
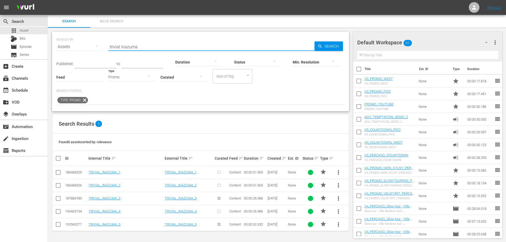
click at [150, 46] on input "trivial inazuma" at bounding box center [211, 46] width 206 height 13
click at [339, 199] on span "more_vert" at bounding box center [339, 198] width 6 height 6
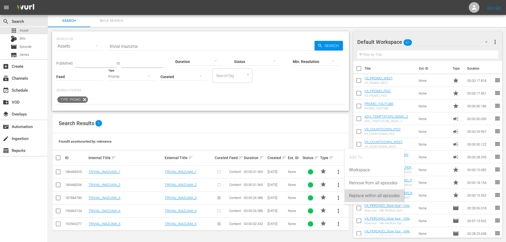
click at [361, 201] on div "Replace within all episodes" at bounding box center [374, 196] width 51 height 13
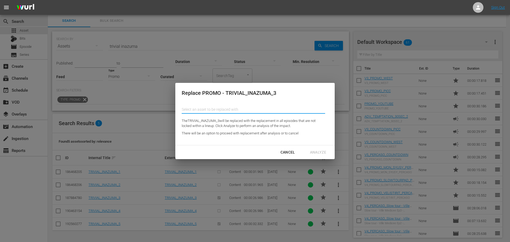
click at [279, 108] on input "text" at bounding box center [254, 109] width 144 height 13
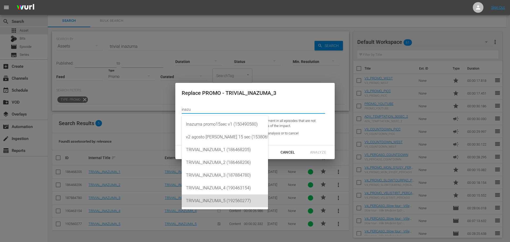
click at [235, 198] on div "TRIVIAL_INAZUMA_5 (192560277)" at bounding box center [225, 201] width 78 height 13
type input "TRIVIAL_INAZUMA_5 (192560277)"
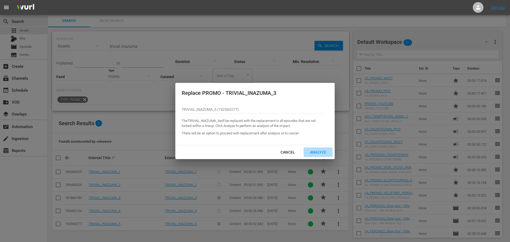
click at [321, 153] on div "Analyze" at bounding box center [318, 152] width 25 height 7
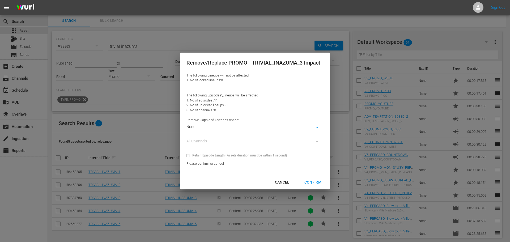
click at [227, 129] on body "menu Sign Out search Search apps Asset Bits movie Episode subtitles Series add_…" at bounding box center [255, 120] width 510 height 242
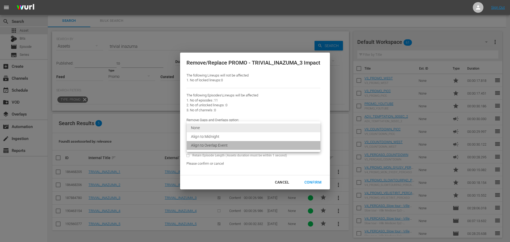
click at [231, 146] on li "Align to Overlap Event" at bounding box center [254, 145] width 134 height 9
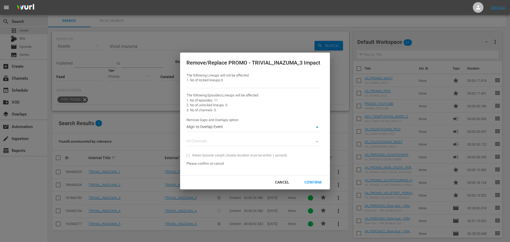
drag, startPoint x: 309, startPoint y: 185, endPoint x: 314, endPoint y: 182, distance: 5.5
click at [310, 184] on div "Confirm" at bounding box center [313, 182] width 26 height 7
type input "0"
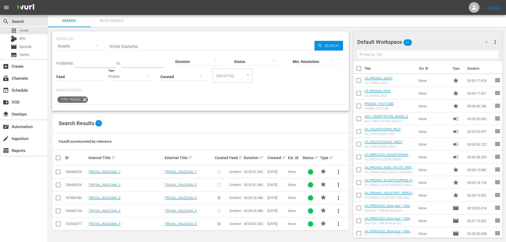
scroll to position [0, 0]
click at [116, 74] on div "Promo" at bounding box center [131, 77] width 47 height 15
click at [141, 49] on div "Video Ad Bits Live Promo Placeholder" at bounding box center [253, 121] width 506 height 242
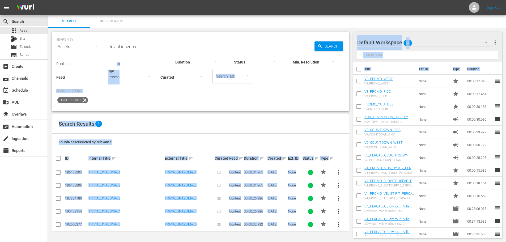
drag, startPoint x: 140, startPoint y: 47, endPoint x: 109, endPoint y: 55, distance: 32.1
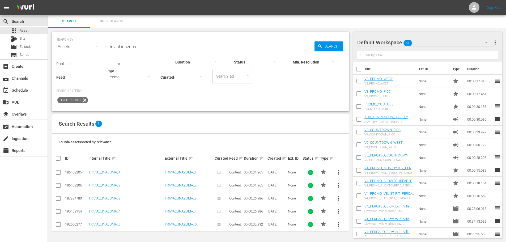
click at [118, 51] on input "trivial inazuma" at bounding box center [211, 46] width 206 height 13
click at [118, 51] on div "Search ID, Title, Description, Keywords, or Category trivial inazuma" at bounding box center [211, 46] width 206 height 13
click at [118, 48] on input "trivial inazuma" at bounding box center [211, 46] width 206 height 13
click at [127, 77] on div "Promo" at bounding box center [131, 77] width 47 height 15
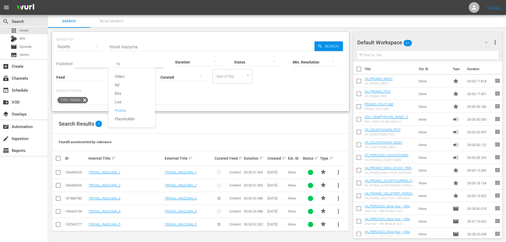
click at [132, 48] on div "Video Ad Bits Live Promo Placeholder" at bounding box center [253, 121] width 506 height 242
drag, startPoint x: 140, startPoint y: 47, endPoint x: 103, endPoint y: 57, distance: 37.8
click at [103, 57] on div "SEARCH BY Search By Assets Search ID, Title, Description, Keywords, or Category…" at bounding box center [200, 71] width 297 height 79
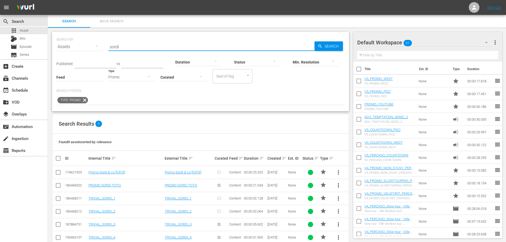
type input "sordi"
click at [141, 77] on div "Promo" at bounding box center [131, 77] width 47 height 15
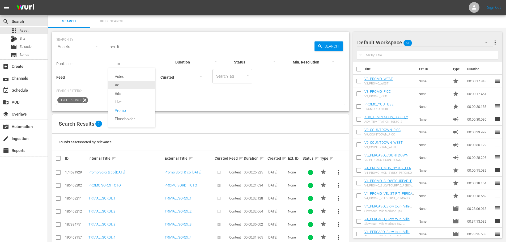
click at [140, 82] on div "Ad" at bounding box center [131, 85] width 47 height 9
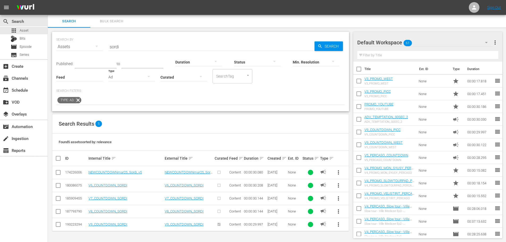
click at [123, 78] on div "Ad" at bounding box center [131, 77] width 47 height 15
click at [134, 111] on div "Promo" at bounding box center [131, 110] width 47 height 9
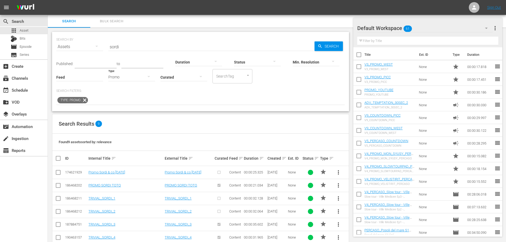
scroll to position [51, 0]
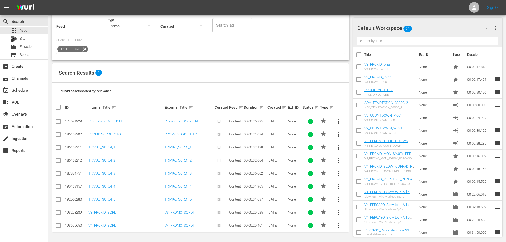
click at [339, 214] on span "more_vert" at bounding box center [339, 213] width 6 height 6
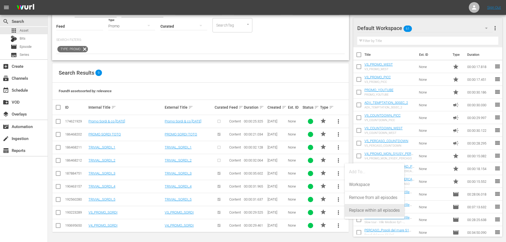
click at [365, 212] on div "Replace within all episodes" at bounding box center [374, 210] width 51 height 13
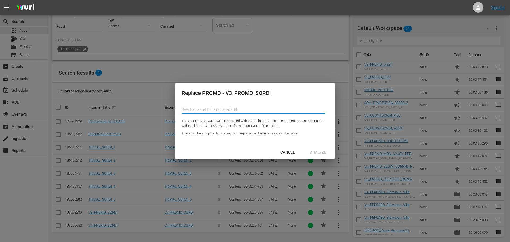
click at [204, 111] on input "text" at bounding box center [254, 109] width 144 height 13
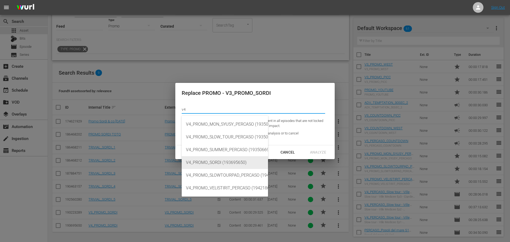
click at [223, 162] on div "V4_PROMO_SORDI (193695650)" at bounding box center [225, 162] width 78 height 13
type input "V4_PROMO_SORDI (193695650)"
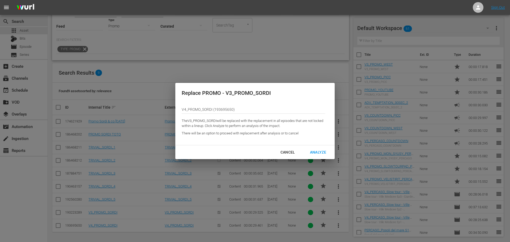
click at [312, 153] on div "Analyze" at bounding box center [318, 152] width 25 height 7
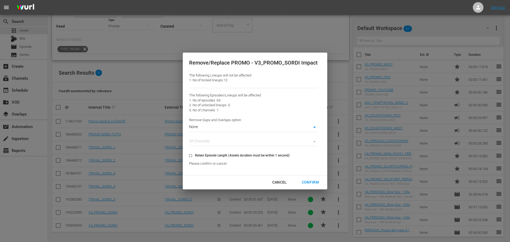
click at [216, 128] on body "menu Sign Out search Search apps Asset Bits movie Episode subtitles Series add_…" at bounding box center [255, 70] width 510 height 242
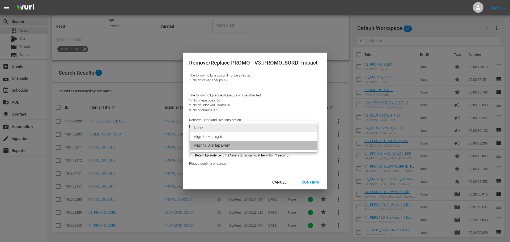
click at [224, 147] on li "Align to Overlap Event" at bounding box center [254, 145] width 128 height 9
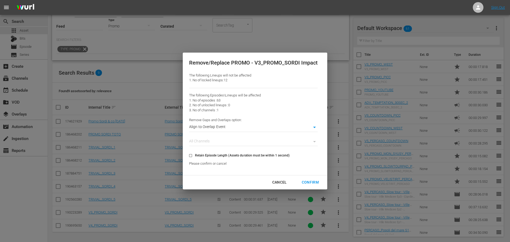
click at [309, 181] on div "Confirm" at bounding box center [311, 182] width 26 height 7
type input "0"
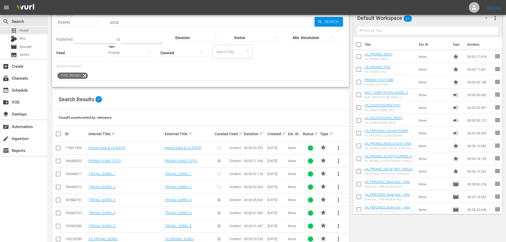
scroll to position [0, 0]
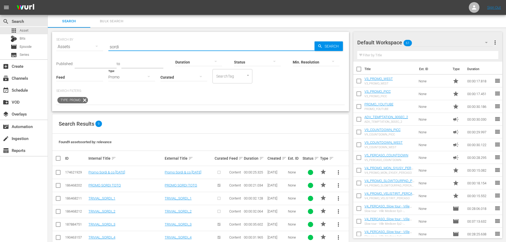
drag, startPoint x: 124, startPoint y: 47, endPoint x: 98, endPoint y: 46, distance: 26.6
click at [98, 46] on div "SEARCH BY Search By Assets Search ID, Title, Description, Keywords, or Category…" at bounding box center [200, 43] width 289 height 19
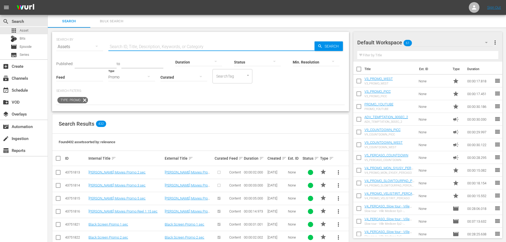
click at [281, 159] on div "Created sort" at bounding box center [277, 158] width 19 height 6
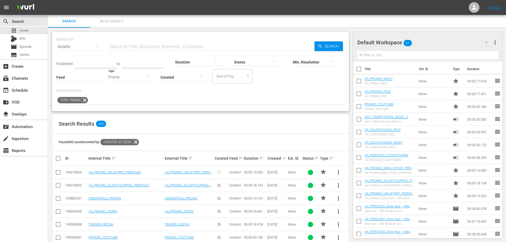
click at [128, 45] on input "text" at bounding box center [211, 46] width 206 height 13
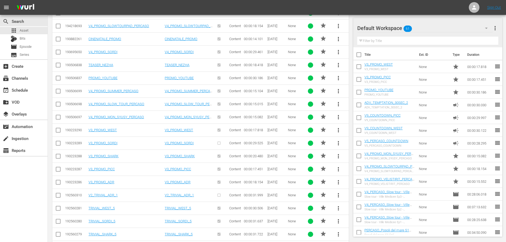
scroll to position [133, 0]
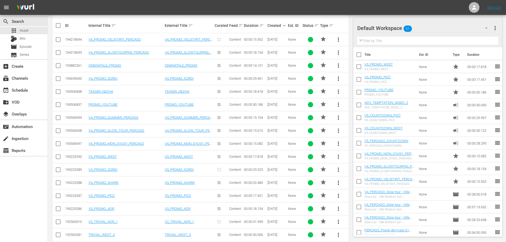
click at [340, 116] on span "more_vert" at bounding box center [339, 118] width 6 height 6
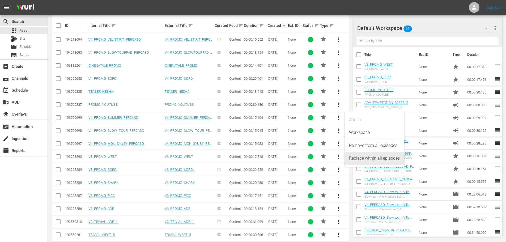
click at [356, 158] on div "Replace within all episodes" at bounding box center [374, 158] width 51 height 13
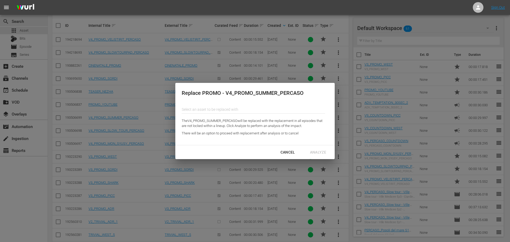
click at [202, 111] on input "text" at bounding box center [254, 109] width 144 height 13
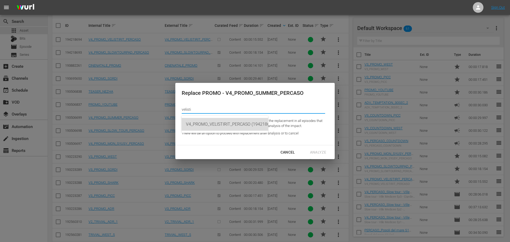
click at [244, 122] on div "V4_PROMO_VELISTIRIT_PERCASO (194218694)" at bounding box center [225, 124] width 78 height 13
type input "V4_PROMO_VELISTIRIT_PERCASO (194218694)"
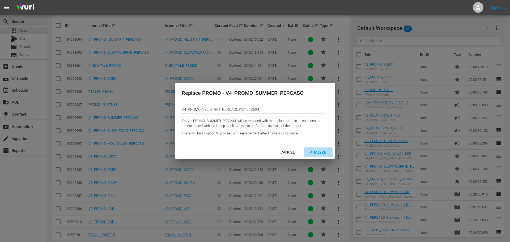
click at [318, 149] on button "Analyze" at bounding box center [318, 153] width 29 height 10
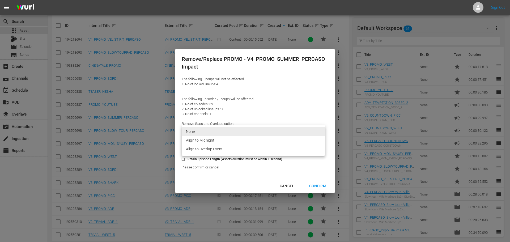
click at [219, 148] on li "Align to Overlap Event" at bounding box center [254, 149] width 144 height 9
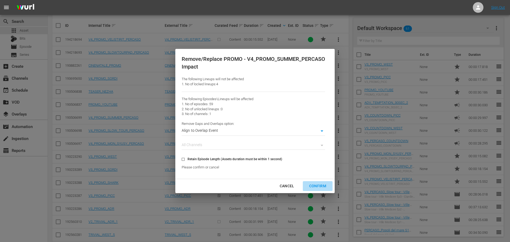
click at [318, 189] on div "Confirm" at bounding box center [318, 186] width 26 height 7
type input "0"
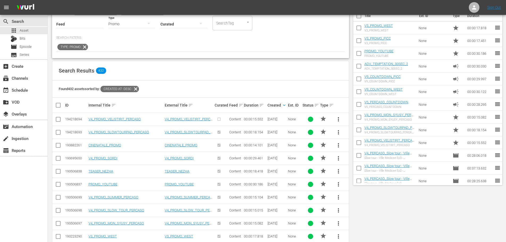
scroll to position [0, 0]
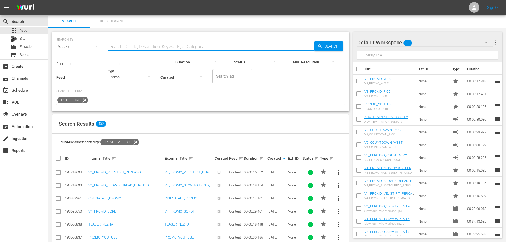
drag, startPoint x: 123, startPoint y: 47, endPoint x: 164, endPoint y: 48, distance: 40.7
click at [123, 47] on input "text" at bounding box center [211, 46] width 206 height 13
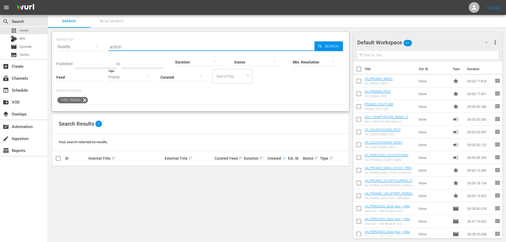
drag, startPoint x: 132, startPoint y: 48, endPoint x: 100, endPoint y: 60, distance: 34.4
click at [100, 60] on div "SEARCH BY Search By Assets Search ID, Title, Description, Keywords, or Category…" at bounding box center [200, 71] width 297 height 79
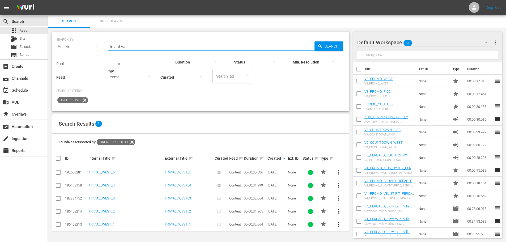
click at [338, 185] on span "more_vert" at bounding box center [339, 185] width 6 height 6
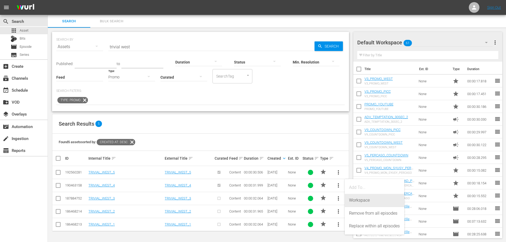
click at [362, 197] on div "Workspace" at bounding box center [374, 200] width 51 height 13
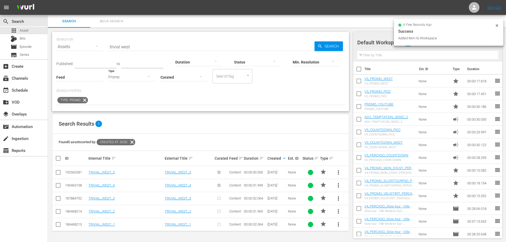
click at [134, 49] on input "trivial west" at bounding box center [211, 46] width 206 height 13
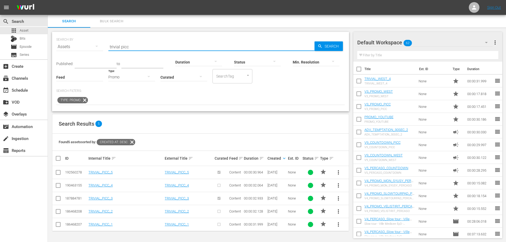
drag, startPoint x: 139, startPoint y: 46, endPoint x: 81, endPoint y: 54, distance: 58.8
click at [81, 53] on div "SEARCH BY Search By Assets Search ID, Title, Description, Keywords, or Category…" at bounding box center [200, 43] width 289 height 19
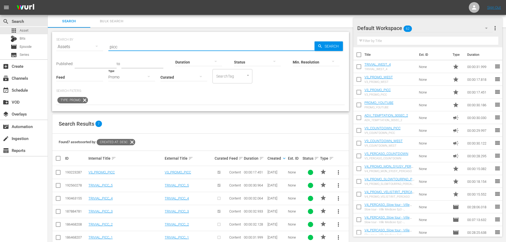
scroll to position [25, 0]
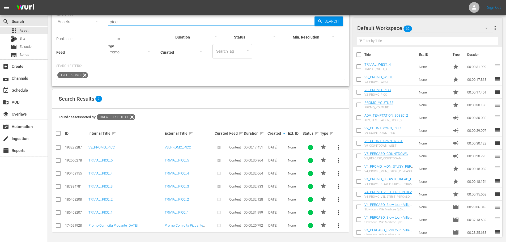
click at [340, 149] on span "more_vert" at bounding box center [339, 147] width 6 height 6
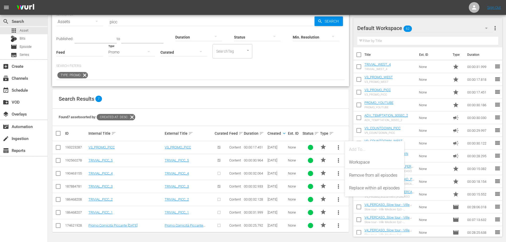
click at [289, 106] on div "Search Results 7" at bounding box center [200, 98] width 297 height 19
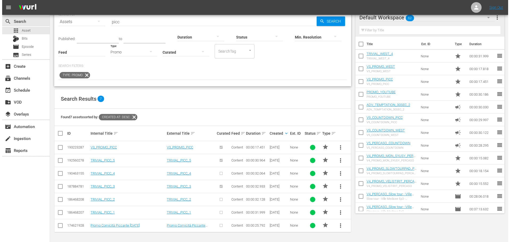
scroll to position [0, 0]
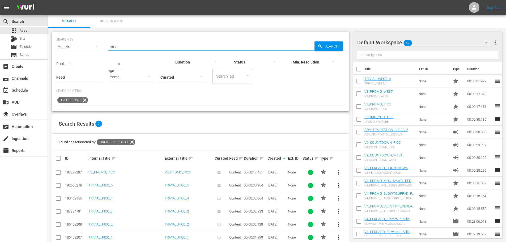
drag, startPoint x: 127, startPoint y: 42, endPoint x: 104, endPoint y: 50, distance: 23.5
click at [104, 50] on div "SEARCH BY Search By Assets Search ID, Title, Description, Keywords, or Category…" at bounding box center [200, 43] width 289 height 19
click at [121, 78] on div "Promo" at bounding box center [131, 77] width 47 height 15
click at [128, 79] on div "Video" at bounding box center [131, 76] width 47 height 9
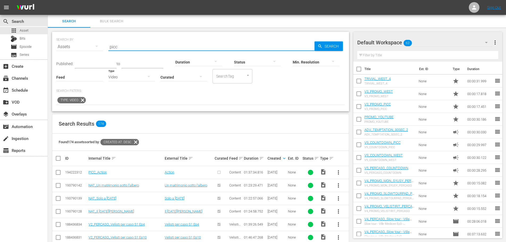
drag, startPoint x: 124, startPoint y: 47, endPoint x: 103, endPoint y: 52, distance: 22.2
click at [103, 52] on div "SEARCH BY Search By Assets Search ID, Title, Description, Keywords, or Category…" at bounding box center [200, 43] width 289 height 19
type input "action"
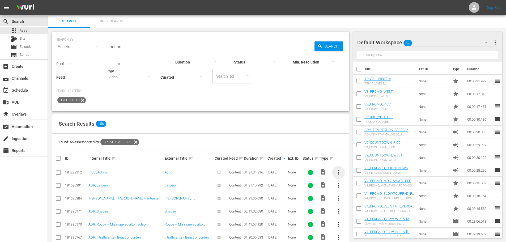
click at [340, 173] on span "more_vert" at bounding box center [339, 172] width 6 height 6
click at [365, 217] on div "Episode" at bounding box center [367, 213] width 36 height 13
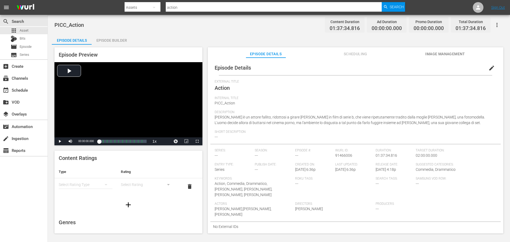
click at [489, 66] on span "edit" at bounding box center [492, 68] width 6 height 6
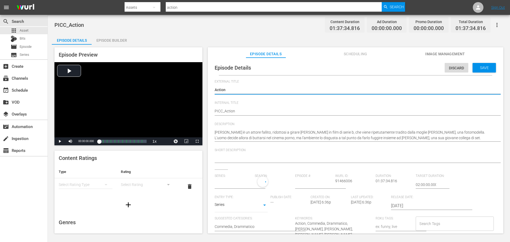
type input "No Series"
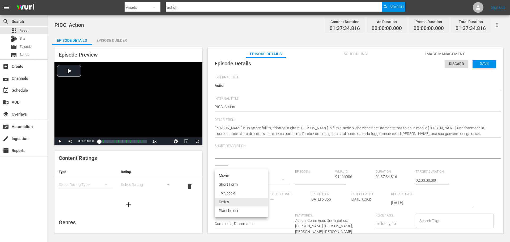
click at [260, 201] on body "menu Search By Assets Search ID, Title, Description, Keywords, or Category acti…" at bounding box center [255, 121] width 510 height 242
click at [243, 173] on li "Movie" at bounding box center [241, 175] width 53 height 9
type input "MOVIE"
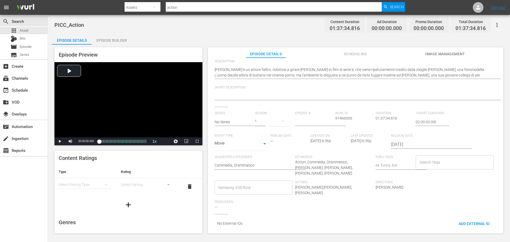
click at [249, 183] on input "Samsung VOD Row" at bounding box center [249, 188] width 65 height 10
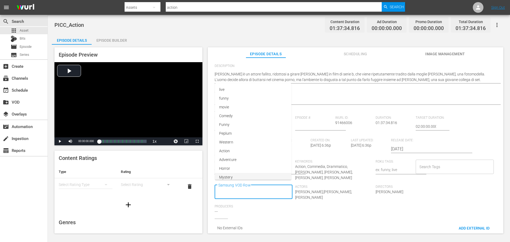
scroll to position [0, 0]
type input "Movie"
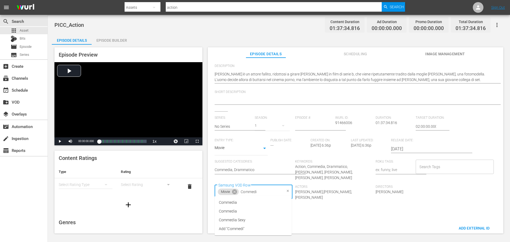
type input "Commedia"
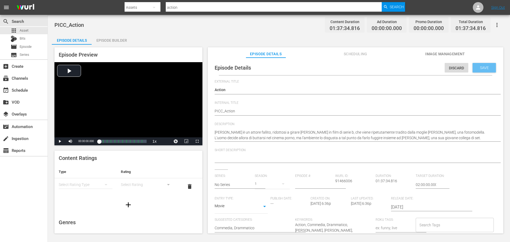
click at [479, 68] on span "Save" at bounding box center [484, 68] width 17 height 4
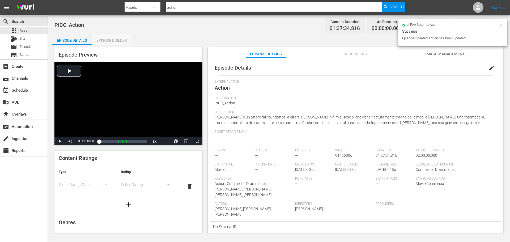
click at [114, 43] on div "Episode Builder" at bounding box center [112, 40] width 40 height 13
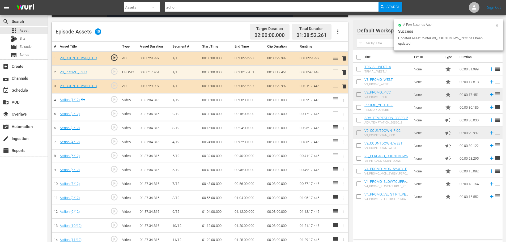
scroll to position [133, 0]
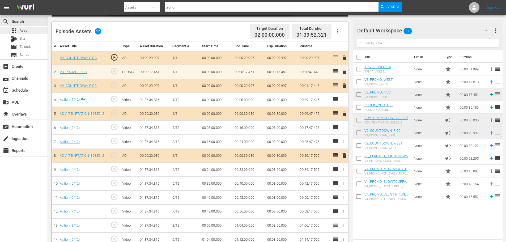
click at [32, 30] on div "apps Asset" at bounding box center [24, 30] width 48 height 7
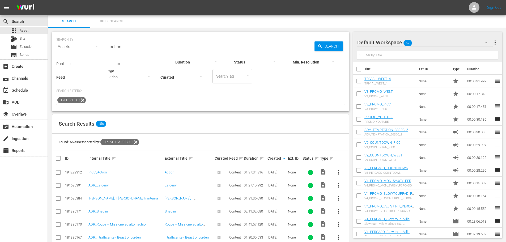
click at [120, 77] on div "Video" at bounding box center [131, 77] width 47 height 15
click at [129, 46] on div "Video Ad Bits Live Promo Placeholder" at bounding box center [253, 121] width 506 height 242
click at [132, 78] on div "Video" at bounding box center [131, 77] width 47 height 15
click at [132, 110] on div "Promo" at bounding box center [131, 110] width 47 height 9
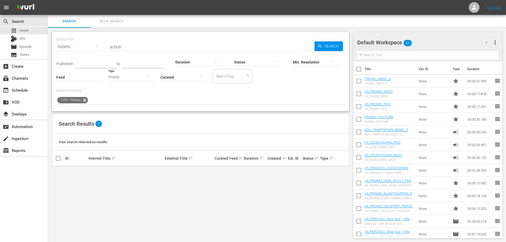
click at [128, 79] on div "Promo" at bounding box center [131, 77] width 47 height 15
click at [128, 86] on div "Ad" at bounding box center [131, 85] width 47 height 9
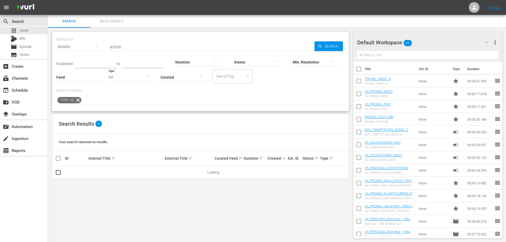
scroll to position [1, 0]
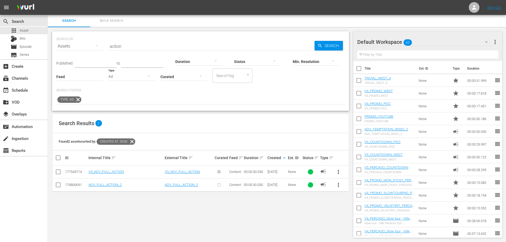
click at [338, 172] on span "more_vert" at bounding box center [339, 172] width 6 height 6
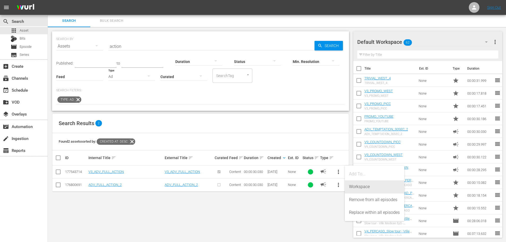
click at [355, 185] on div "Workspace" at bounding box center [374, 187] width 51 height 13
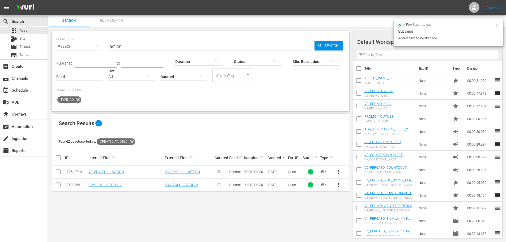
click at [126, 43] on input "action" at bounding box center [211, 46] width 206 height 13
type input "a"
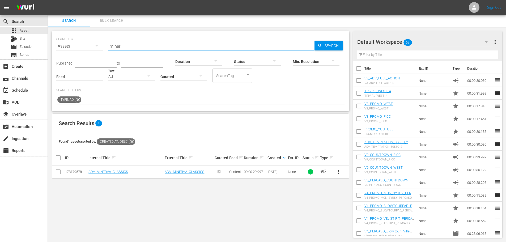
type input "miner"
click at [341, 173] on span "more_vert" at bounding box center [339, 172] width 6 height 6
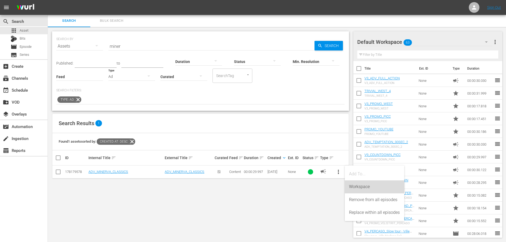
click at [353, 184] on div "Workspace" at bounding box center [374, 187] width 51 height 13
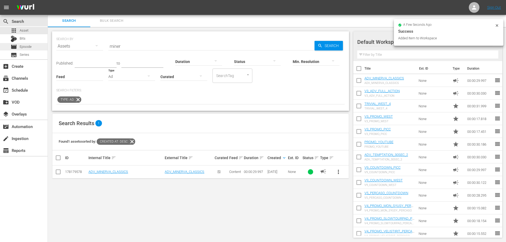
click at [29, 43] on div "movie Episode" at bounding box center [21, 46] width 21 height 7
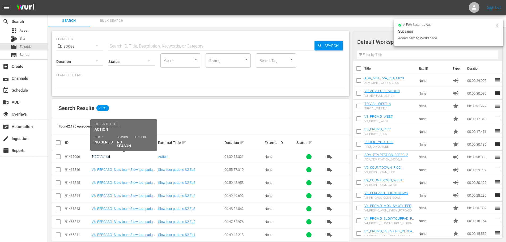
click at [103, 157] on link "PICC_Action" at bounding box center [101, 157] width 18 height 4
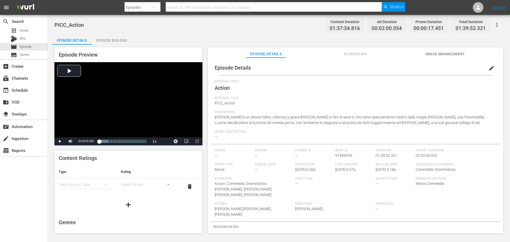
click at [118, 42] on div "Episode Builder" at bounding box center [112, 40] width 40 height 13
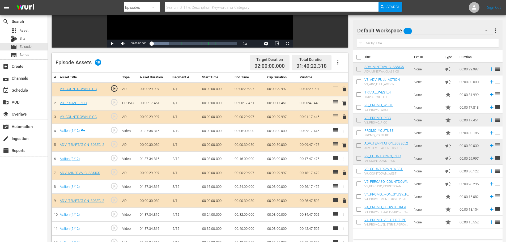
scroll to position [118, 0]
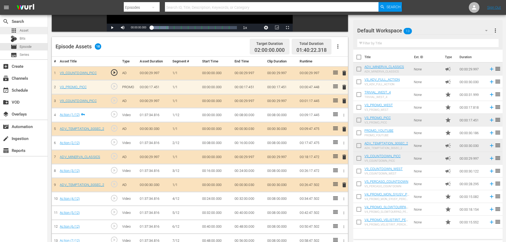
click at [28, 31] on span "Asset" at bounding box center [24, 30] width 9 height 5
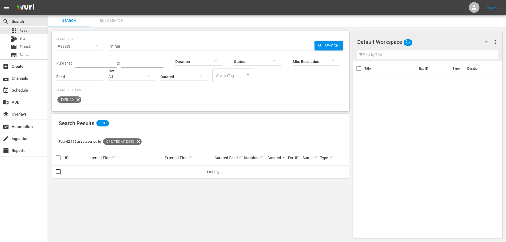
scroll to position [1, 0]
click at [131, 77] on div "Ad" at bounding box center [131, 76] width 47 height 15
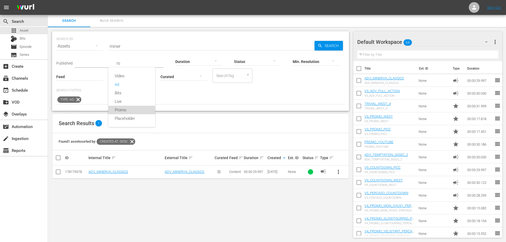
click at [126, 113] on div "Promo" at bounding box center [131, 110] width 47 height 9
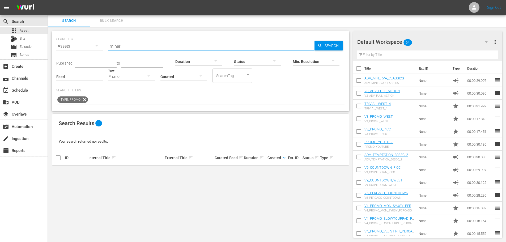
click at [127, 47] on input "miner" at bounding box center [211, 46] width 206 height 13
drag, startPoint x: 127, startPoint y: 47, endPoint x: 93, endPoint y: 50, distance: 34.7
click at [93, 50] on div "SEARCH BY Search By Assets Search ID, Title, Description, Keywords, or Category…" at bounding box center [200, 43] width 289 height 19
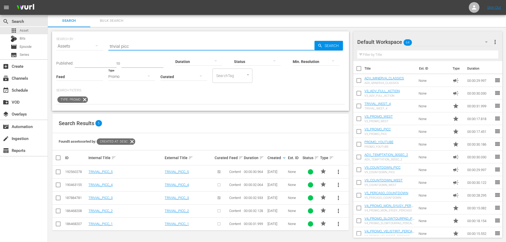
type input "trivial picc"
click at [338, 170] on span "more_vert" at bounding box center [339, 172] width 6 height 6
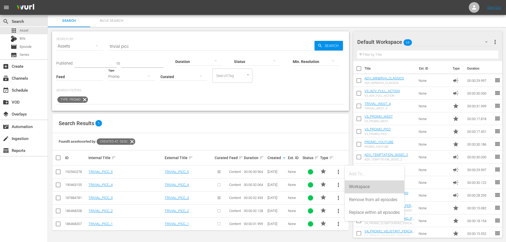
click at [354, 187] on div "Workspace" at bounding box center [374, 187] width 51 height 13
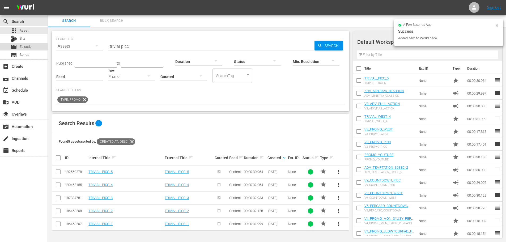
click at [32, 45] on span "Episode" at bounding box center [26, 46] width 12 height 5
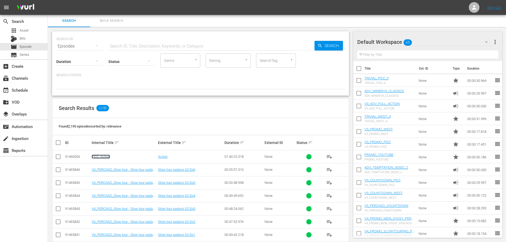
click at [101, 155] on link "PICC_Action" at bounding box center [101, 157] width 18 height 4
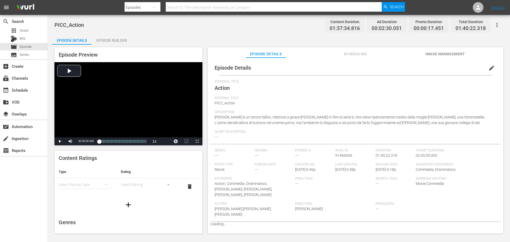
click at [102, 38] on div "Episode Builder" at bounding box center [112, 40] width 40 height 13
